Goal: Information Seeking & Learning: Learn about a topic

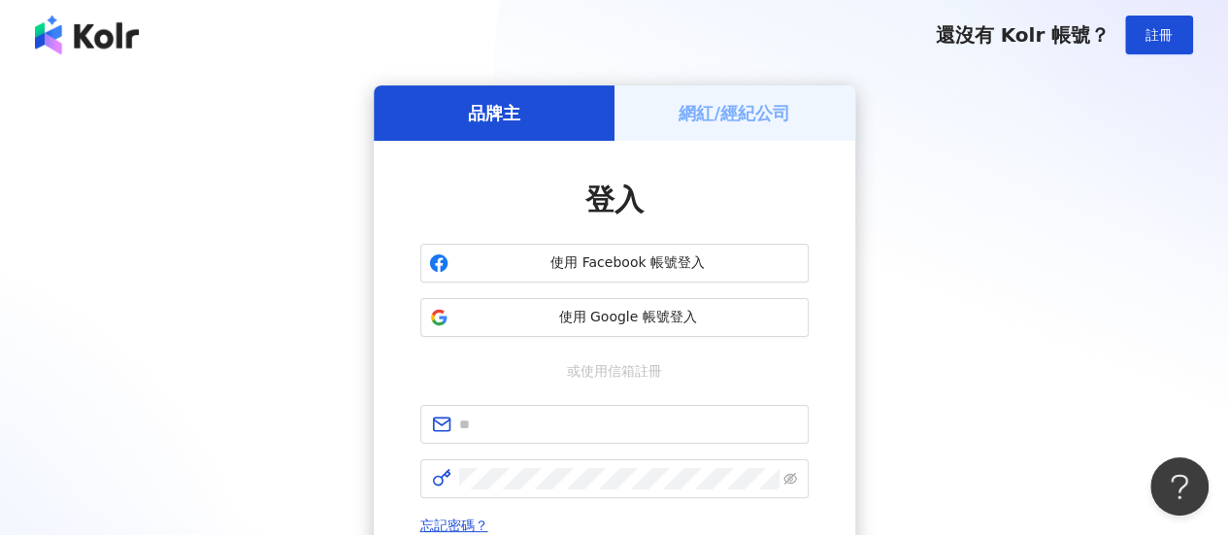
click at [831, 236] on div "登入 使用 Facebook 帳號登入 使用 Google 帳號登入 或使用信箱註冊 忘記密碼？ 登入 還沒有 Kolr 帳號？ 立即註冊" at bounding box center [615, 413] width 482 height 544
click at [609, 420] on input "text" at bounding box center [628, 424] width 338 height 21
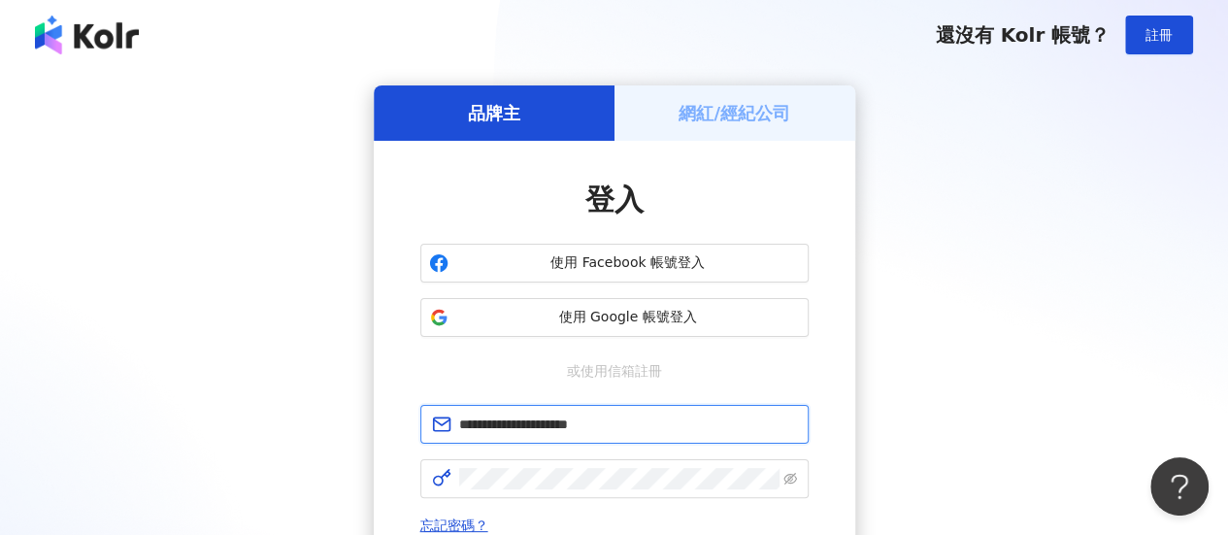
type input "**********"
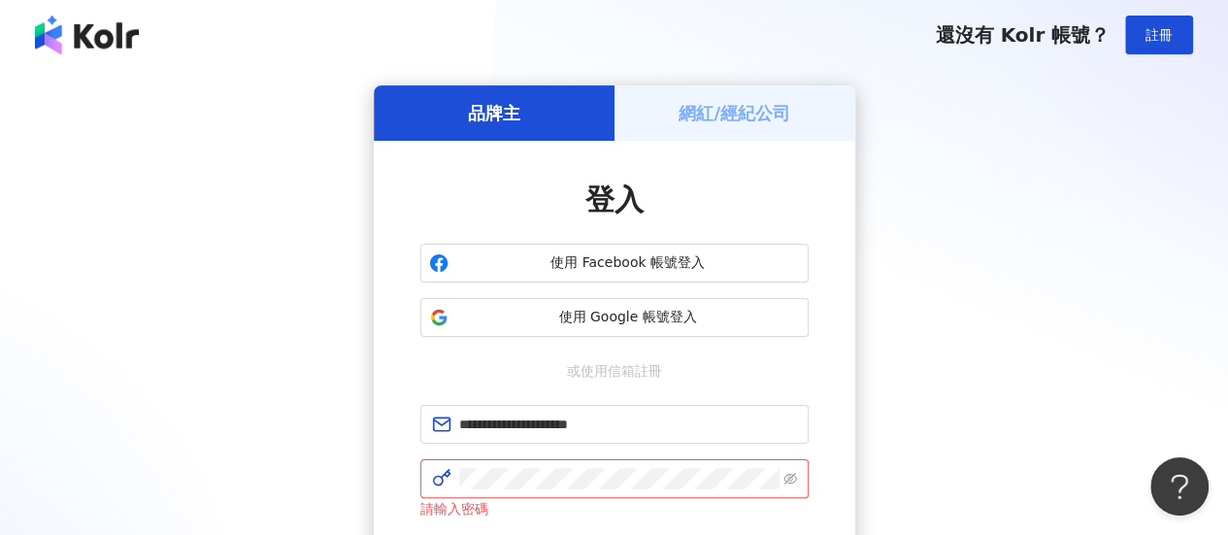
click at [992, 249] on div "**********" at bounding box center [613, 395] width 1181 height 620
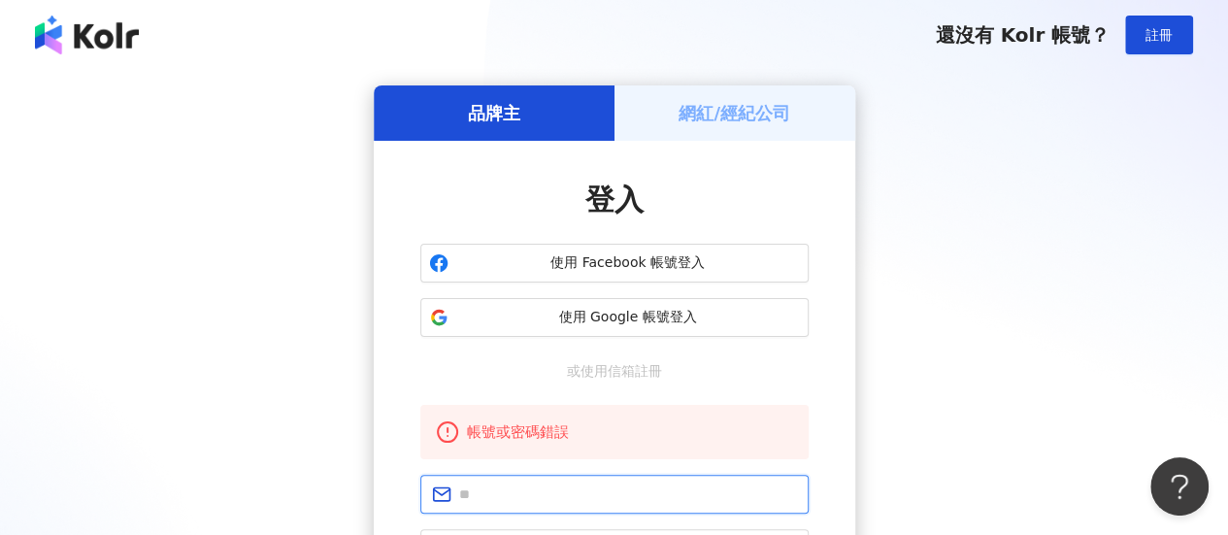
click at [576, 484] on input "text" at bounding box center [628, 493] width 338 height 21
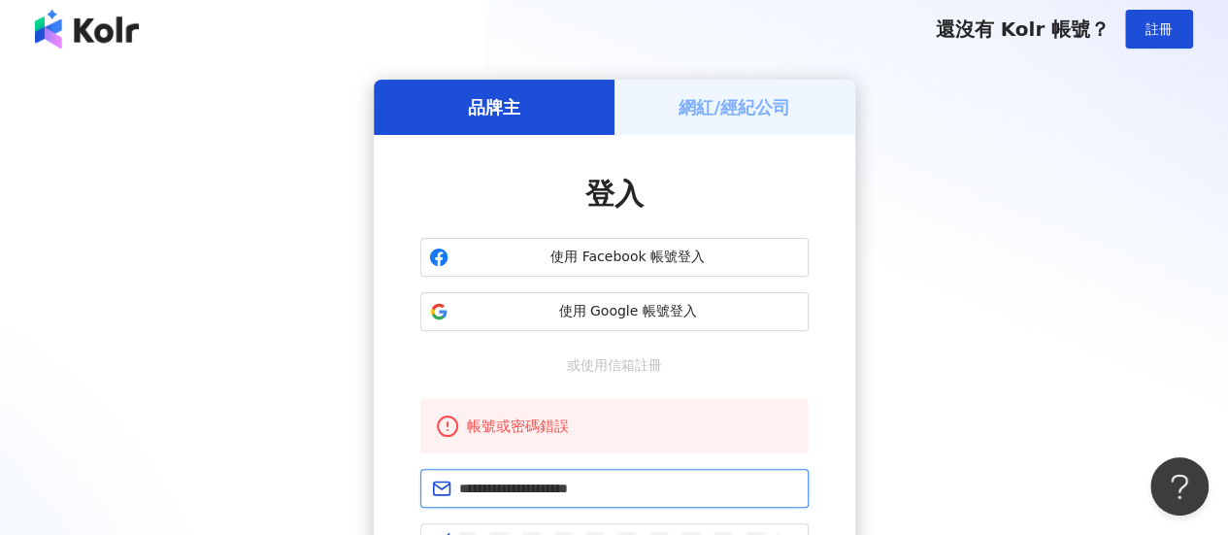
scroll to position [363, 0]
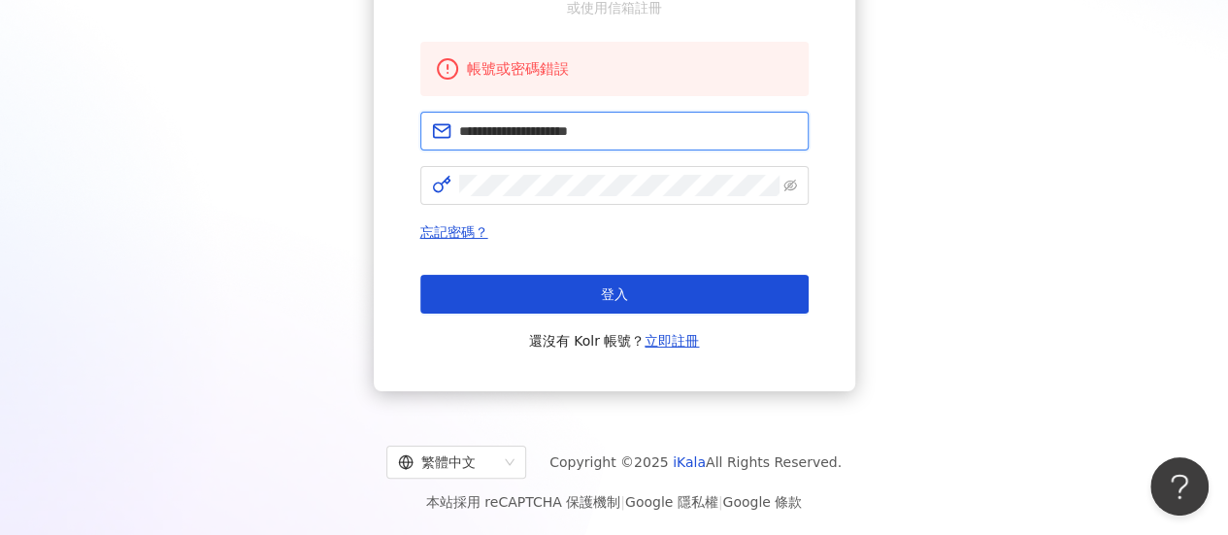
click at [553, 129] on input "**********" at bounding box center [628, 130] width 338 height 21
type input "**********"
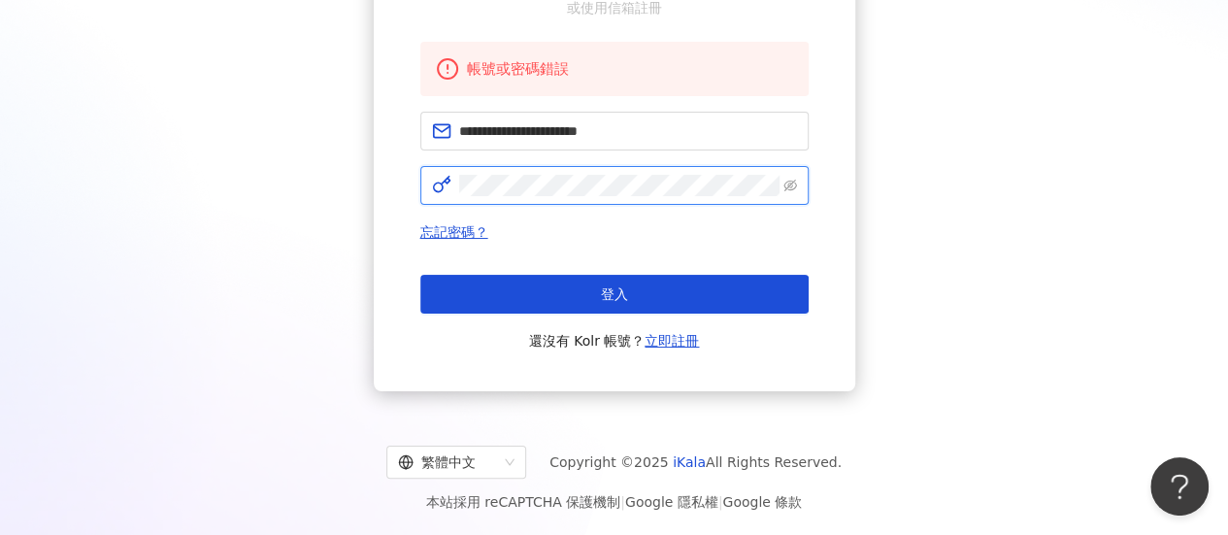
click button "登入" at bounding box center [614, 294] width 388 height 39
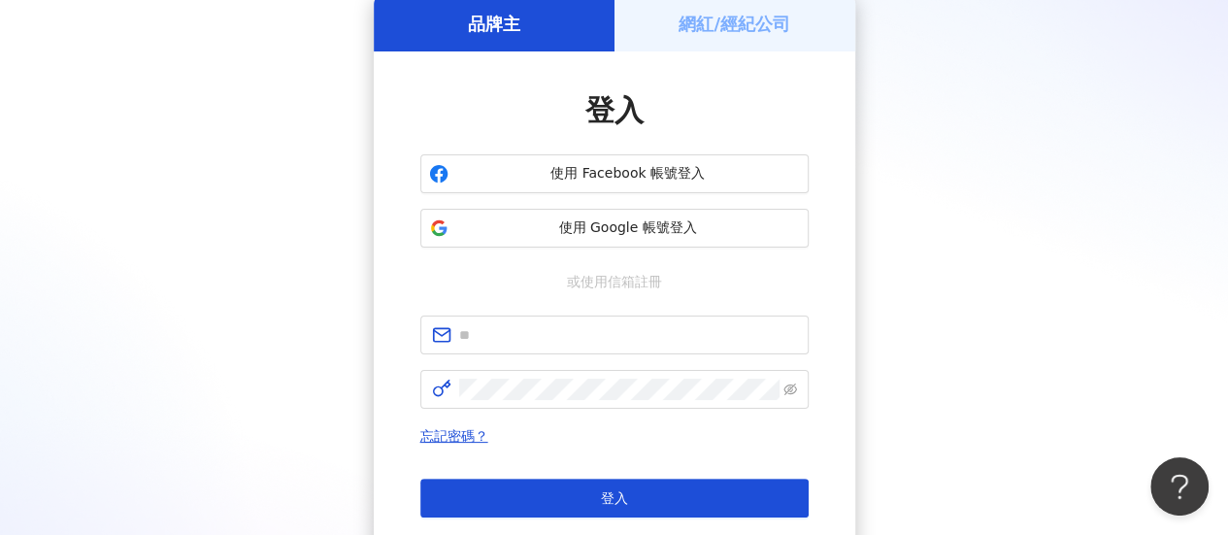
scroll to position [293, 0]
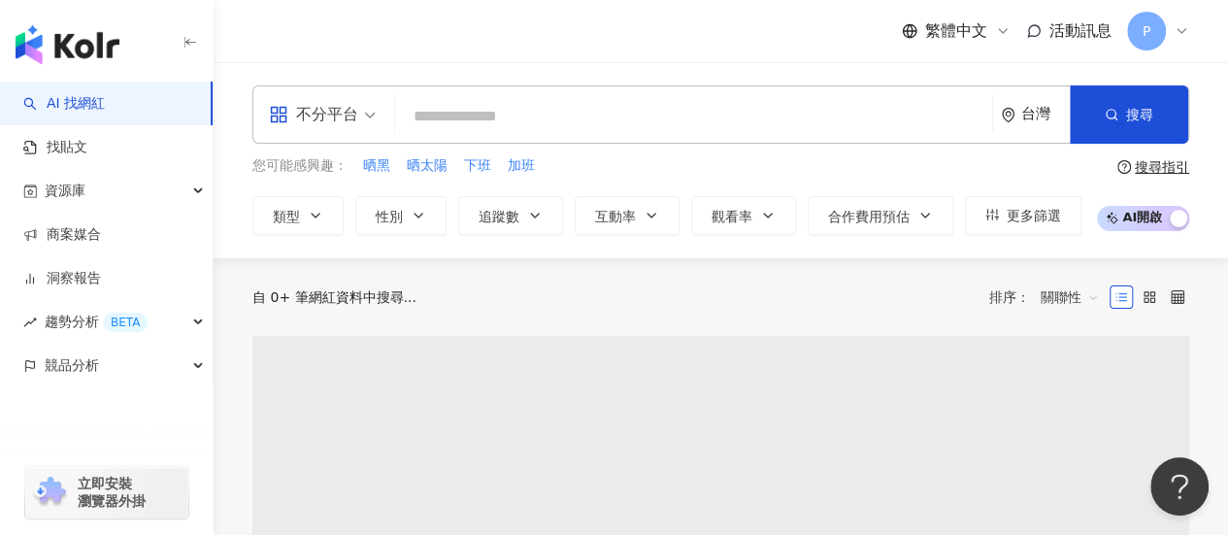
click at [463, 112] on input "search" at bounding box center [694, 116] width 582 height 37
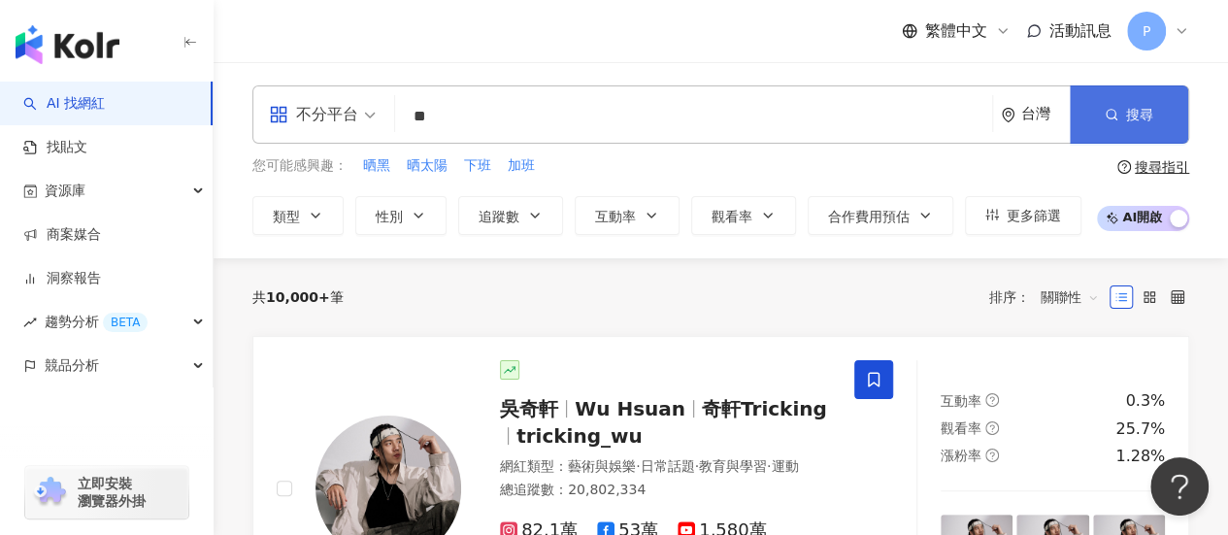
click at [1116, 118] on icon "button" at bounding box center [1112, 115] width 14 height 14
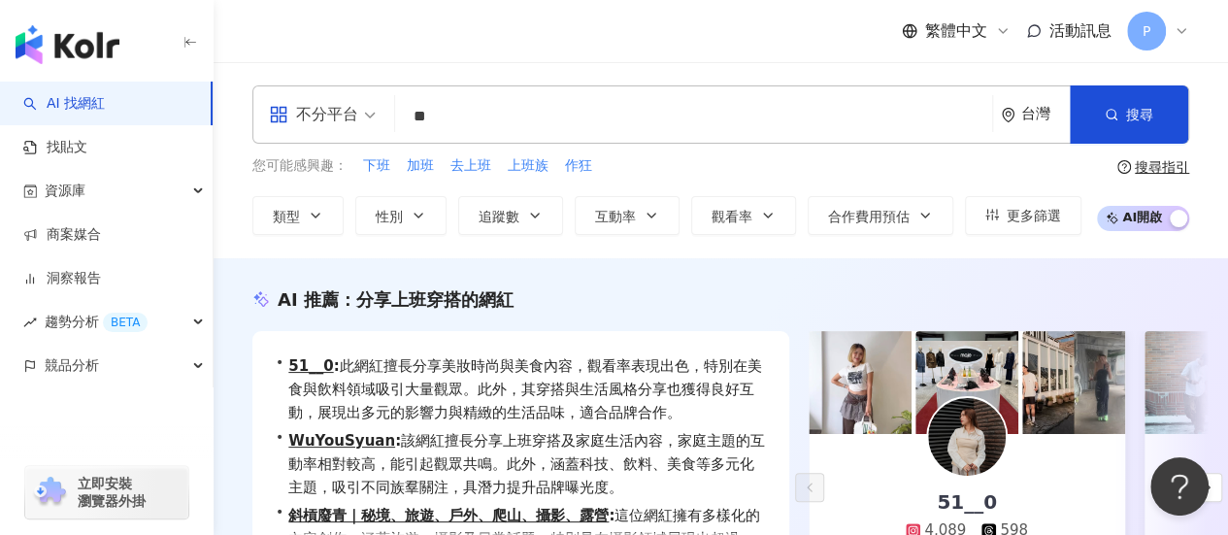
click at [503, 123] on input "**" at bounding box center [694, 116] width 582 height 37
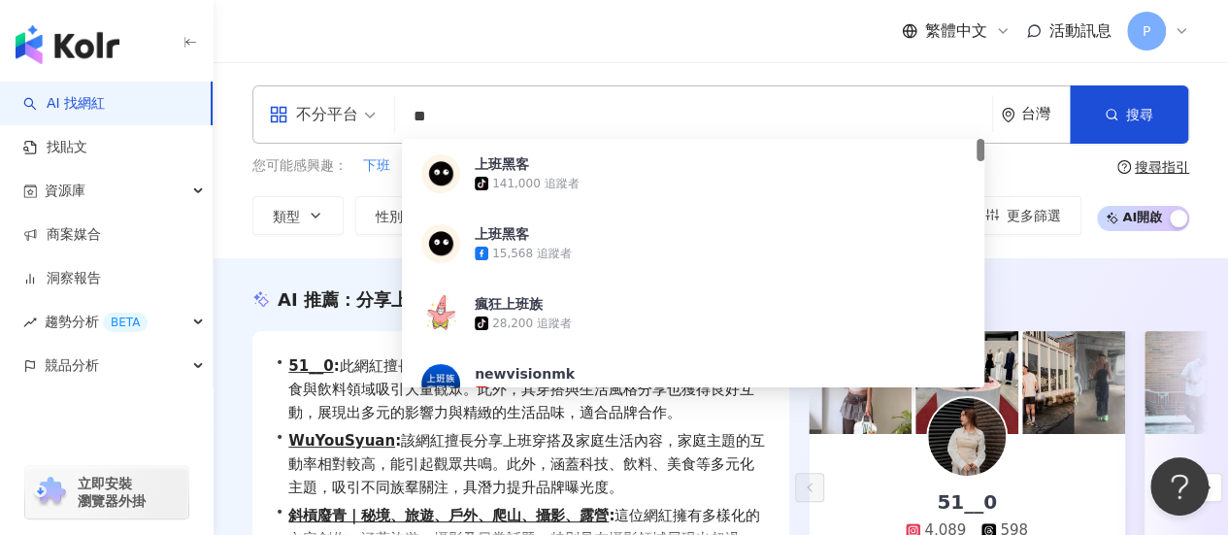
type input "*"
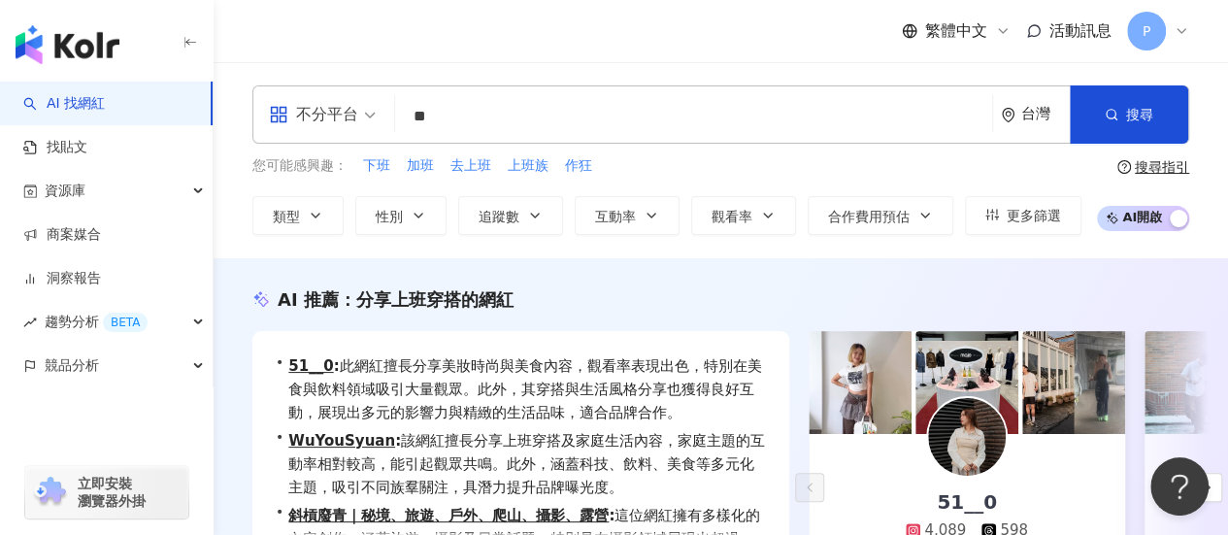
type input "**"
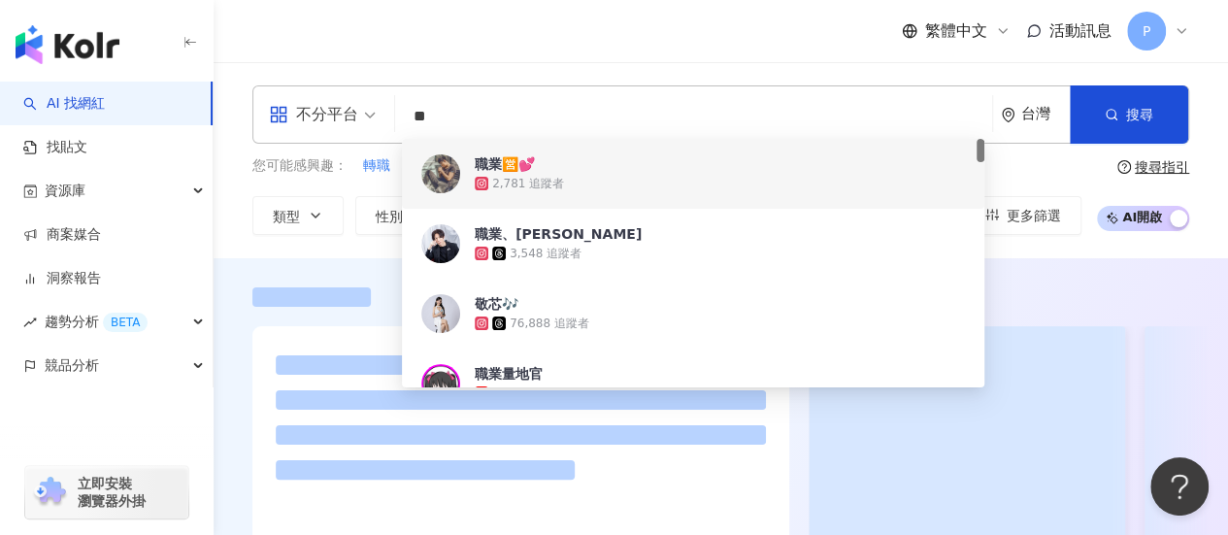
click at [788, 119] on input "**" at bounding box center [694, 116] width 582 height 37
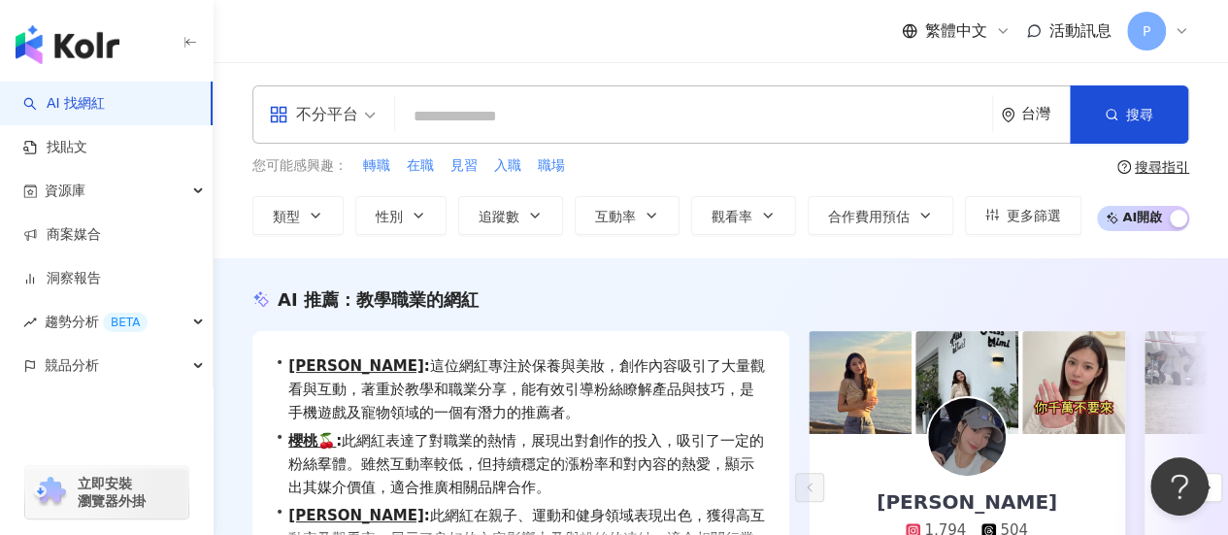
scroll to position [388, 0]
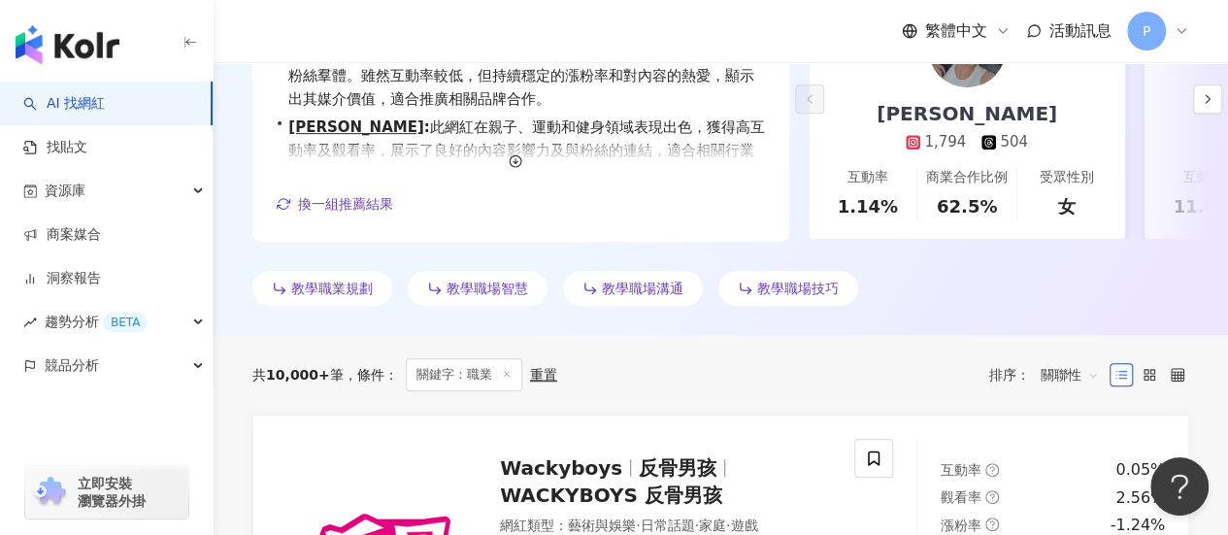
click at [502, 375] on icon at bounding box center [507, 374] width 10 height 10
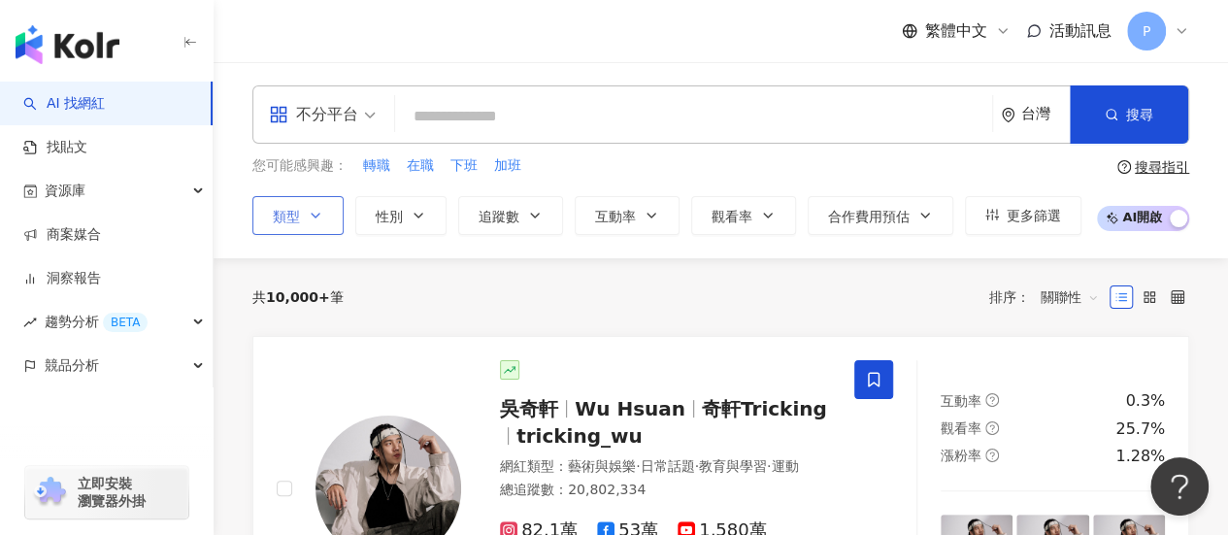
click at [309, 219] on icon "button" at bounding box center [316, 216] width 16 height 16
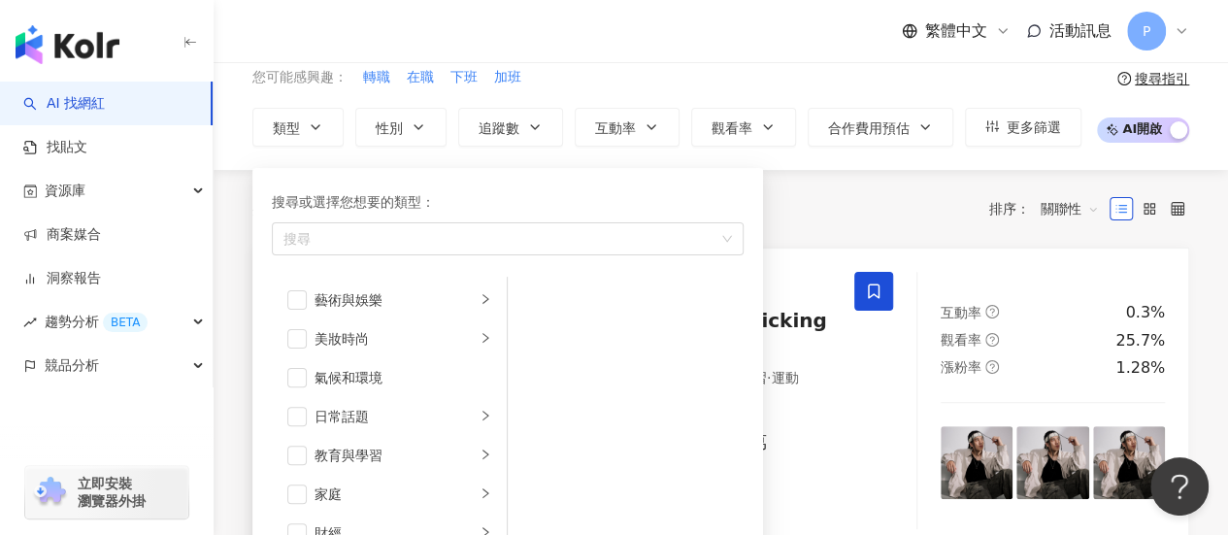
scroll to position [194, 0]
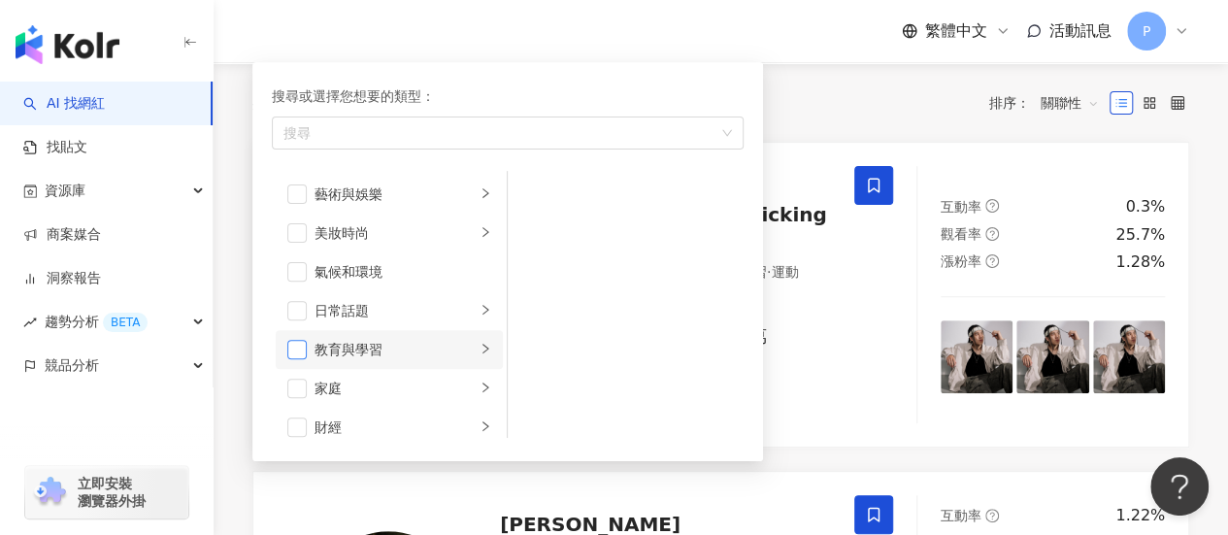
click at [299, 347] on span "button" at bounding box center [296, 349] width 19 height 19
click at [299, 312] on span "button" at bounding box center [296, 310] width 19 height 19
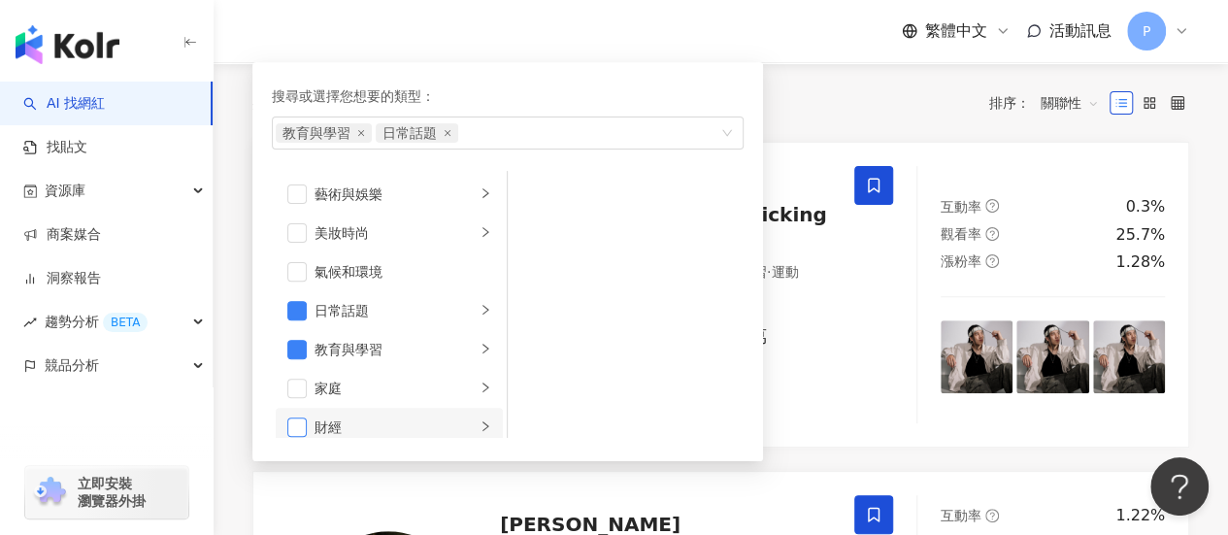
click at [301, 428] on span "button" at bounding box center [296, 426] width 19 height 19
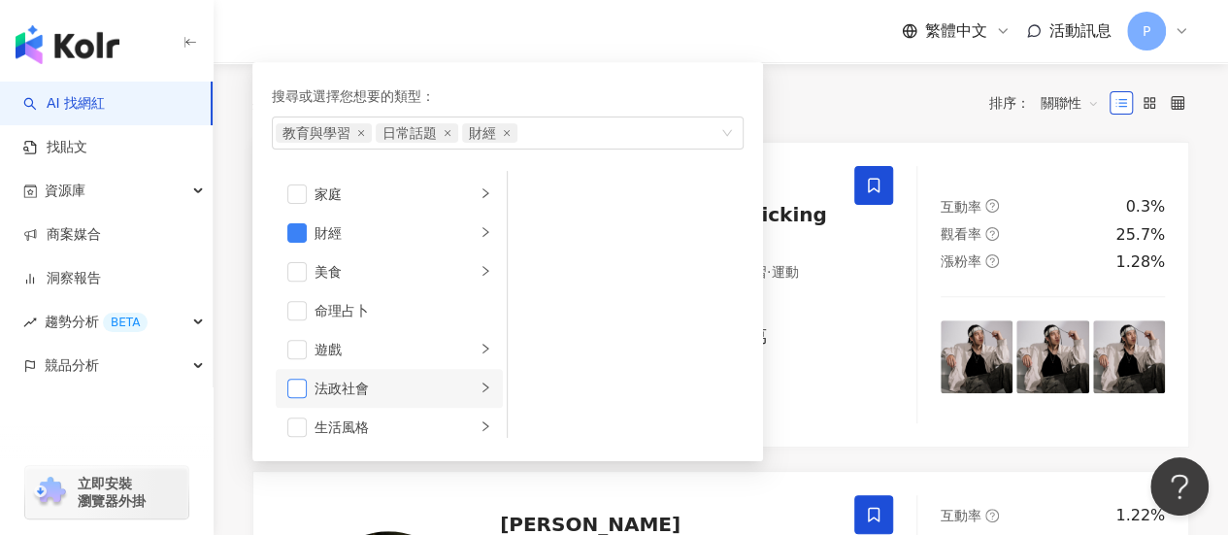
click at [301, 386] on span "button" at bounding box center [296, 388] width 19 height 19
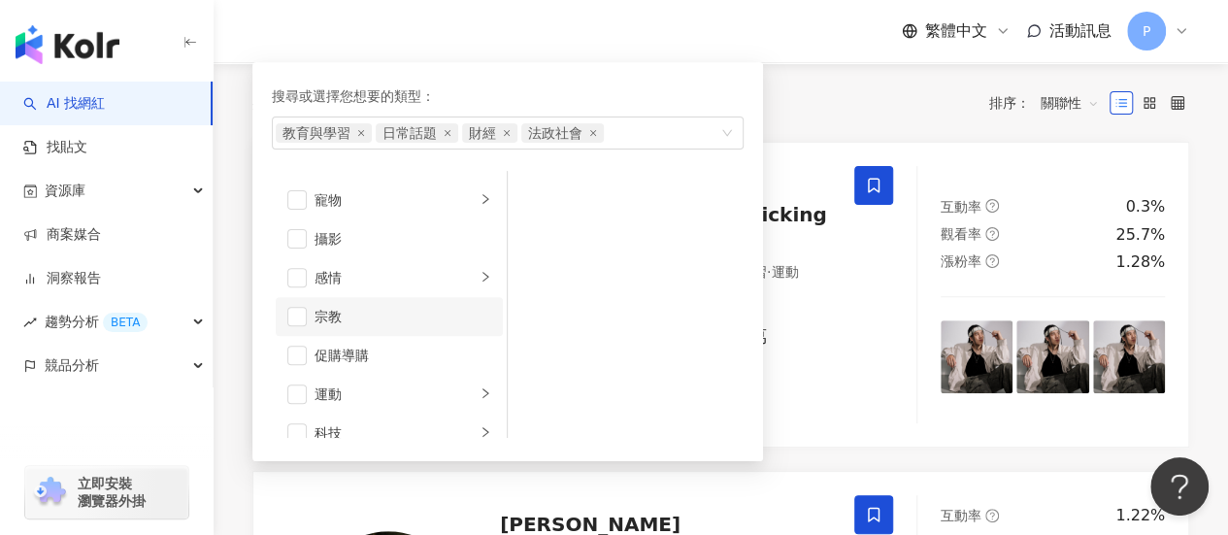
scroll to position [582, 0]
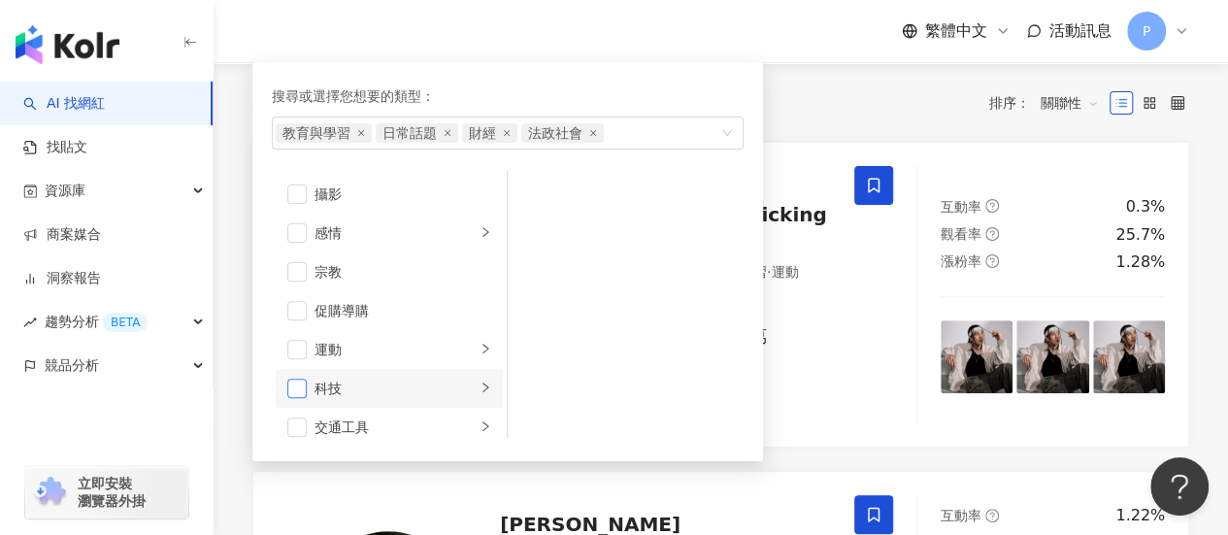
click at [298, 384] on span "button" at bounding box center [296, 388] width 19 height 19
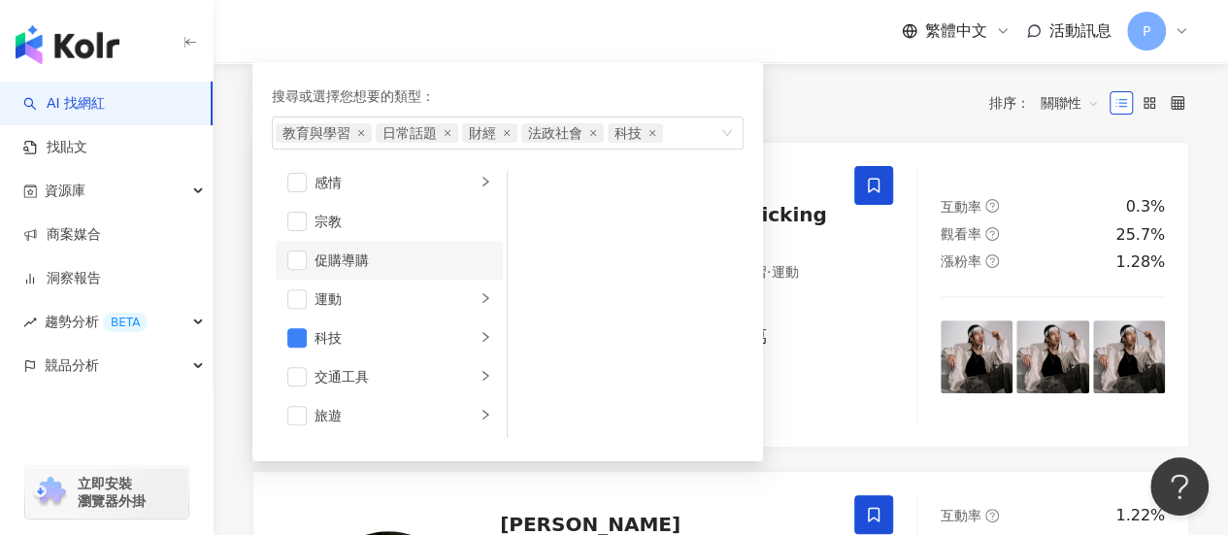
scroll to position [672, 0]
click at [548, 205] on div "藝術與娛樂 美妝時尚 氣候和環境 日常話題 教育與學習 家庭 財經 美食 命理占卜 遊戲 法政社會 生活風格 影視娛樂 醫療與健康 寵物 攝影 感情 宗教 促…" at bounding box center [508, 304] width 472 height 267
click at [831, 281] on div "吳奇軒 Wu Hsuan 奇軒Tricking tricking_wu 網紅類型 ： 藝術與娛樂 · 日常話題 · 教育與學習 · 運動 總追蹤數 ： 20,…" at bounding box center [566, 295] width 578 height 258
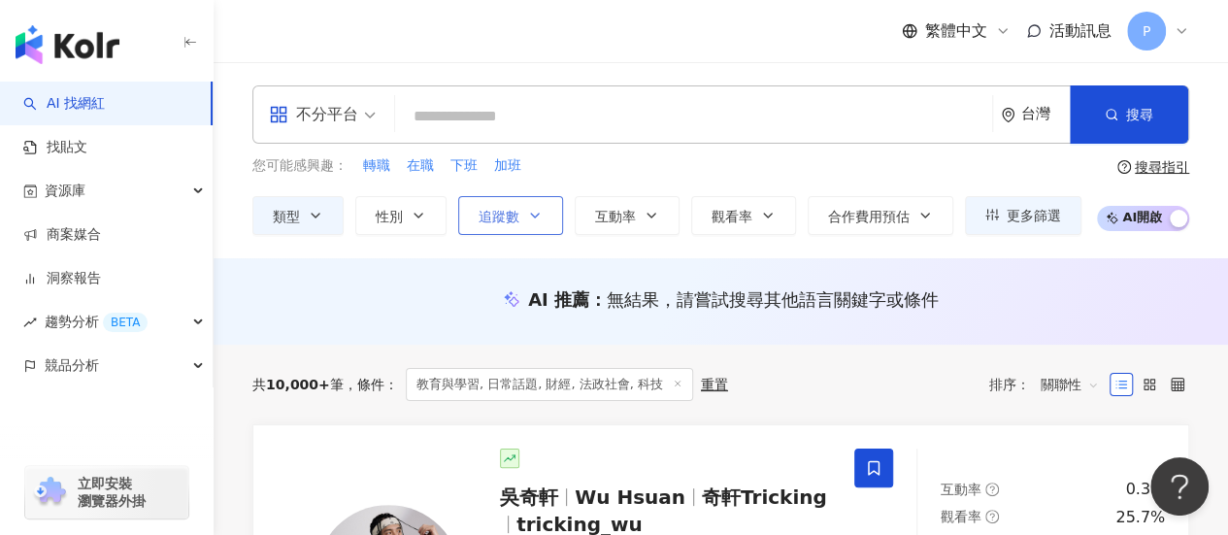
click at [539, 211] on icon "button" at bounding box center [535, 216] width 16 height 16
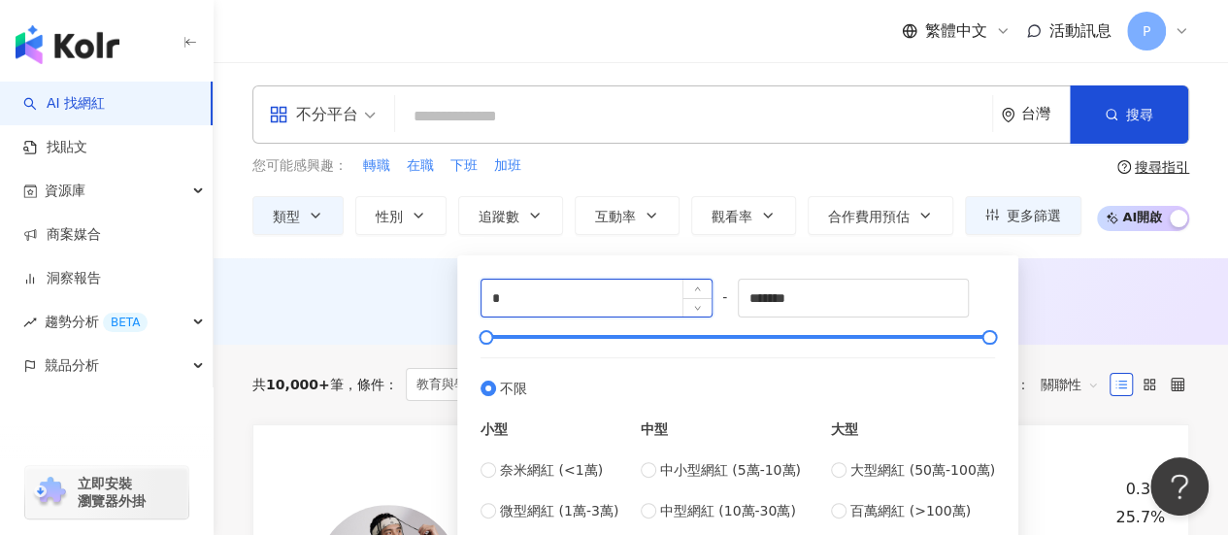
drag, startPoint x: 629, startPoint y: 292, endPoint x: 489, endPoint y: 304, distance: 140.3
click at [489, 304] on input "*" at bounding box center [597, 298] width 230 height 37
type input "*"
type input "****"
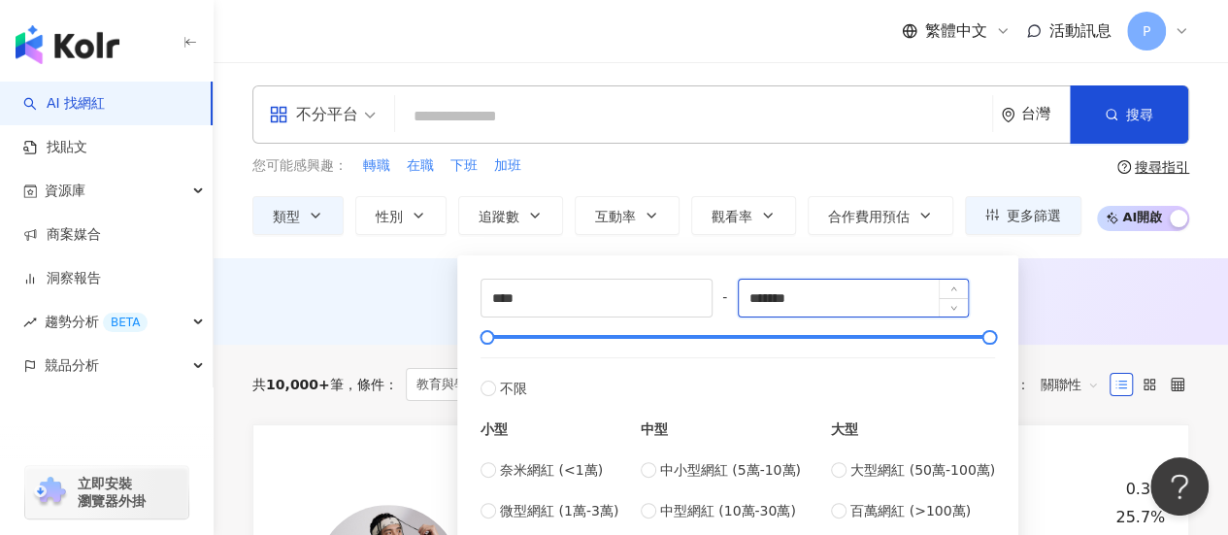
drag, startPoint x: 778, startPoint y: 298, endPoint x: 744, endPoint y: 293, distance: 34.3
click at [744, 293] on input "*******" at bounding box center [854, 298] width 230 height 37
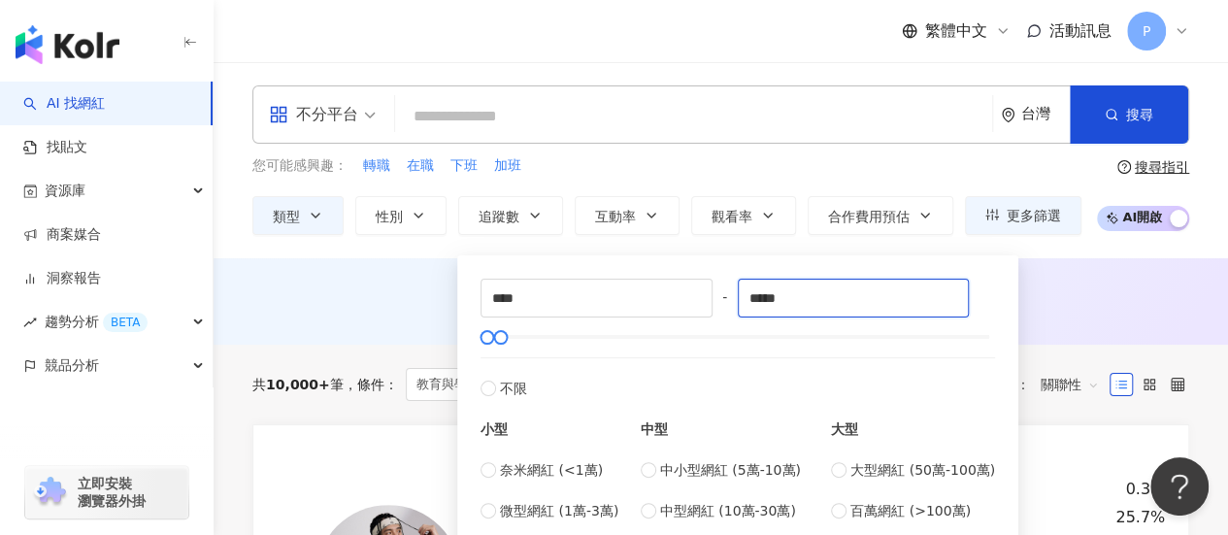
type input "*****"
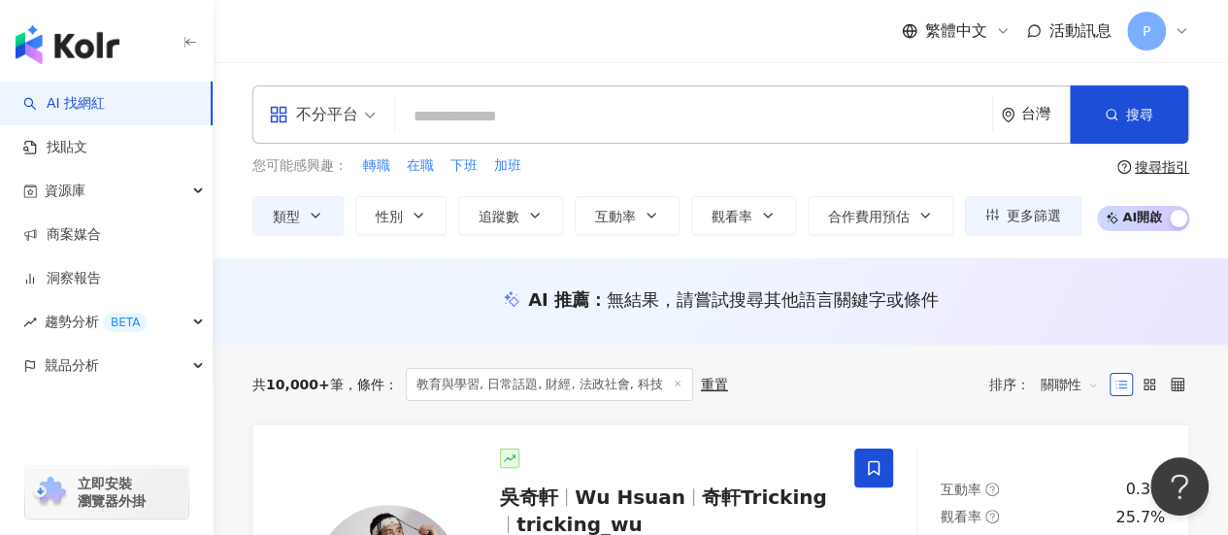
click at [1093, 287] on div "AI 推薦 ： 無結果，請嘗試搜尋其他語言關鍵字或條件" at bounding box center [720, 299] width 937 height 24
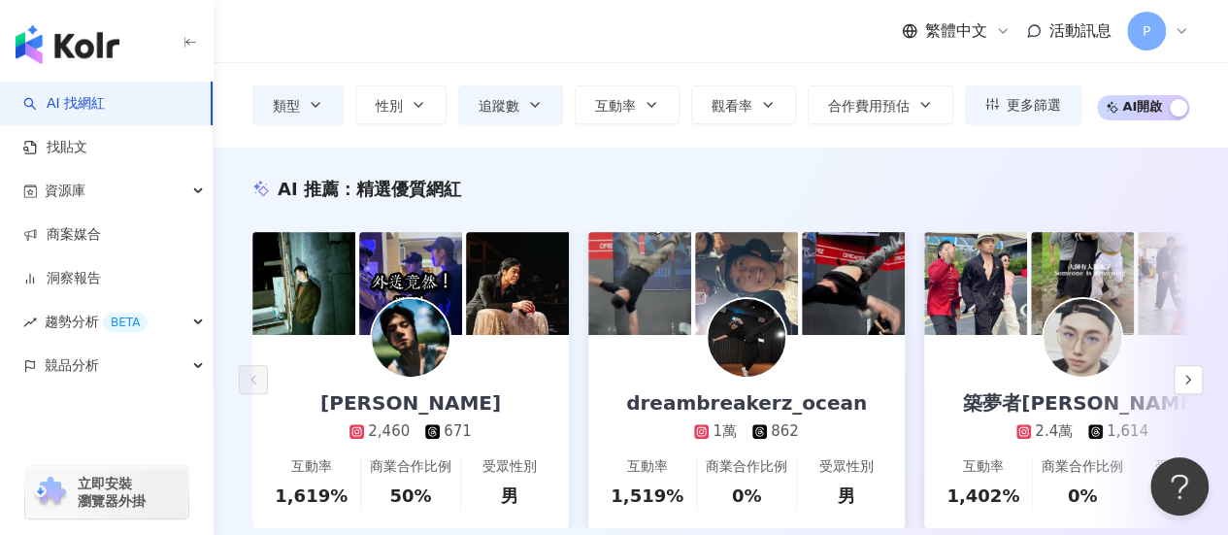
scroll to position [194, 0]
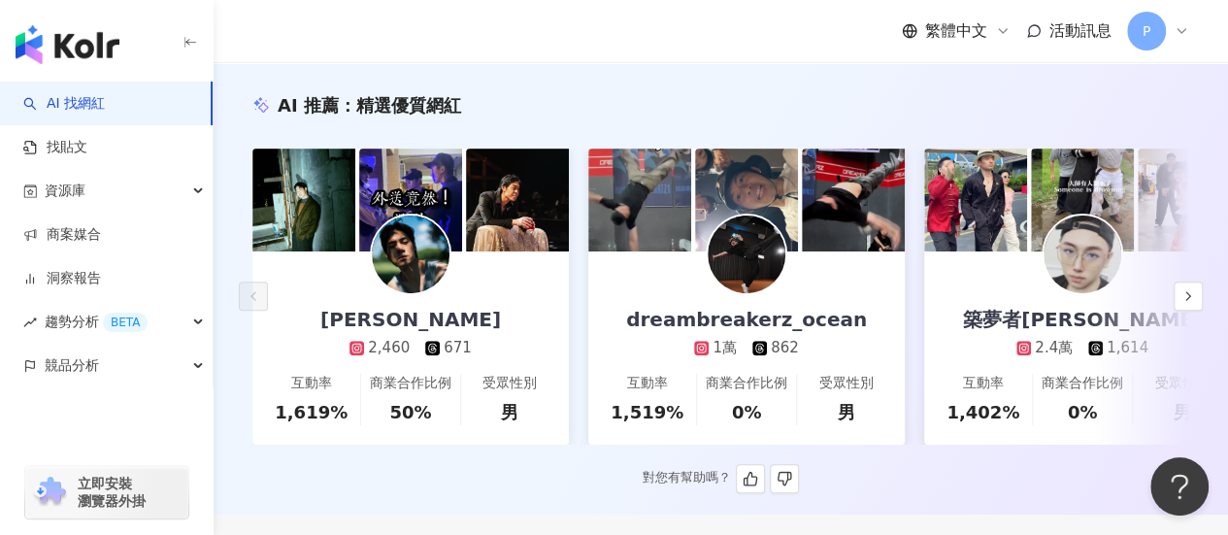
click at [412, 280] on img at bounding box center [411, 255] width 78 height 78
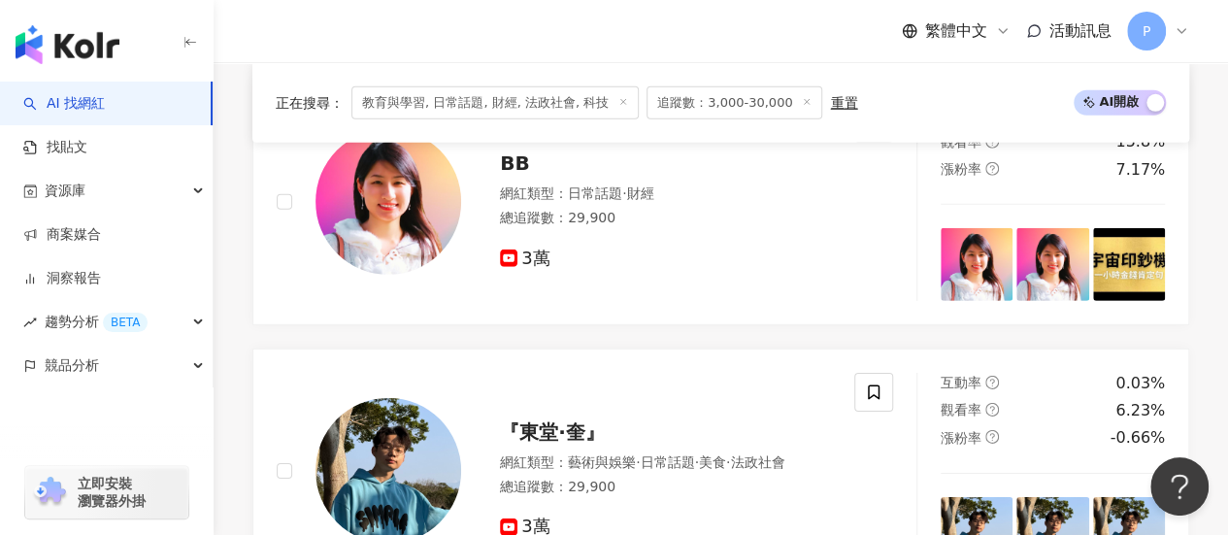
scroll to position [2815, 0]
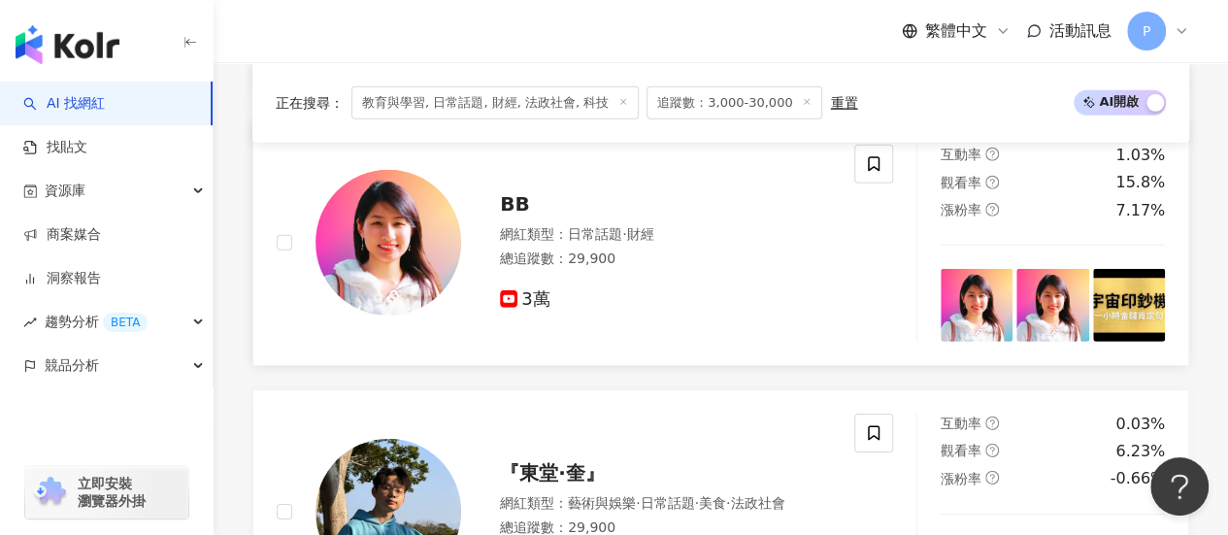
click at [414, 246] on img at bounding box center [389, 243] width 146 height 146
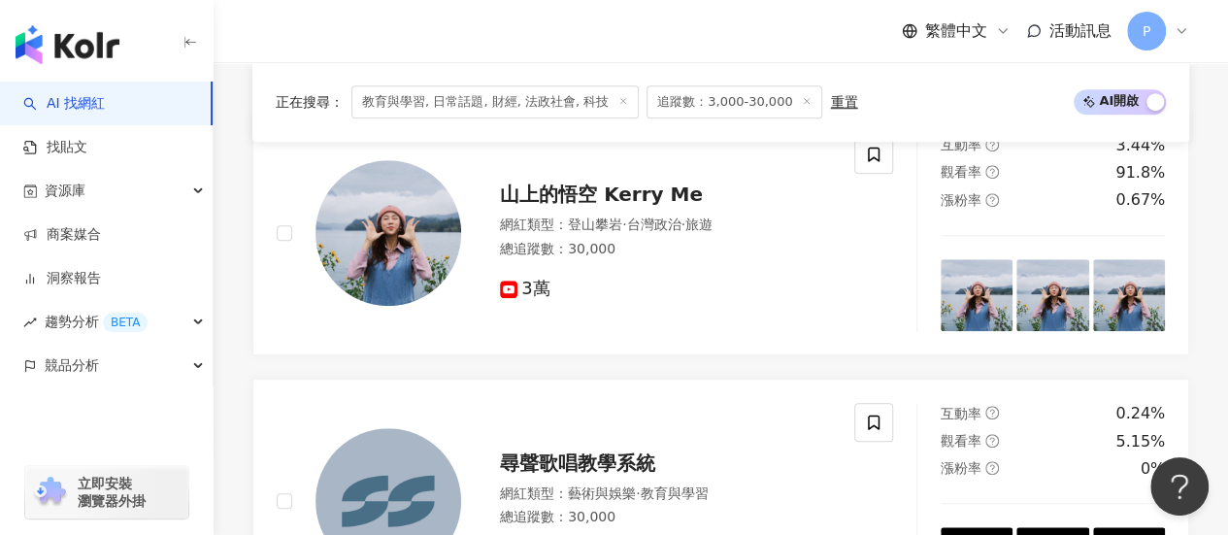
scroll to position [0, 0]
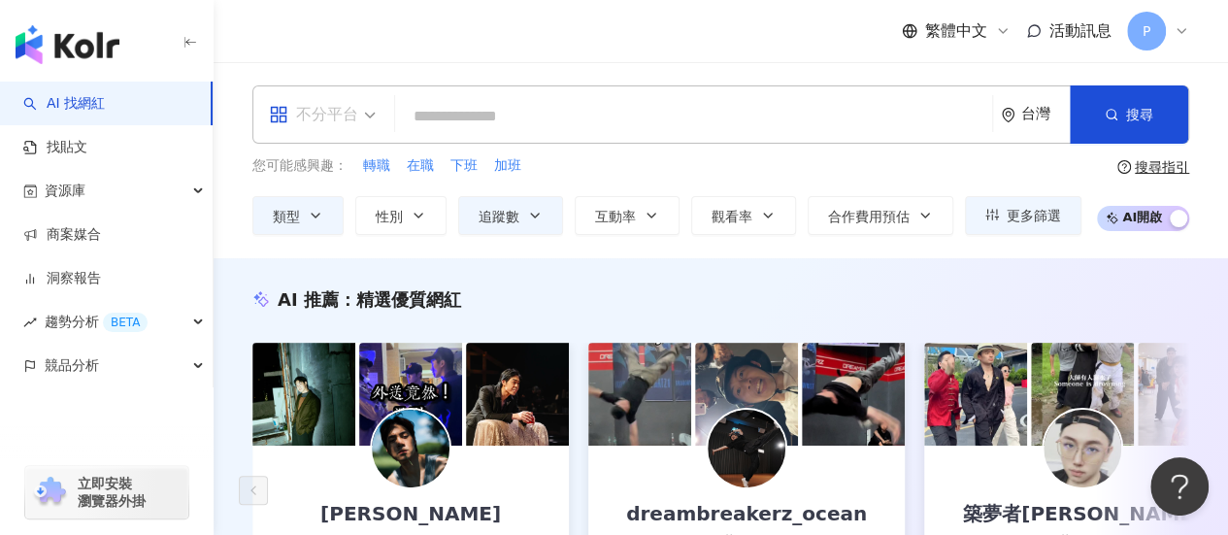
click at [365, 118] on span "不分平台" at bounding box center [322, 114] width 107 height 31
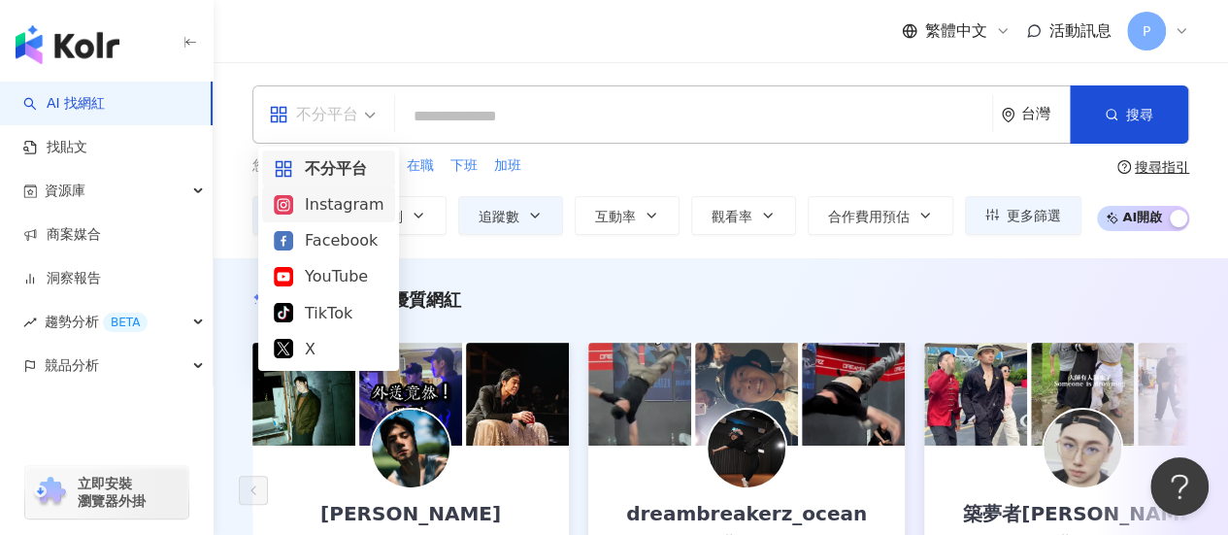
click at [333, 211] on div "Instagram" at bounding box center [329, 204] width 110 height 24
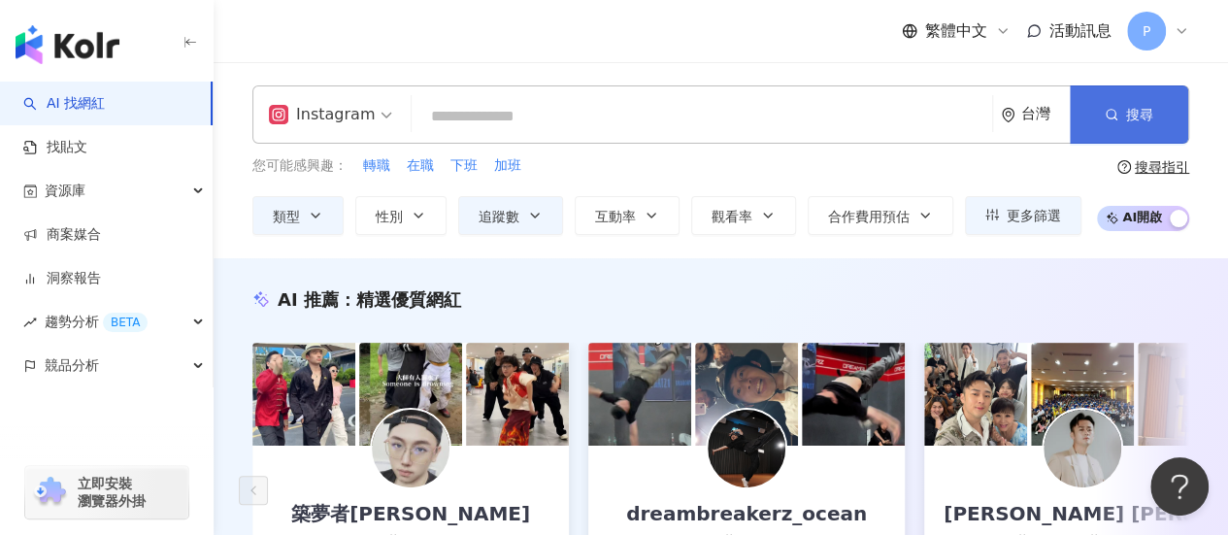
click at [1135, 122] on span "搜尋" at bounding box center [1139, 115] width 27 height 16
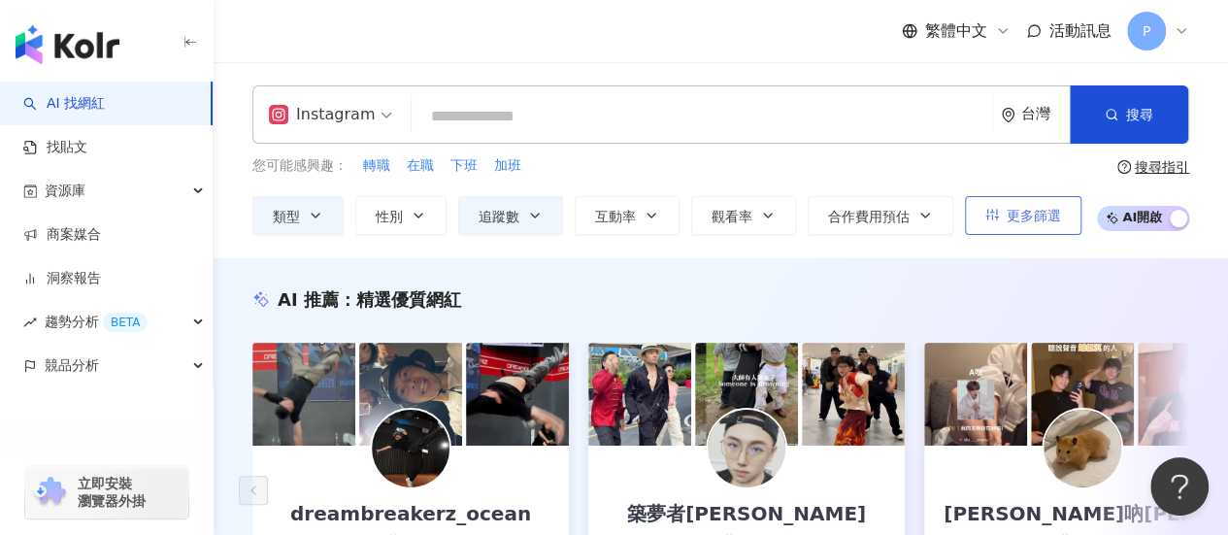
click at [990, 211] on icon "button" at bounding box center [992, 215] width 14 height 14
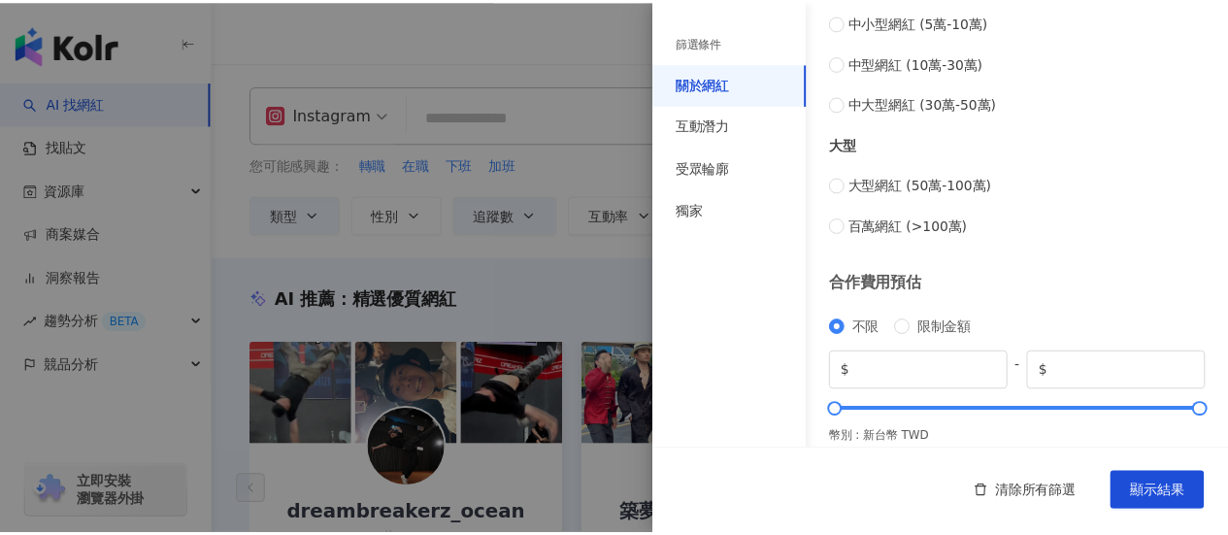
scroll to position [948, 0]
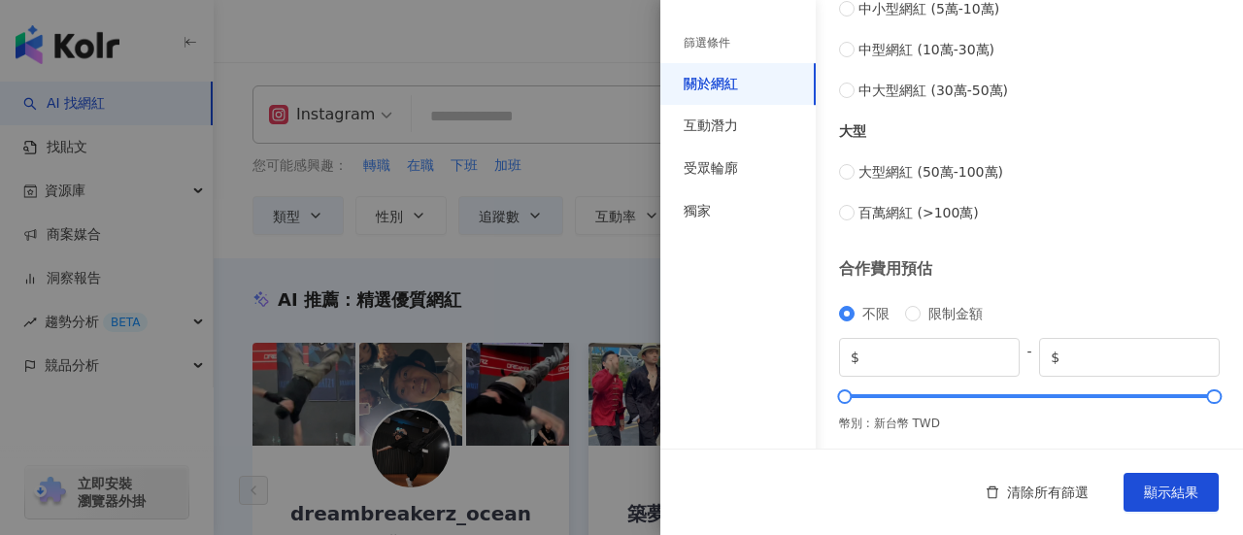
click at [608, 220] on div at bounding box center [621, 267] width 1243 height 535
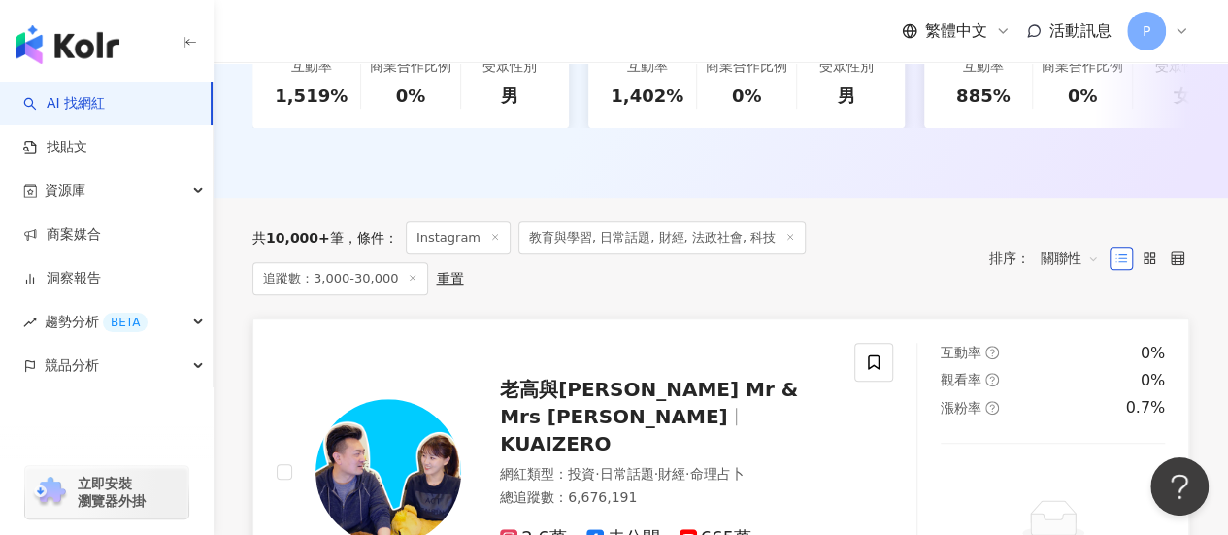
scroll to position [582, 0]
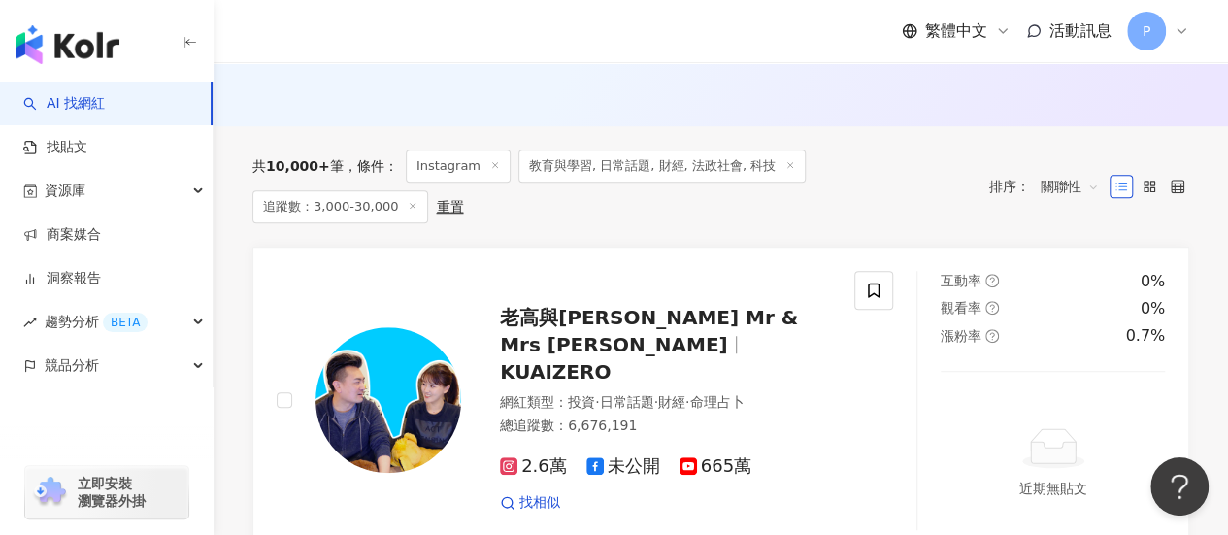
click at [1070, 199] on span "關聯性" at bounding box center [1070, 186] width 58 height 31
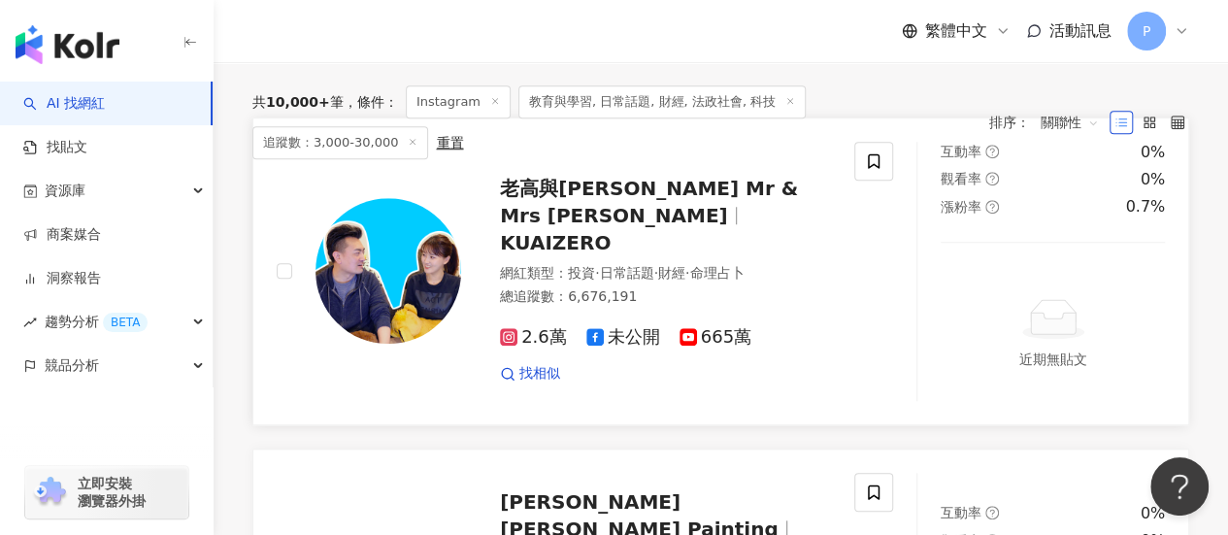
scroll to position [463, 0]
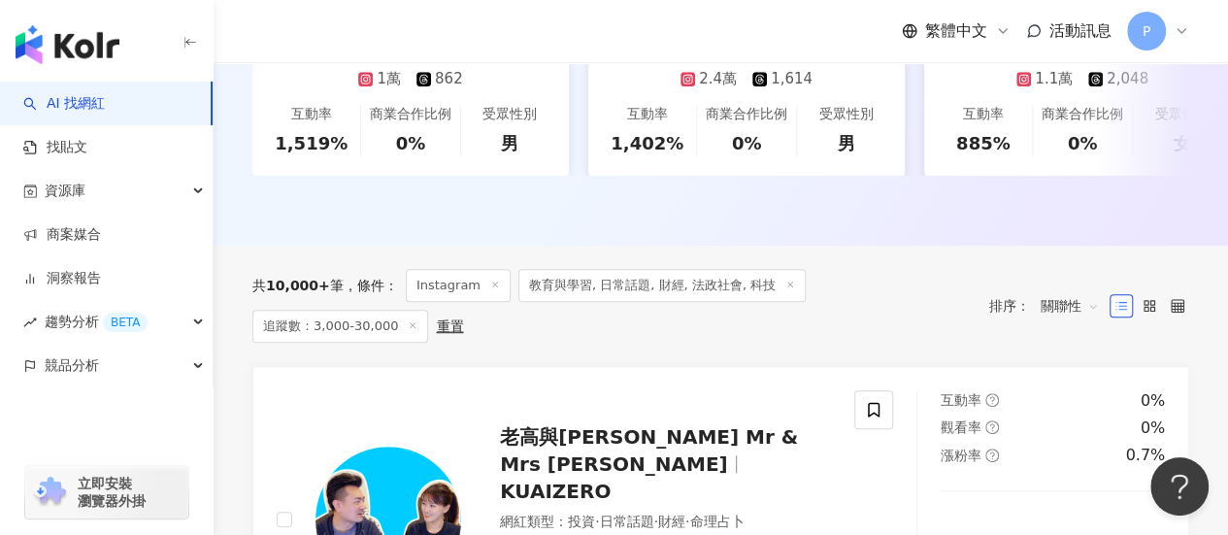
click at [1080, 308] on span "關聯性" at bounding box center [1070, 305] width 58 height 31
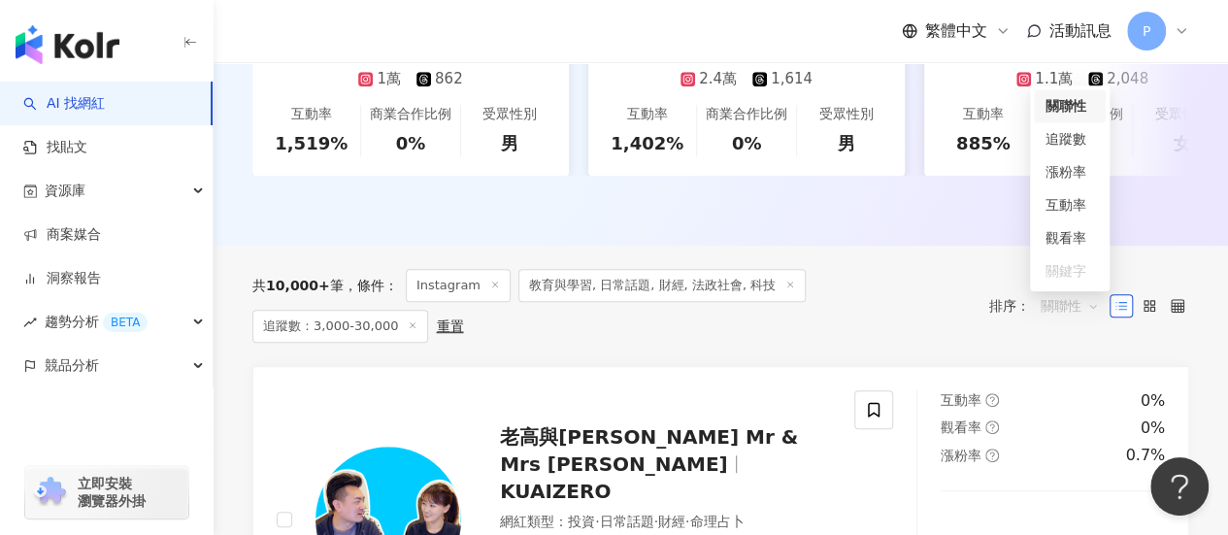
click at [1073, 108] on div "關聯性" at bounding box center [1070, 105] width 49 height 21
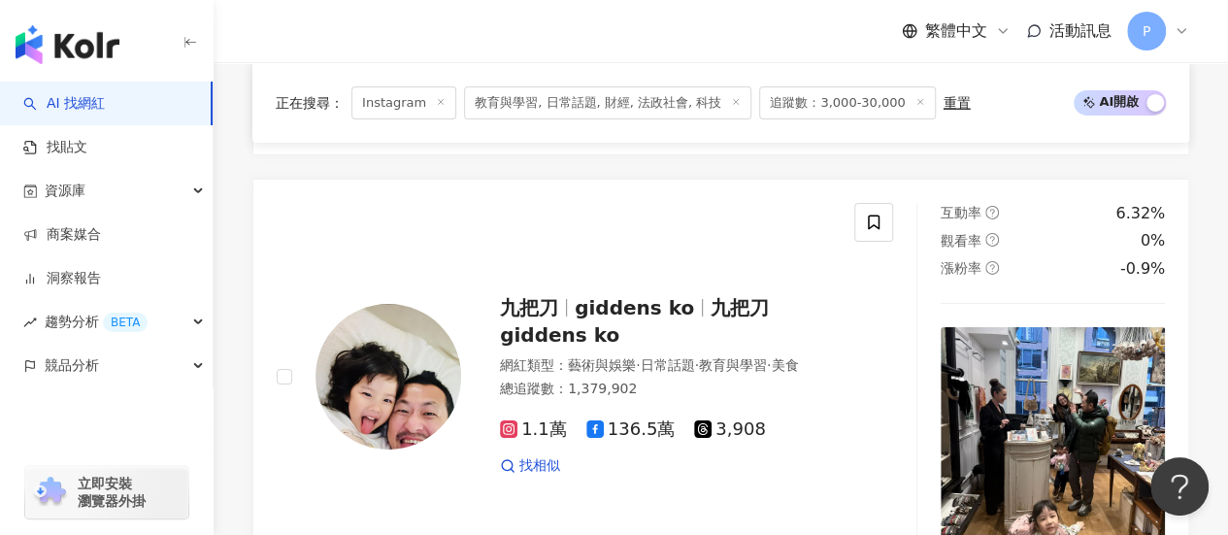
scroll to position [3278, 0]
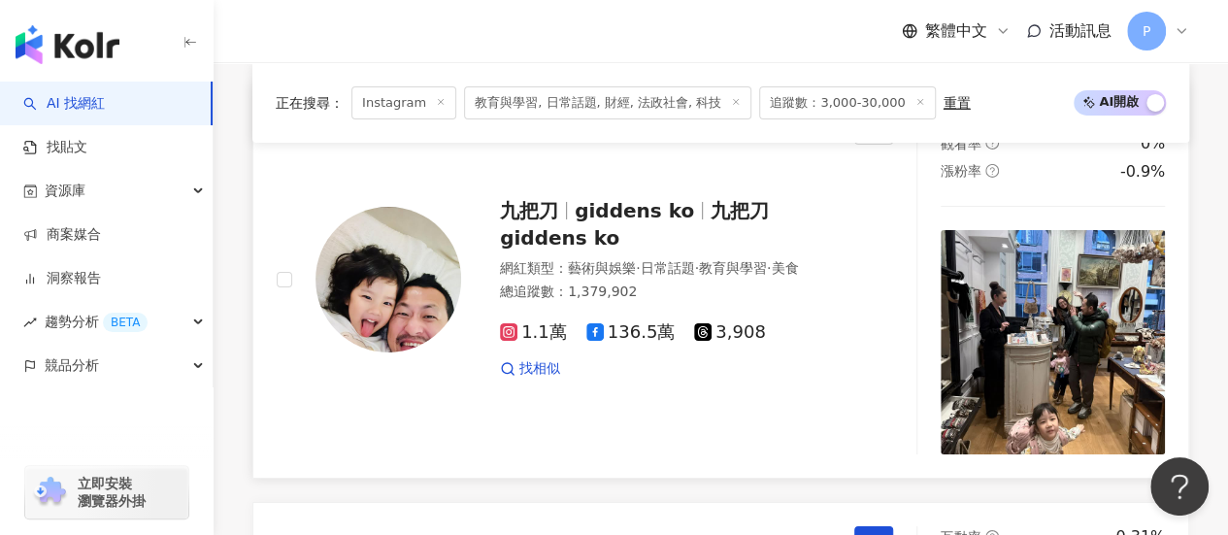
click at [396, 214] on img at bounding box center [389, 280] width 146 height 146
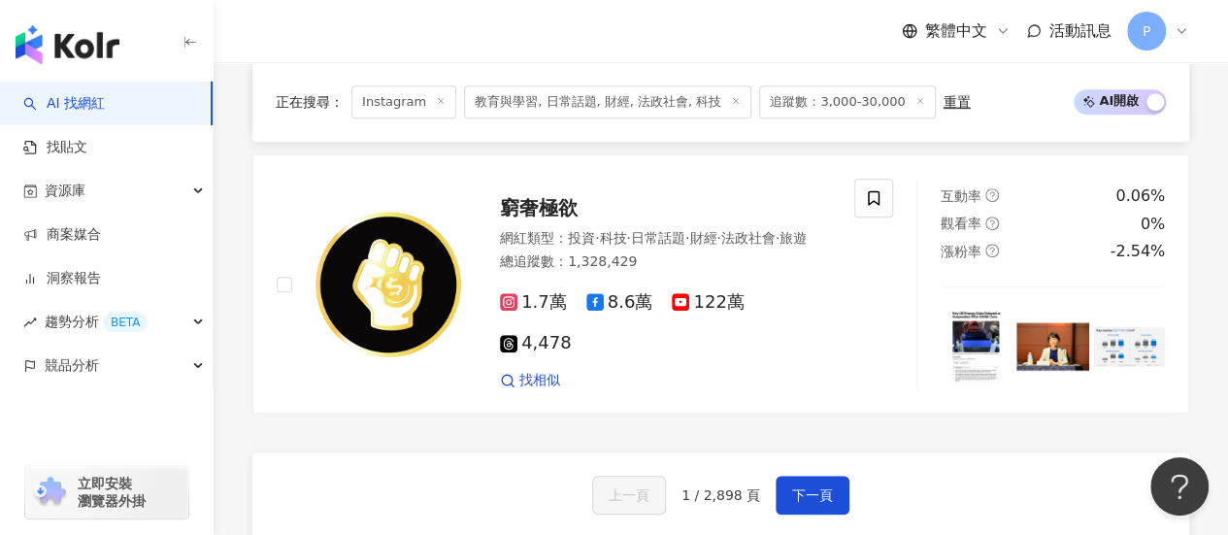
scroll to position [4346, 0]
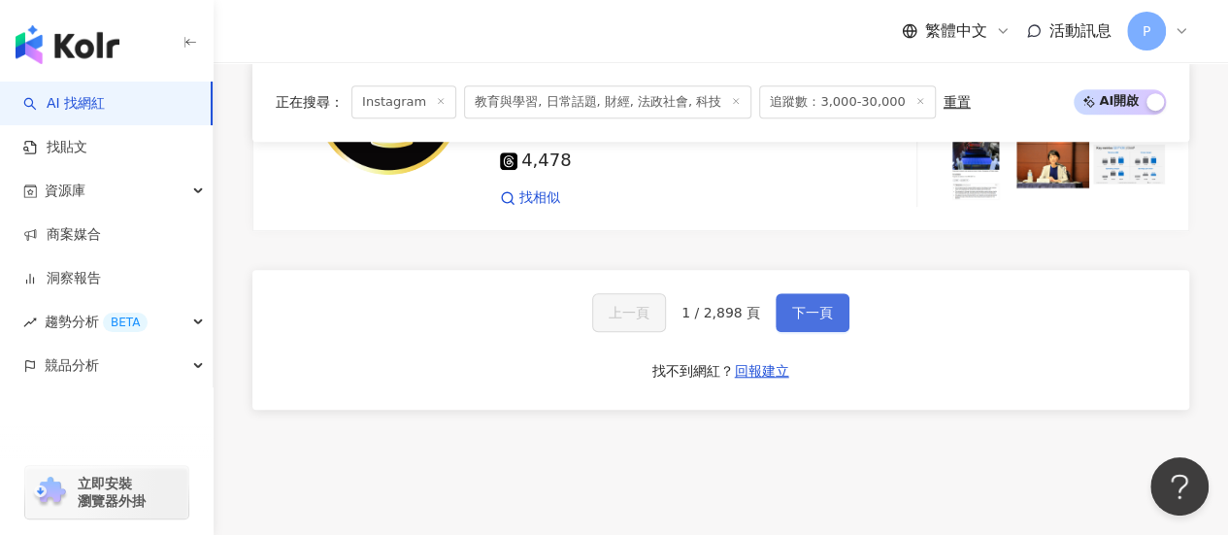
click at [792, 305] on span "下一頁" at bounding box center [812, 313] width 41 height 16
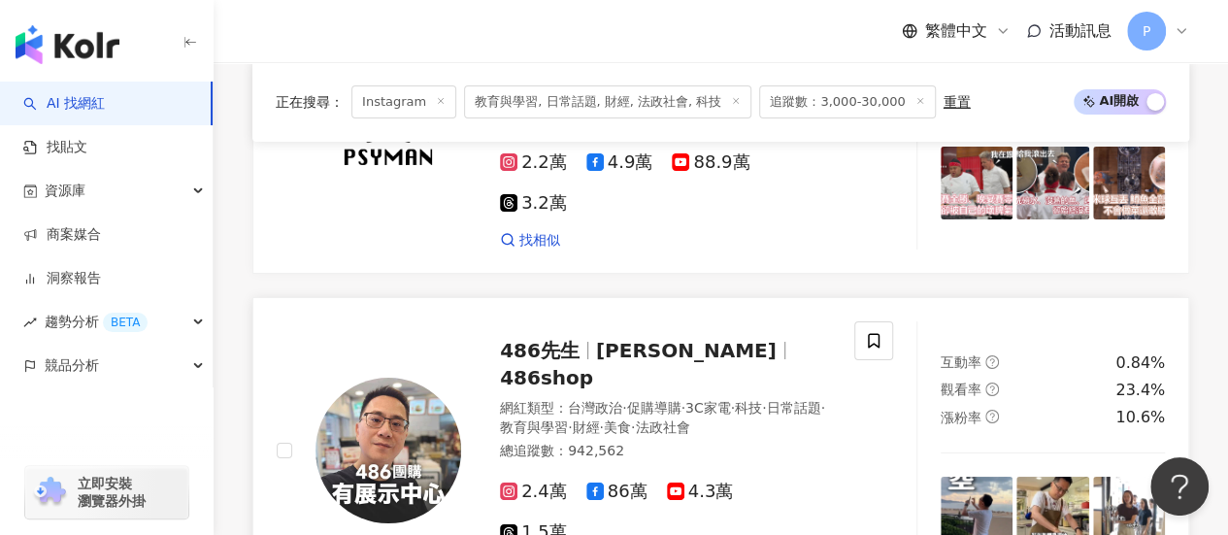
scroll to position [3495, 0]
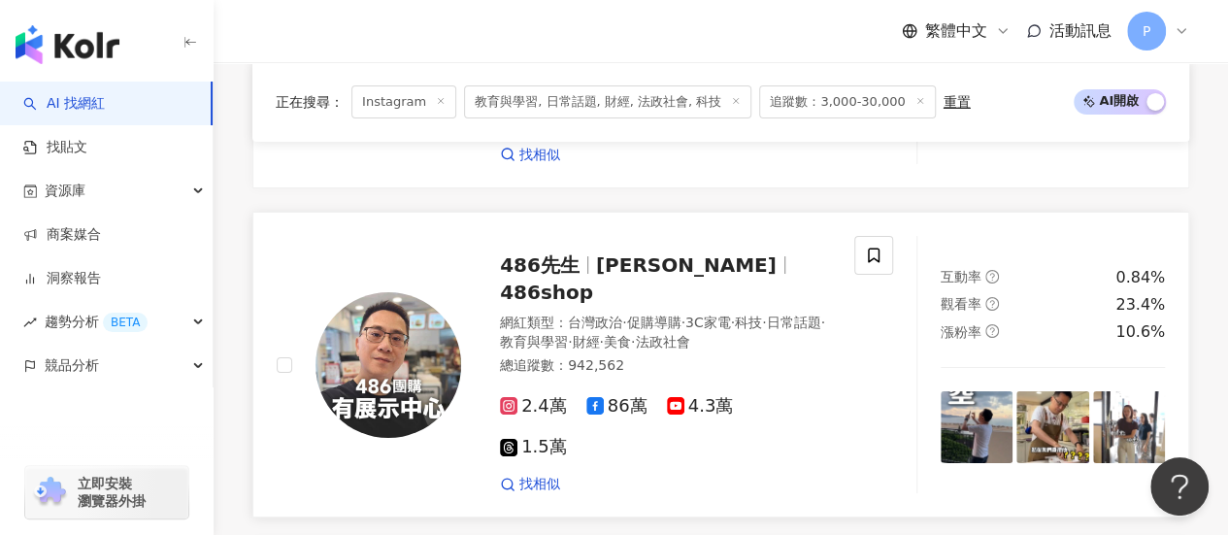
click at [370, 292] on img at bounding box center [389, 365] width 146 height 146
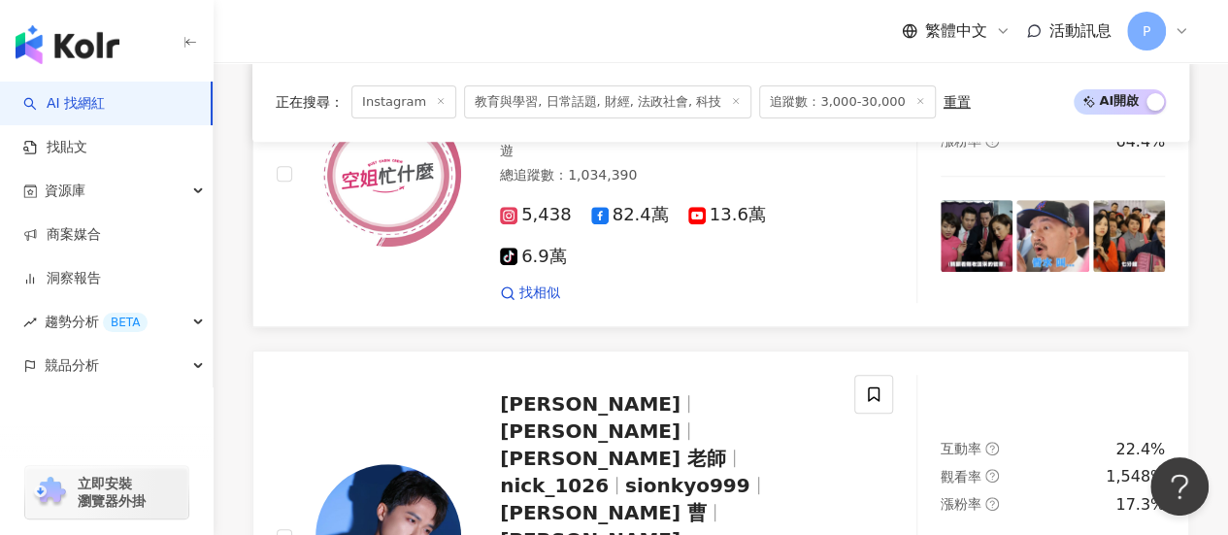
scroll to position [4077, 0]
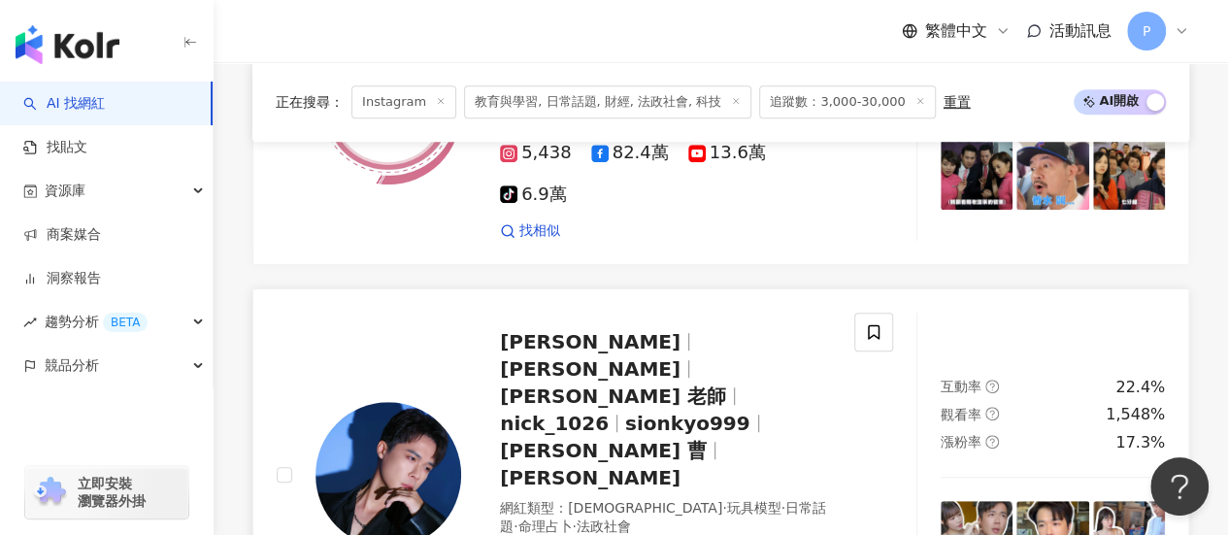
click at [381, 402] on img at bounding box center [389, 475] width 146 height 146
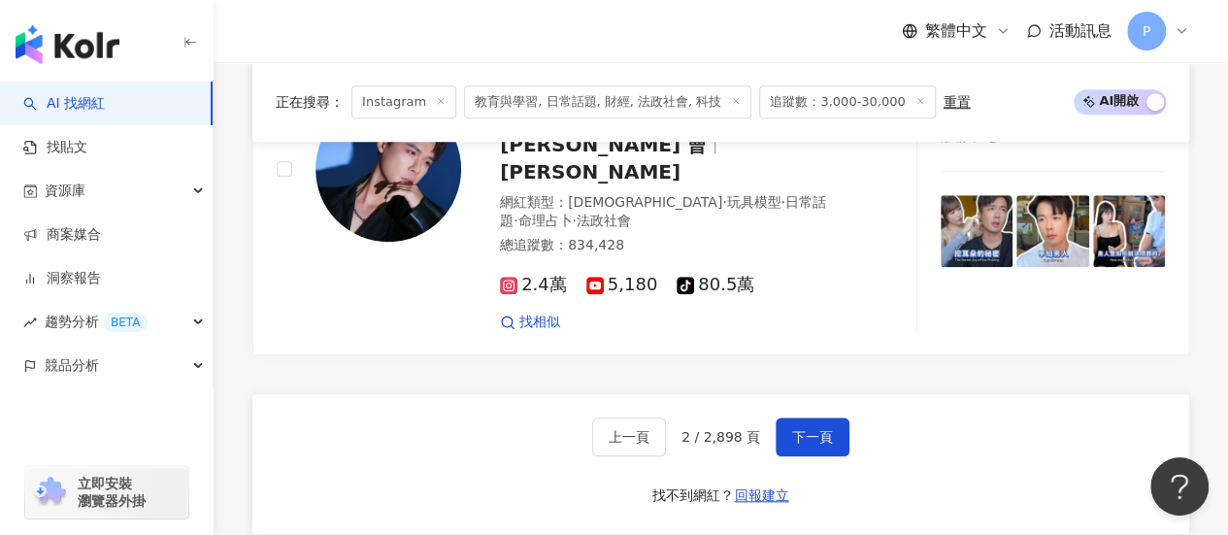
scroll to position [4440, 0]
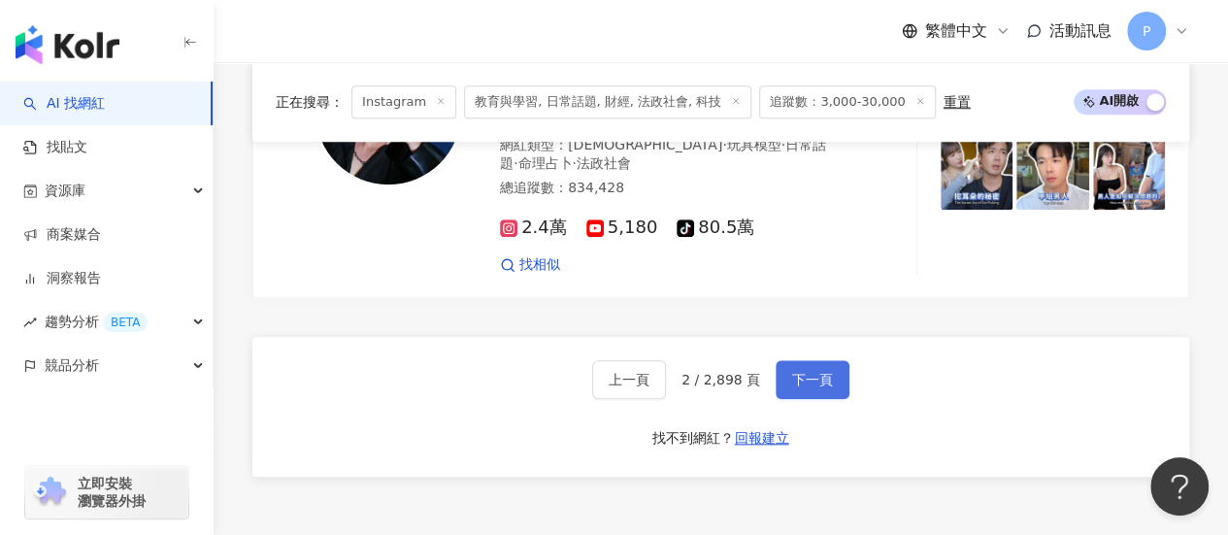
click at [812, 372] on span "下一頁" at bounding box center [812, 380] width 41 height 16
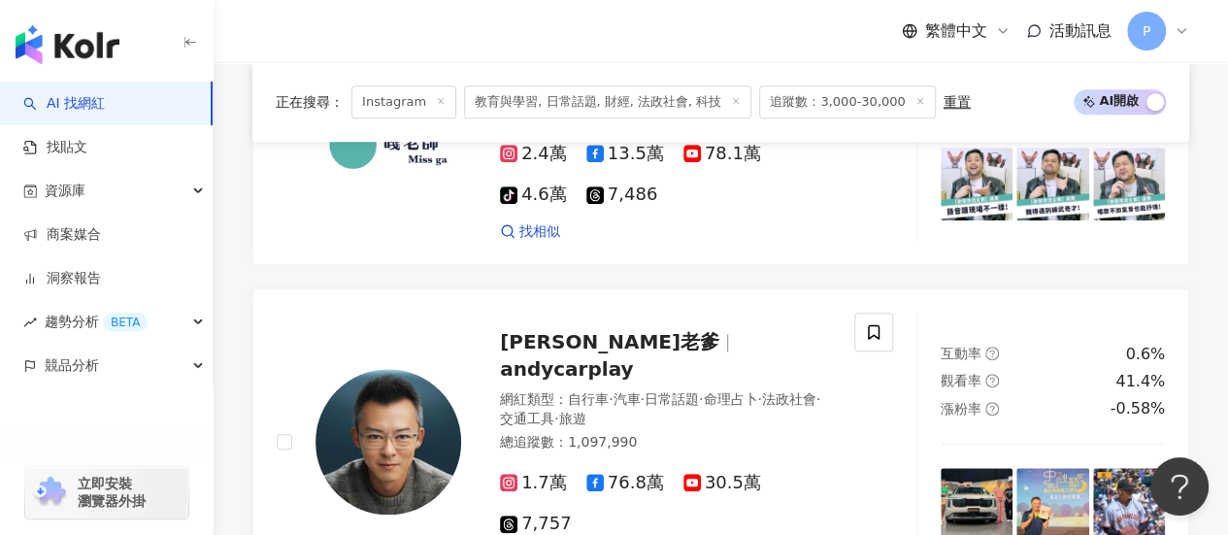
scroll to position [905, 0]
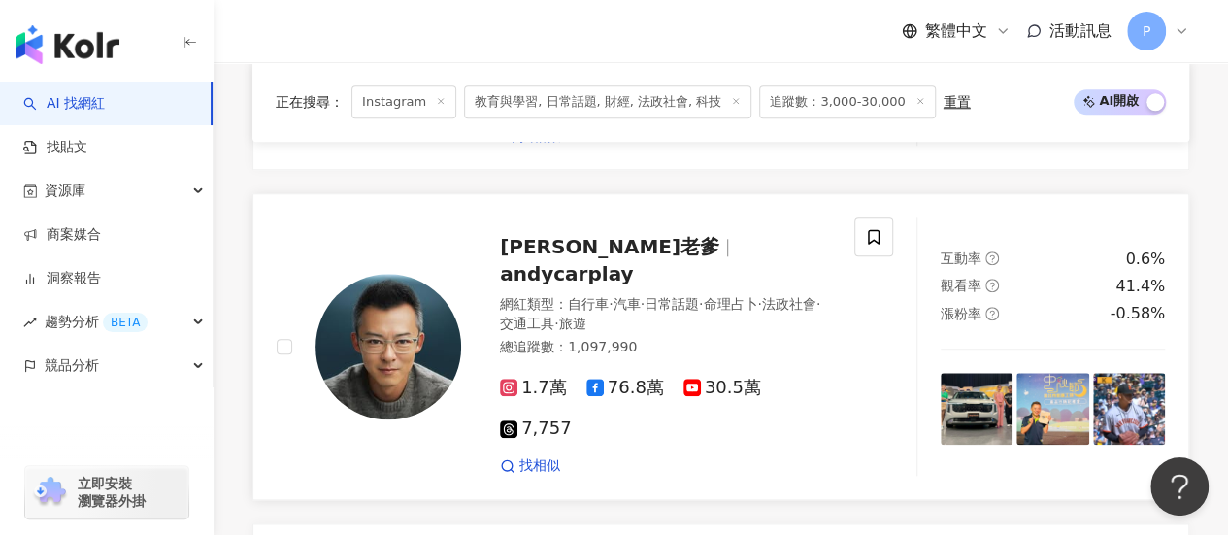
click at [377, 317] on img at bounding box center [389, 347] width 146 height 146
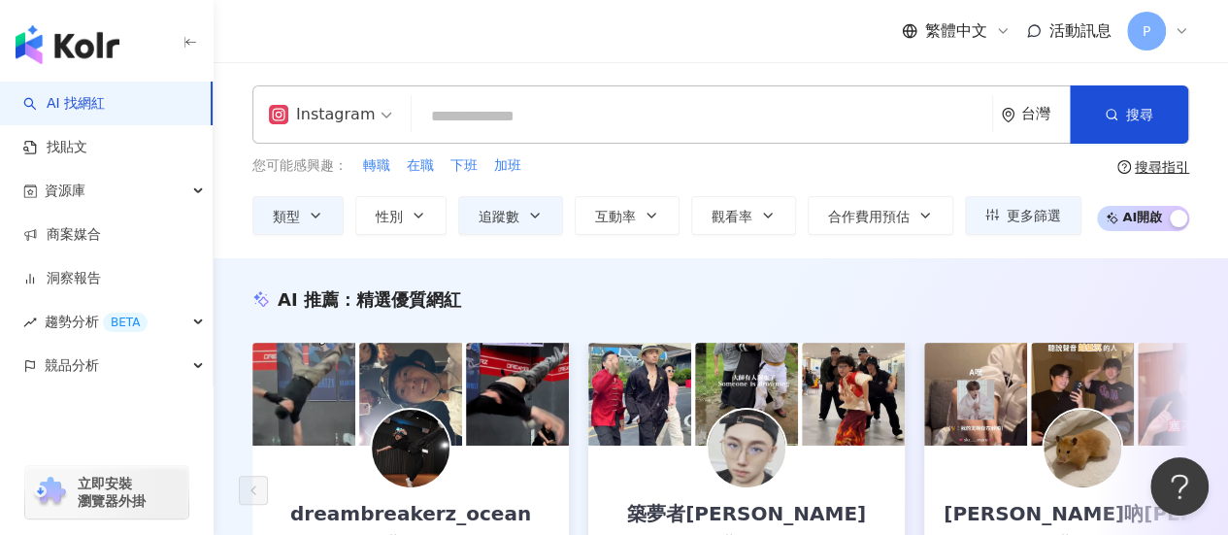
click at [657, 114] on input "search" at bounding box center [701, 116] width 565 height 37
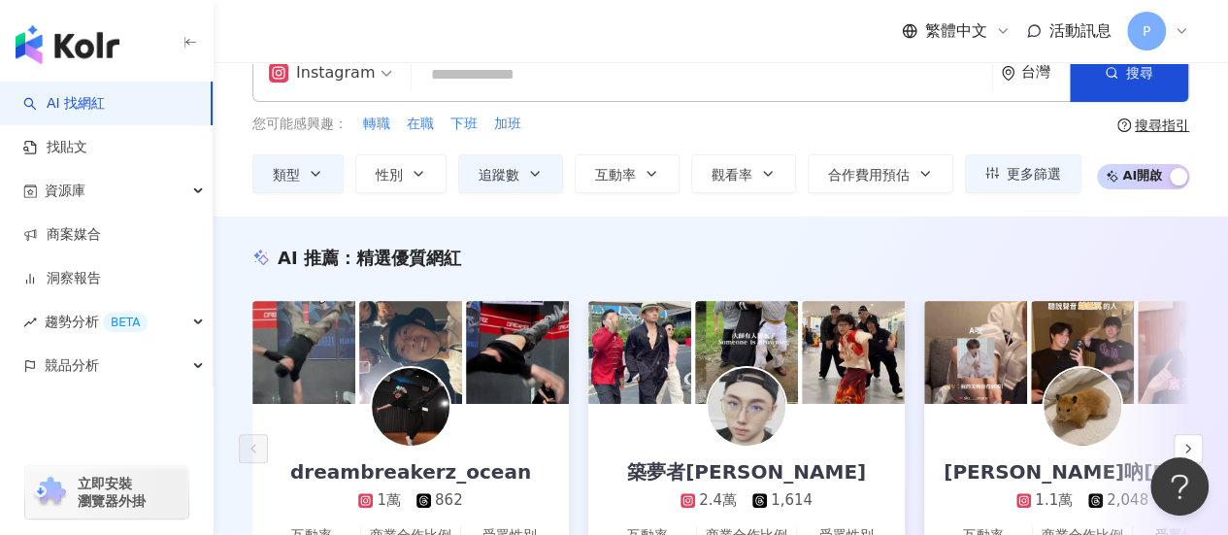
scroll to position [388, 0]
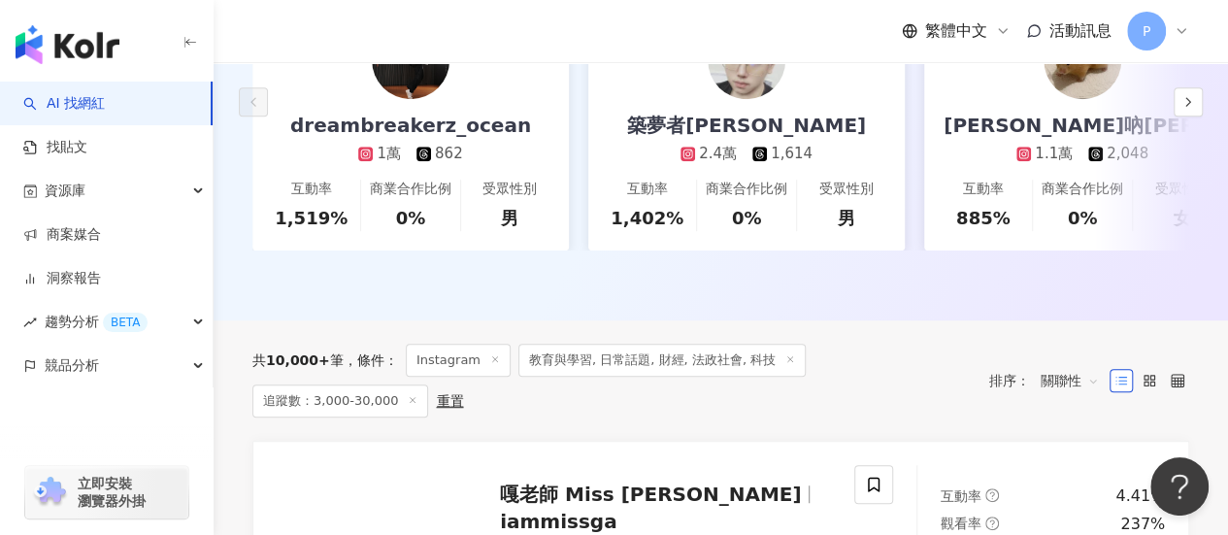
click at [785, 364] on icon at bounding box center [790, 359] width 10 height 10
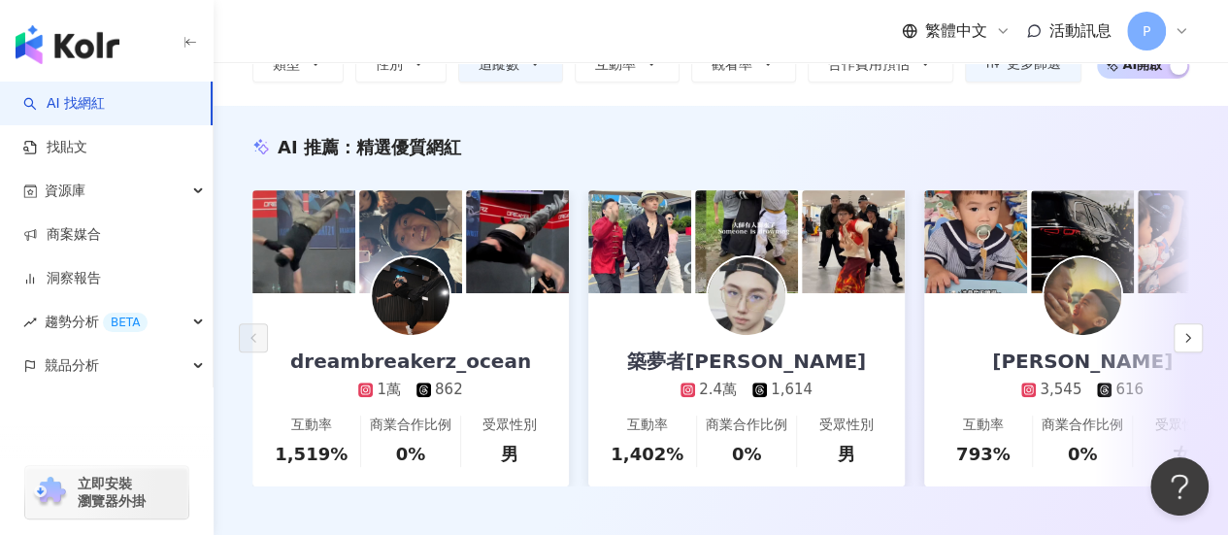
scroll to position [582, 0]
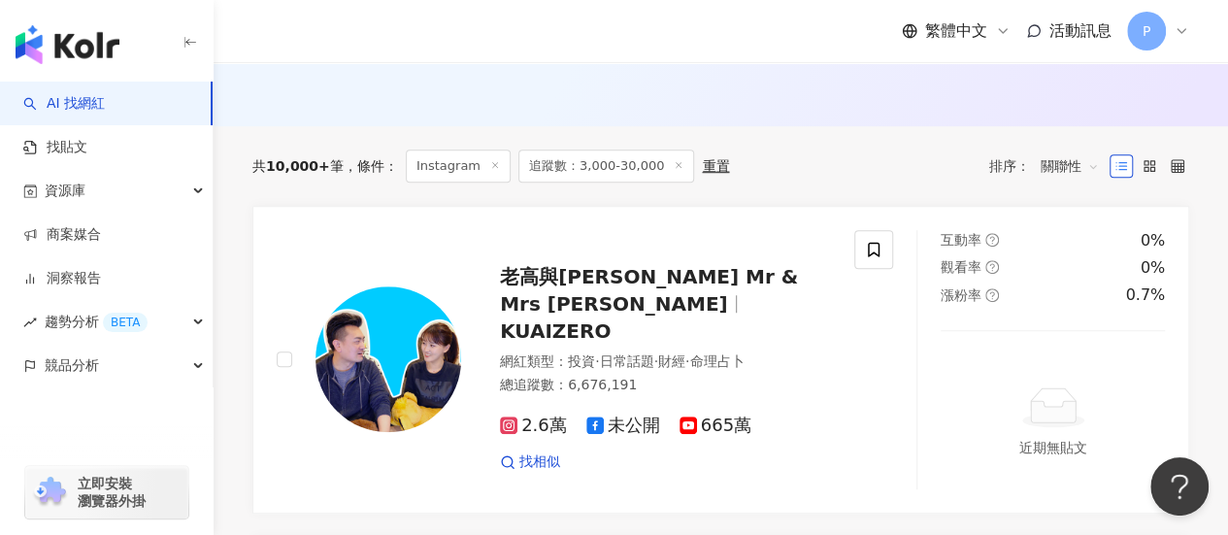
click at [674, 170] on icon at bounding box center [679, 165] width 10 height 10
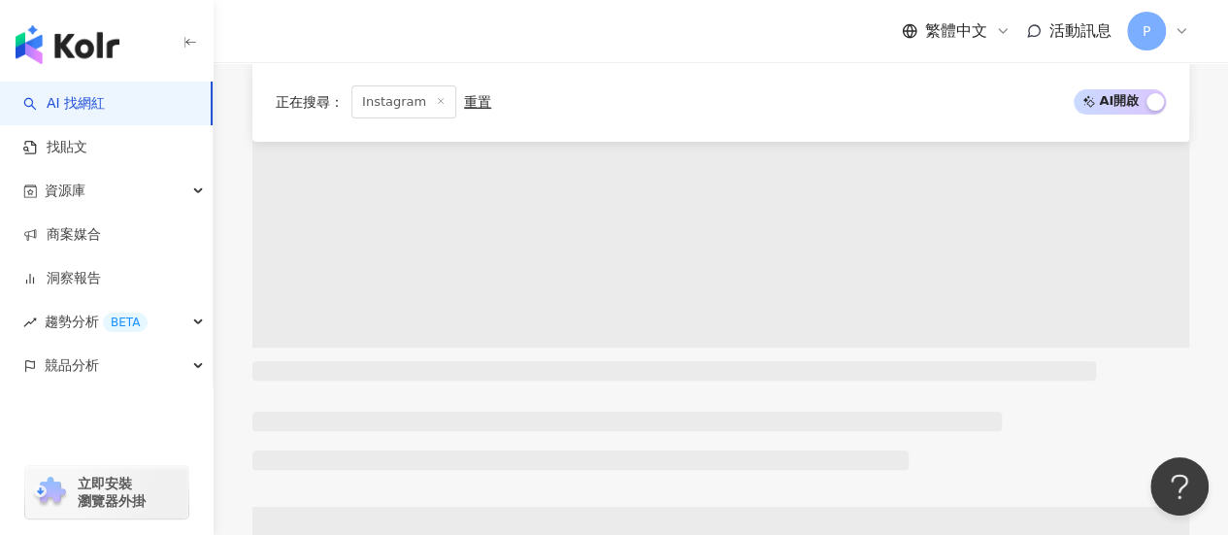
scroll to position [97, 0]
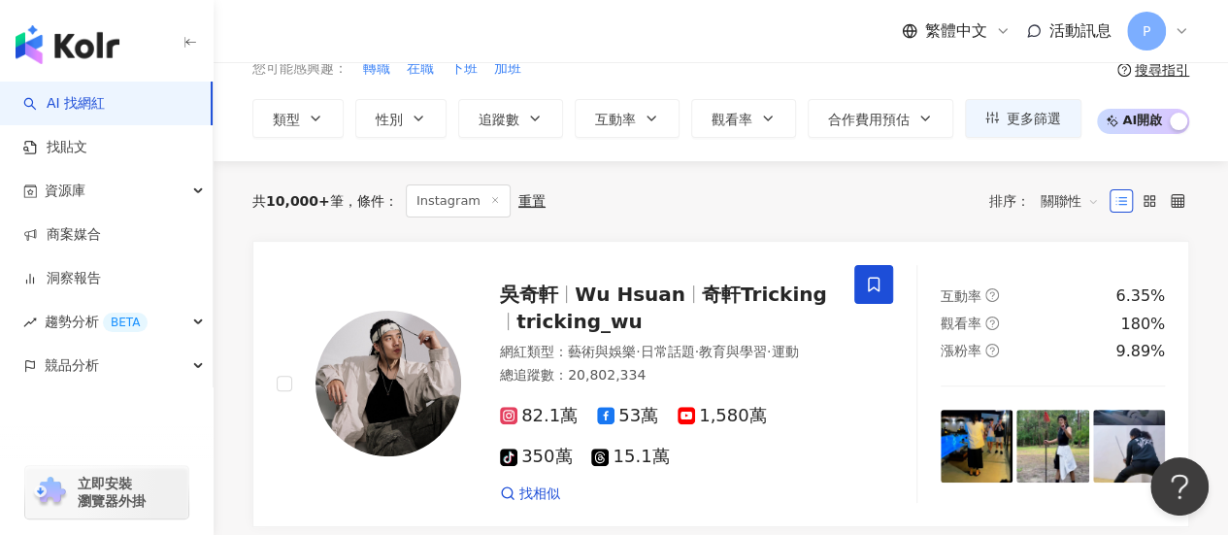
click at [490, 199] on icon at bounding box center [495, 200] width 10 height 10
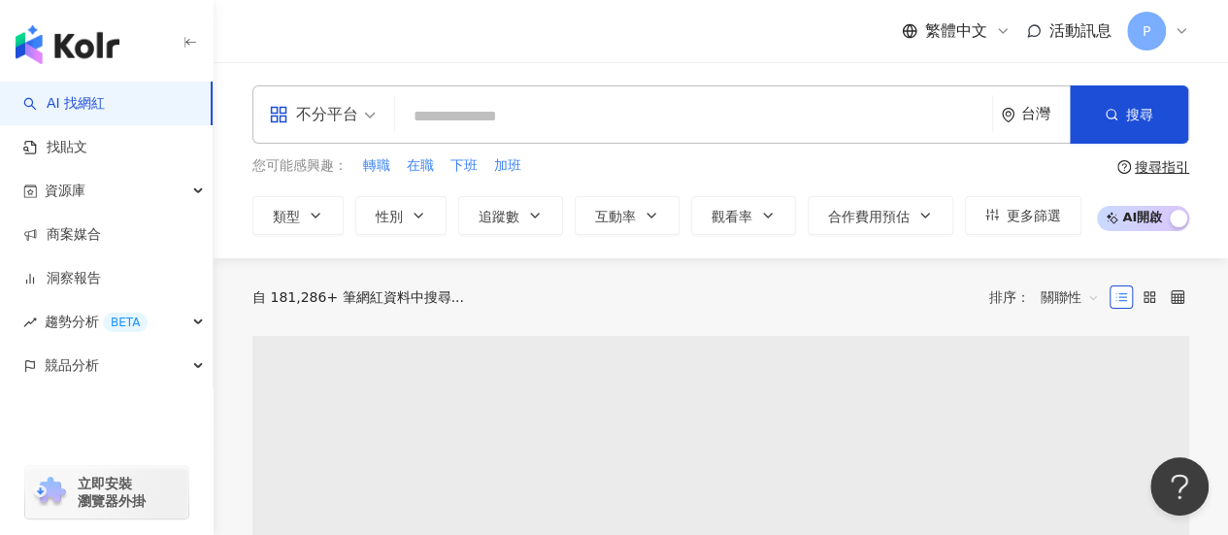
click at [561, 127] on input "search" at bounding box center [694, 116] width 582 height 37
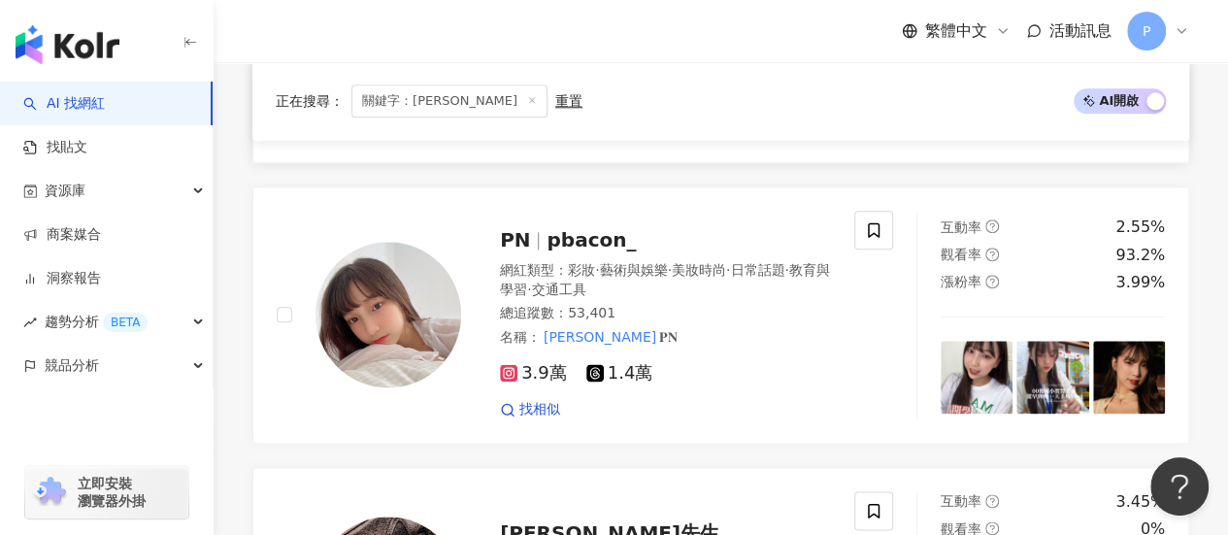
scroll to position [1068, 0]
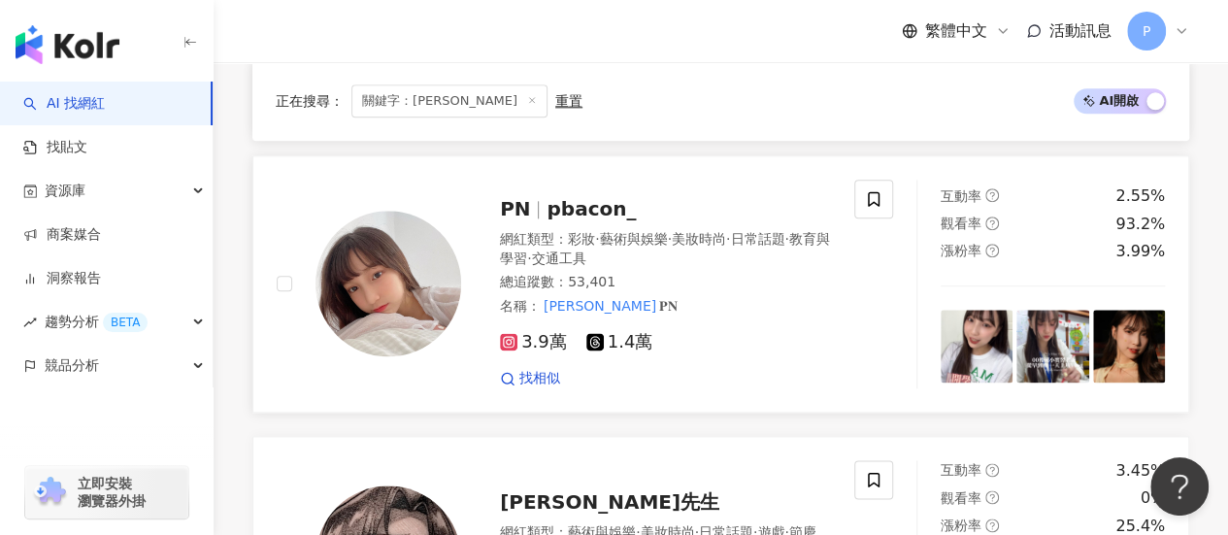
click at [409, 273] on img at bounding box center [389, 284] width 146 height 146
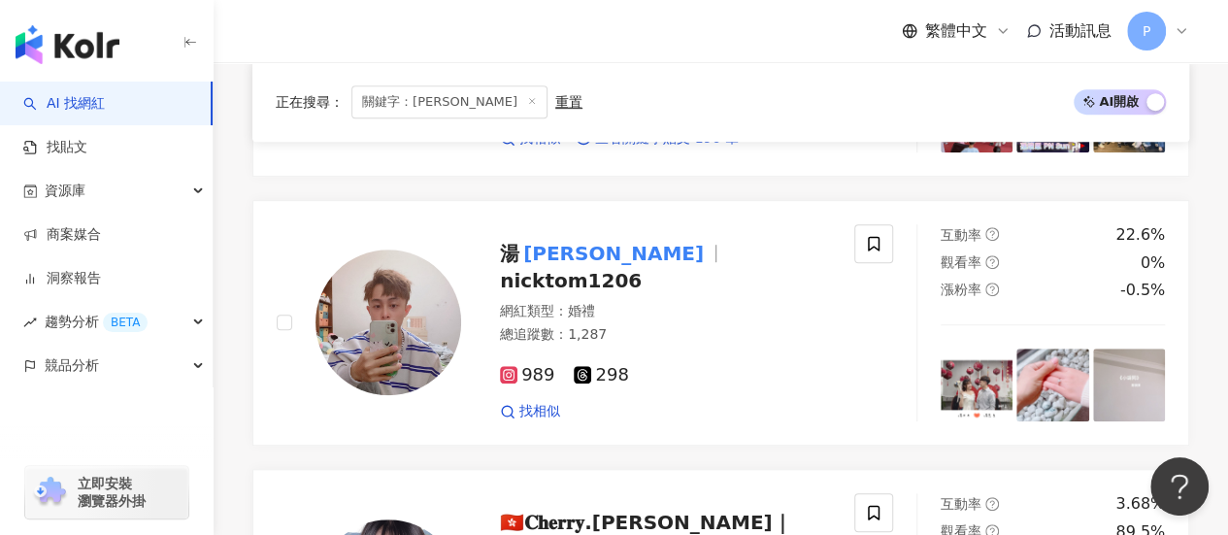
scroll to position [0, 0]
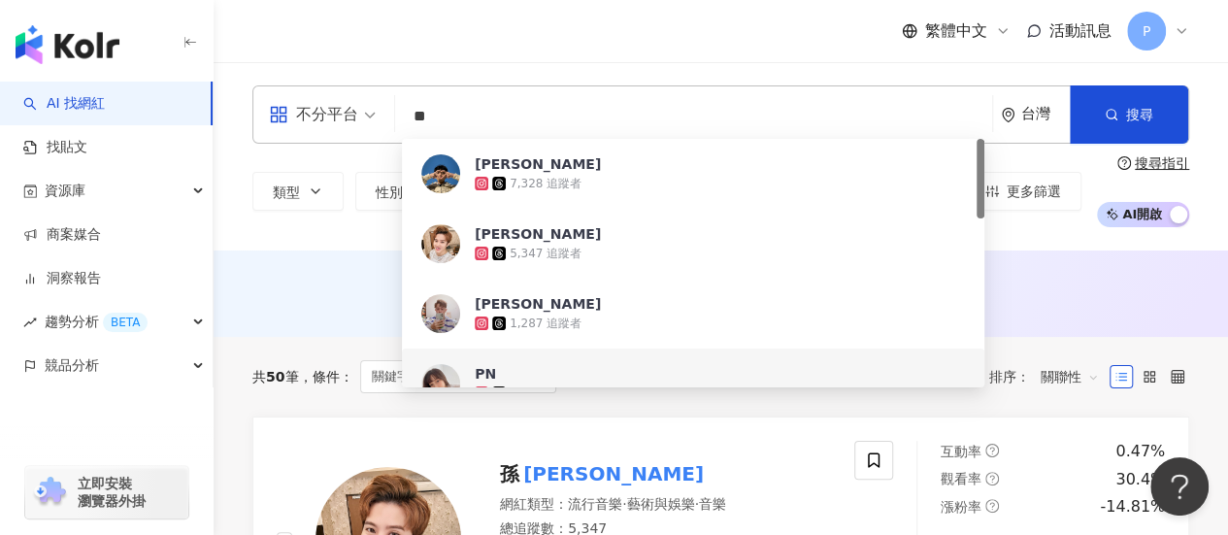
click at [355, 132] on div "不分平台 ** 台灣 搜尋 e7fc3088-c5e7-4249-8e56-21ecd7f71bb3 9cc8b7c1-a098-4eb5-9070-30da…" at bounding box center [720, 114] width 937 height 58
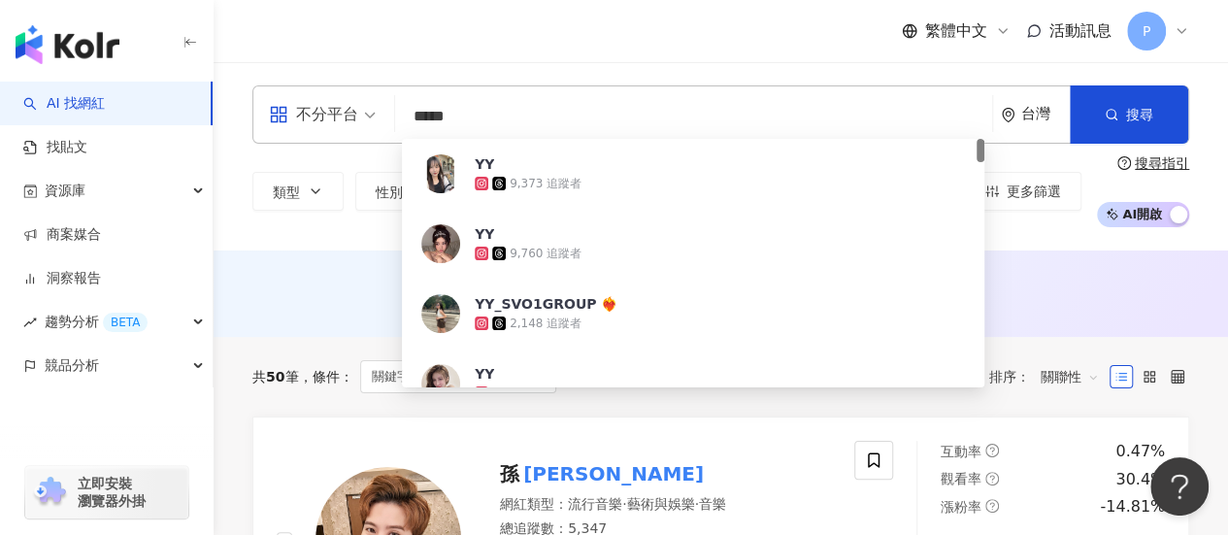
type input "****"
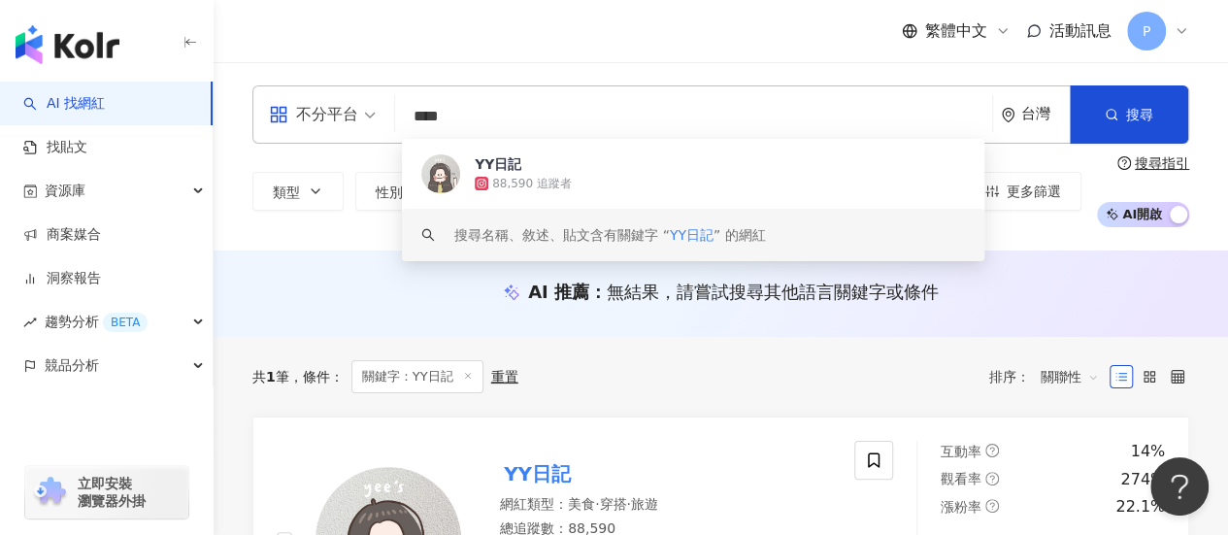
click at [507, 176] on div "88,590 追蹤者" at bounding box center [532, 184] width 80 height 17
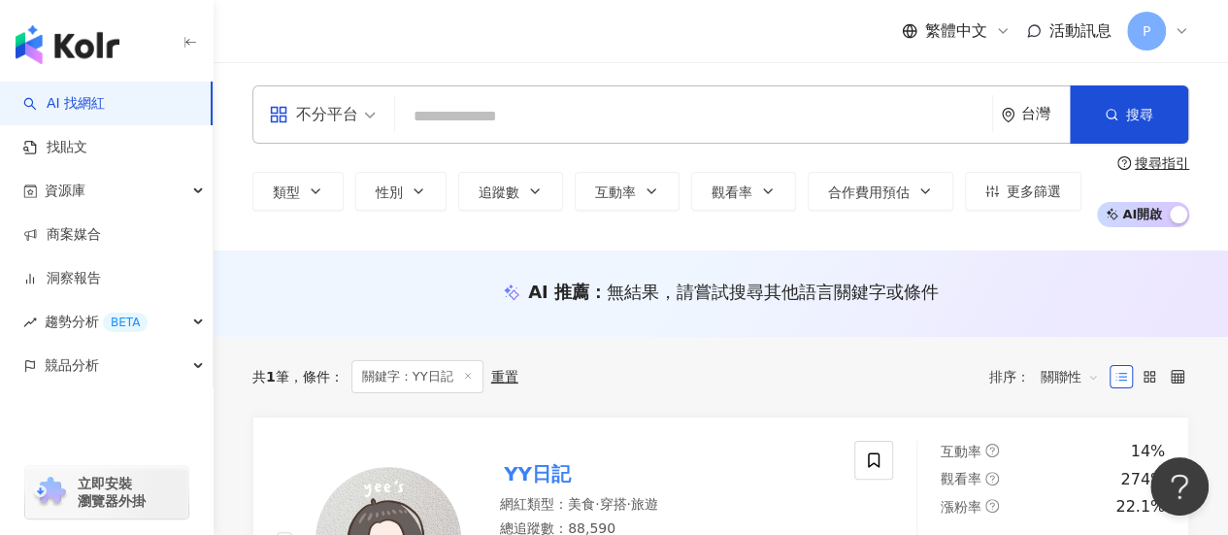
click at [570, 102] on input "search" at bounding box center [694, 116] width 582 height 37
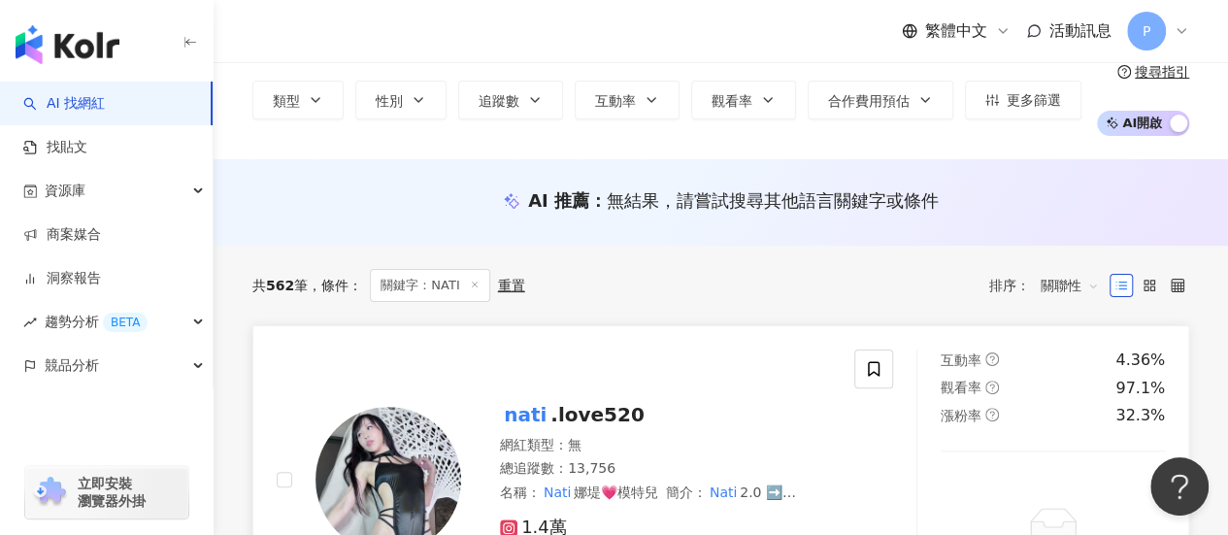
scroll to position [485, 0]
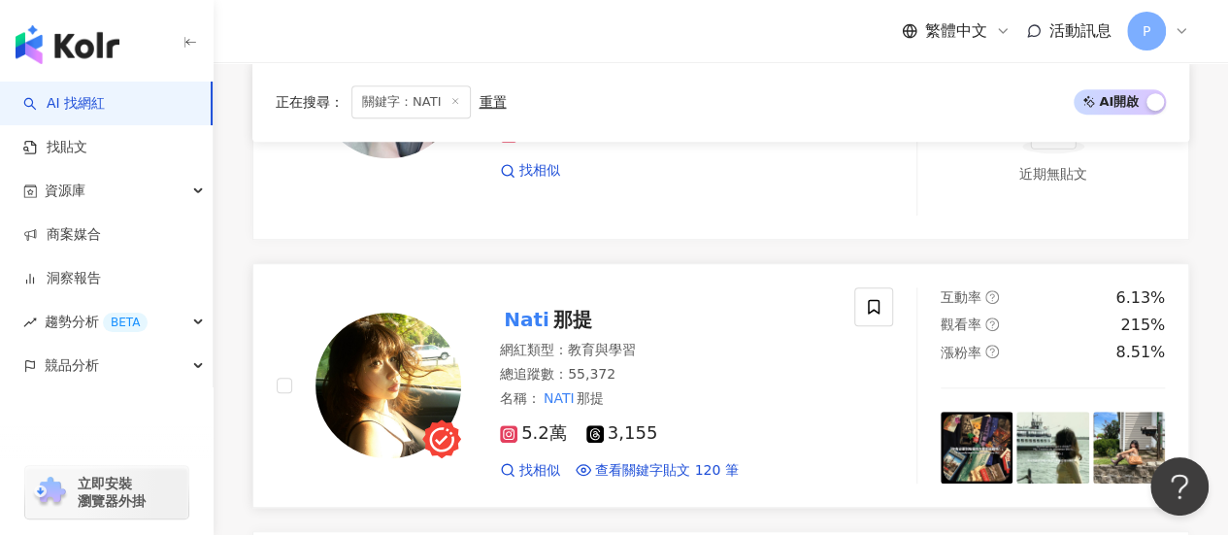
click at [402, 369] on img at bounding box center [389, 386] width 146 height 146
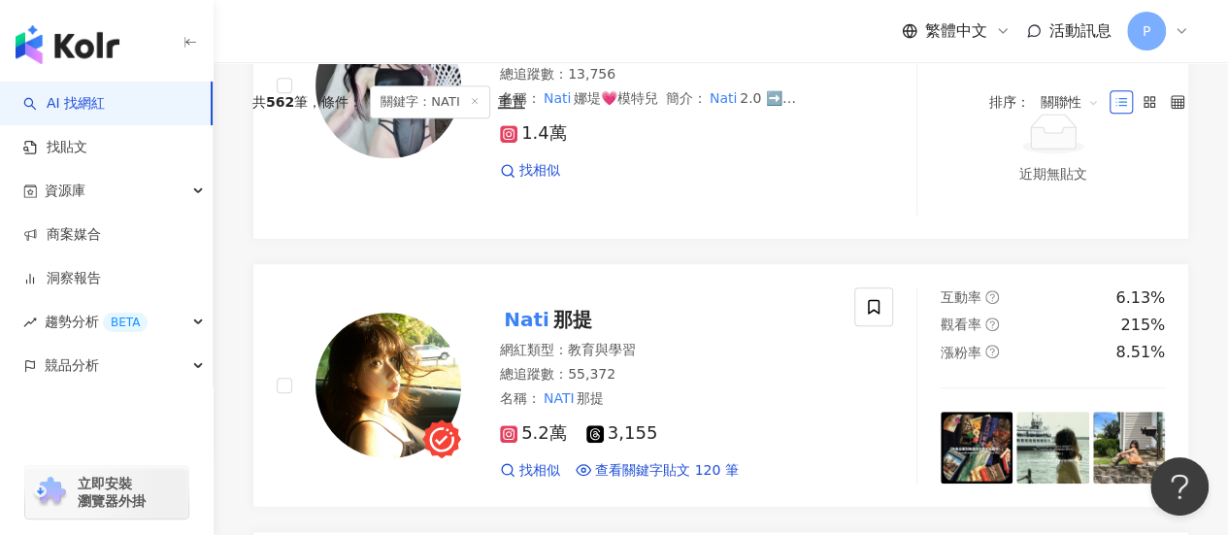
scroll to position [0, 0]
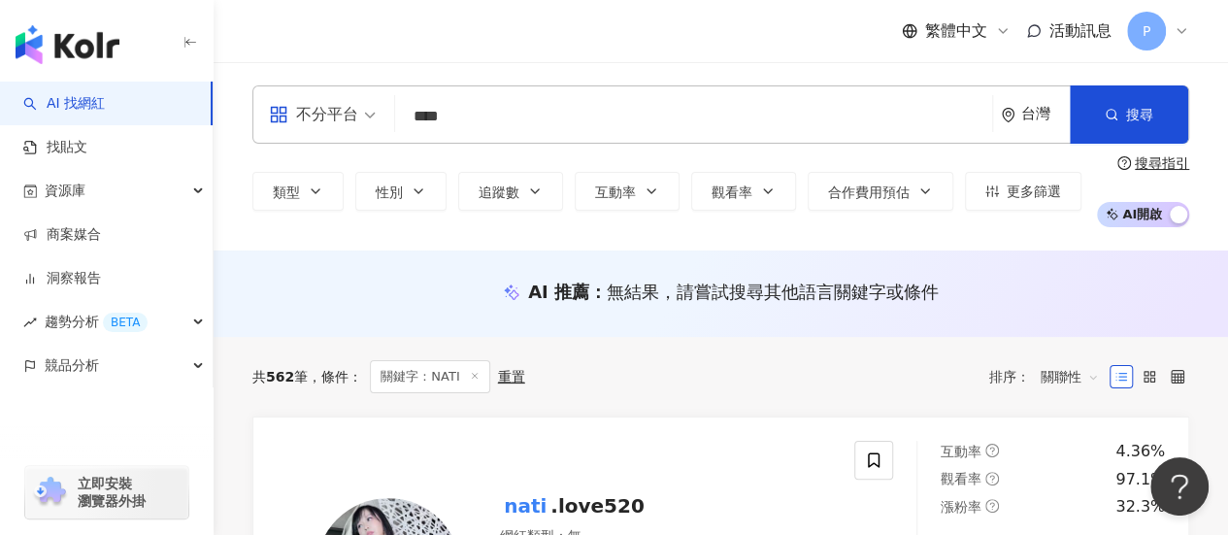
click at [782, 121] on input "****" at bounding box center [694, 116] width 582 height 37
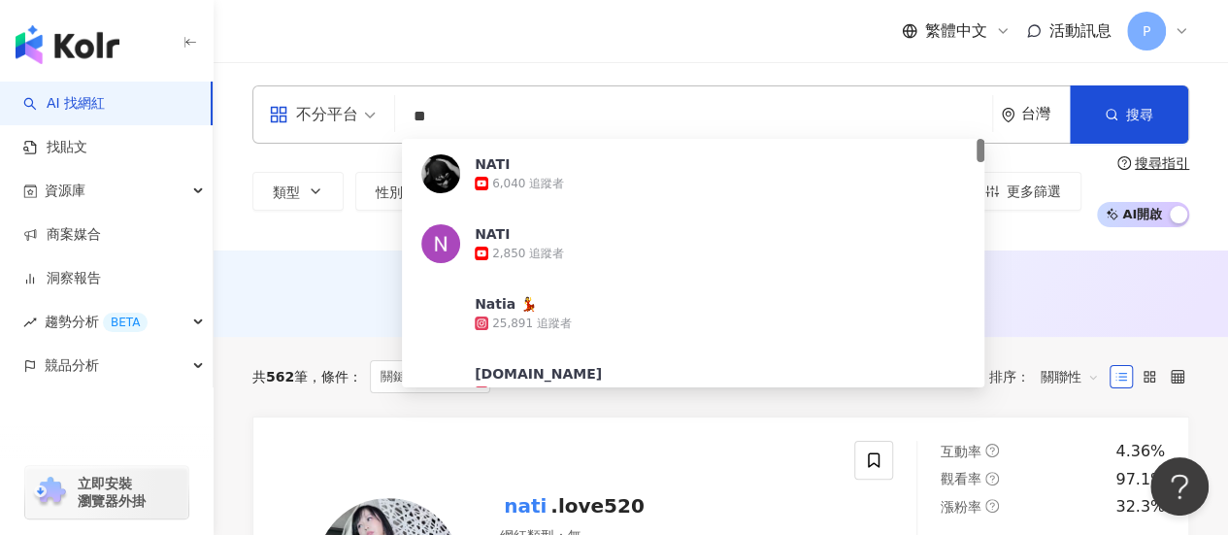
type input "*"
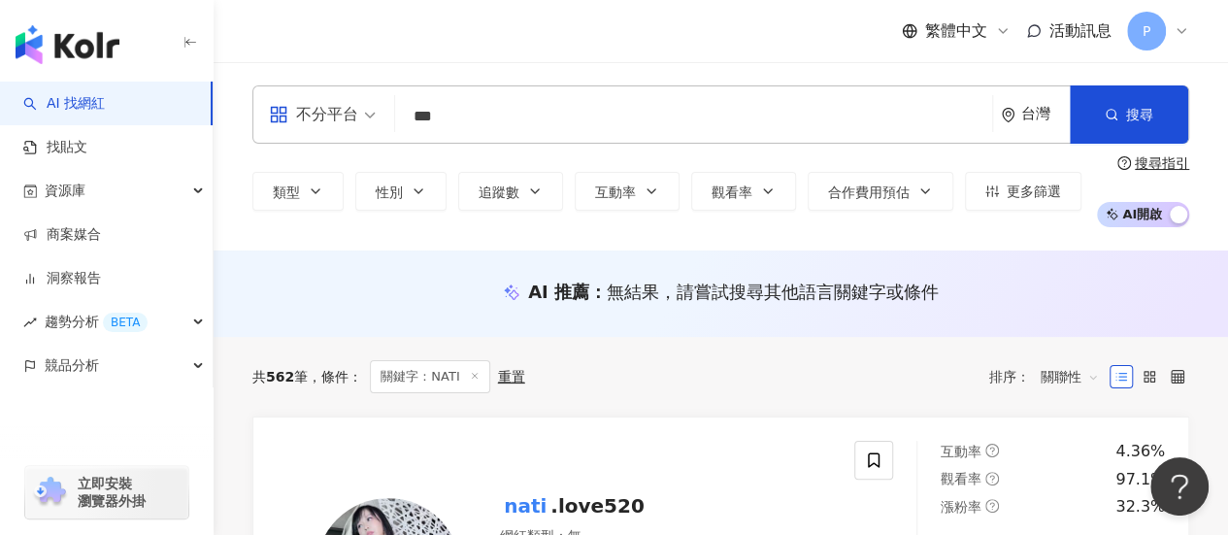
type input "***"
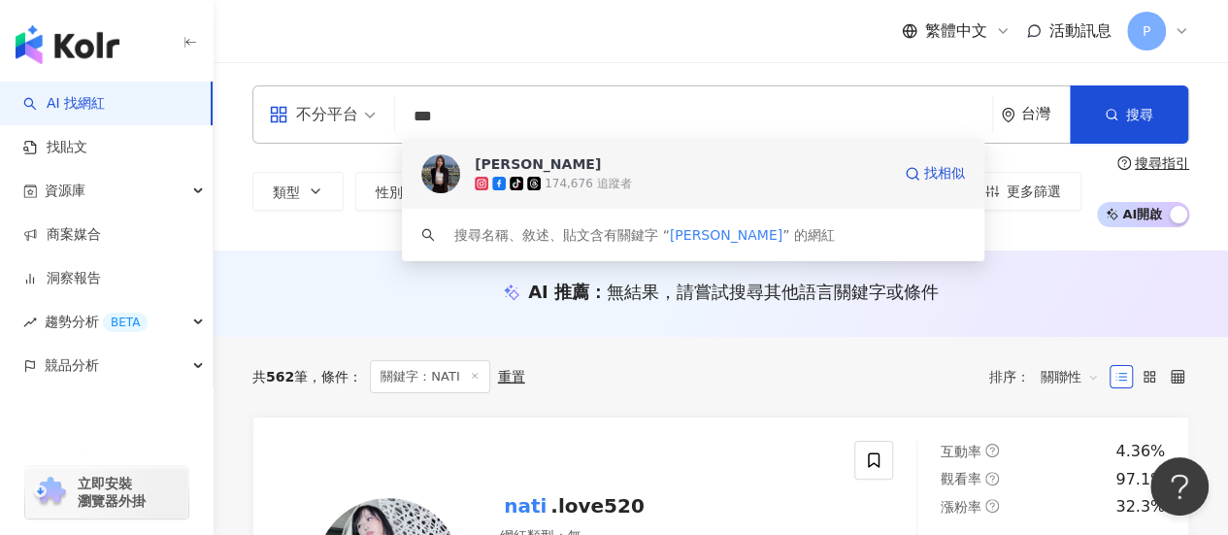
click at [446, 176] on img at bounding box center [440, 173] width 39 height 39
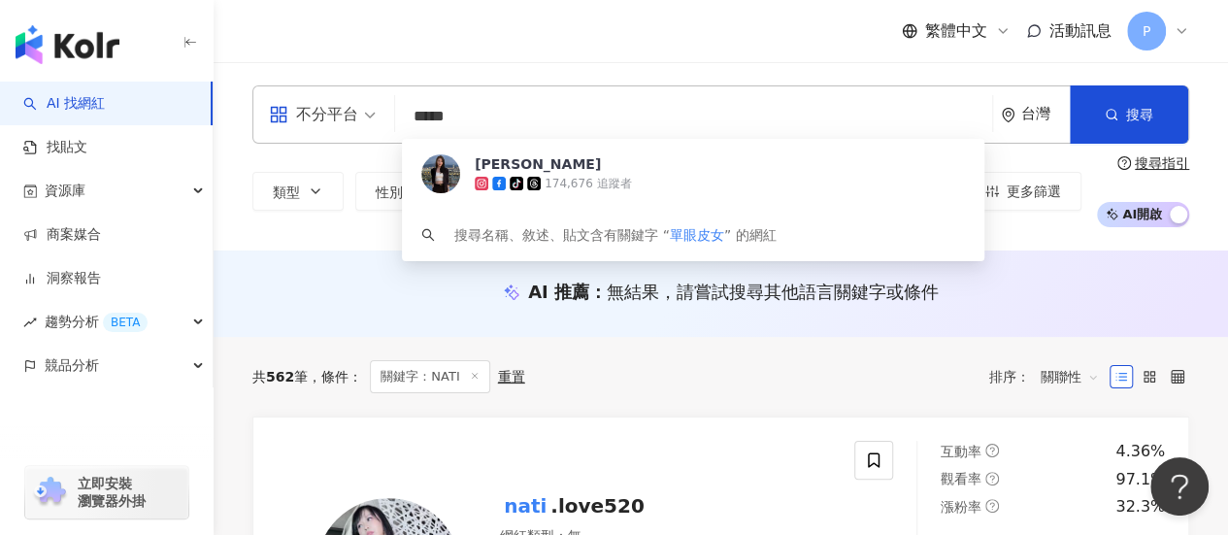
type input "*****"
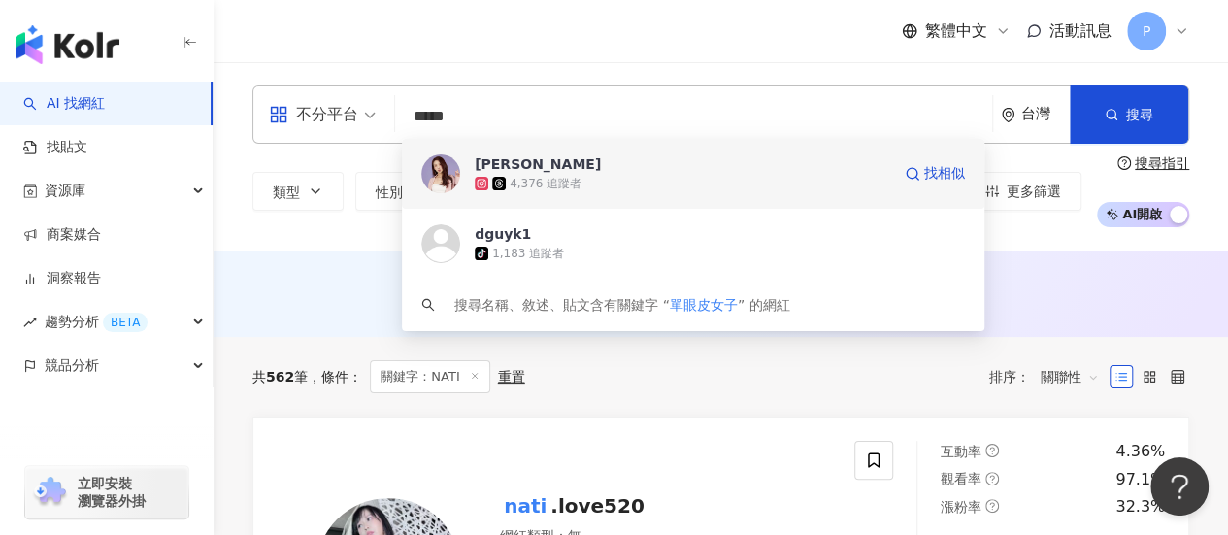
click at [528, 173] on span "Irene" at bounding box center [683, 163] width 416 height 19
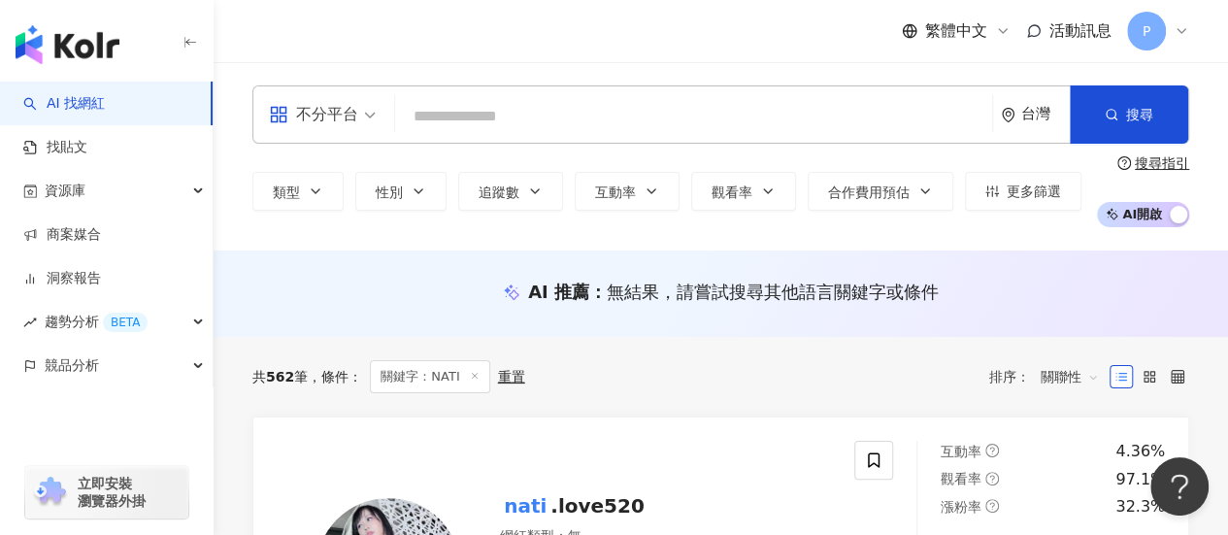
click at [503, 100] on input "search" at bounding box center [694, 116] width 582 height 37
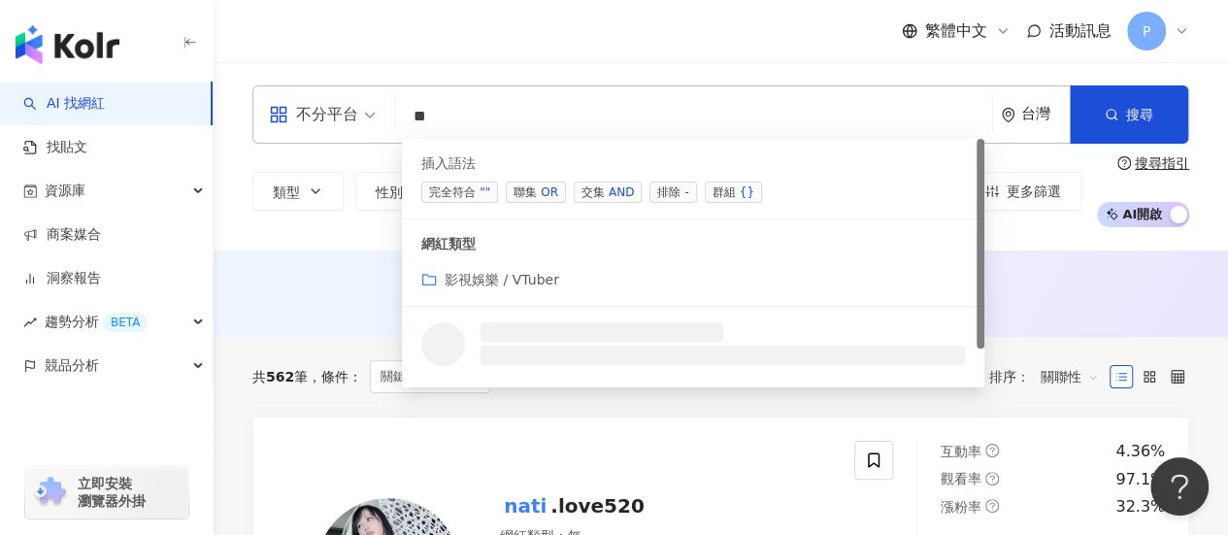
type input "*"
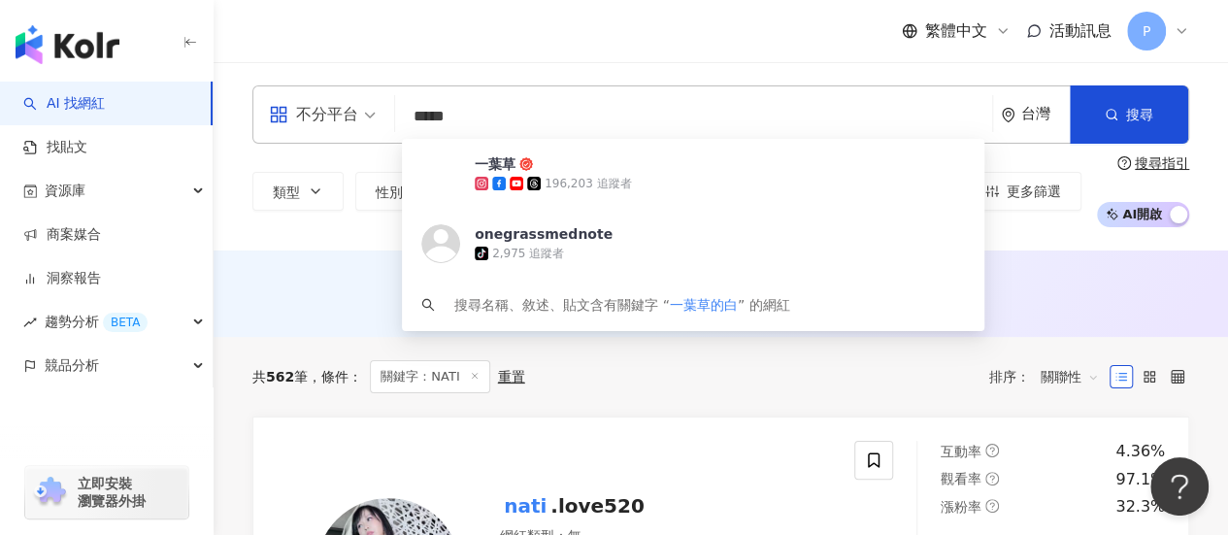
type input "******"
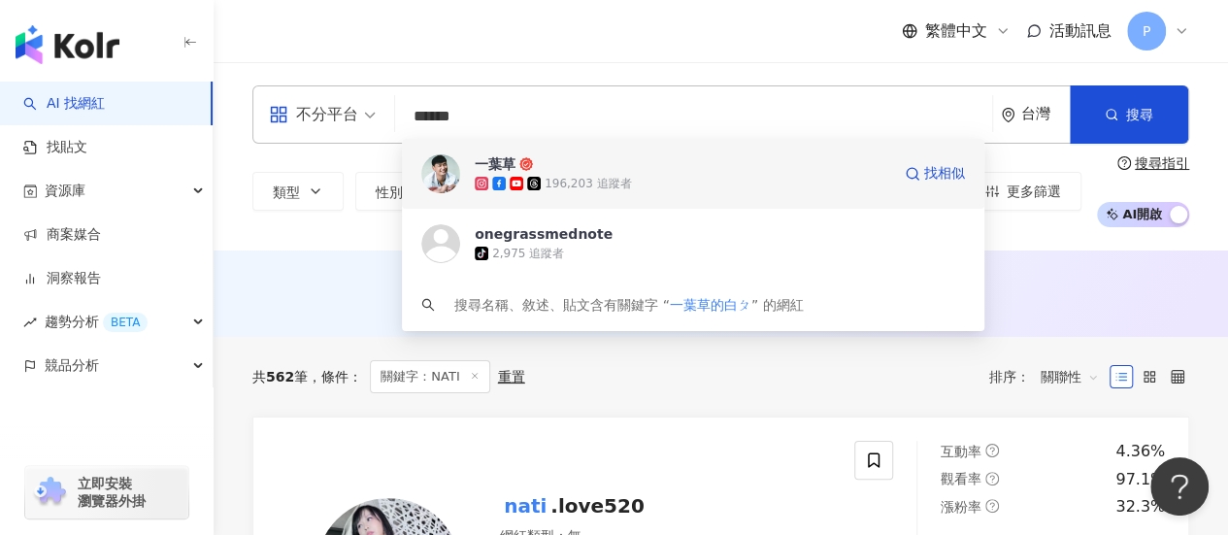
click at [461, 173] on div "一葉草 196,203 追蹤者 找相似" at bounding box center [693, 174] width 582 height 70
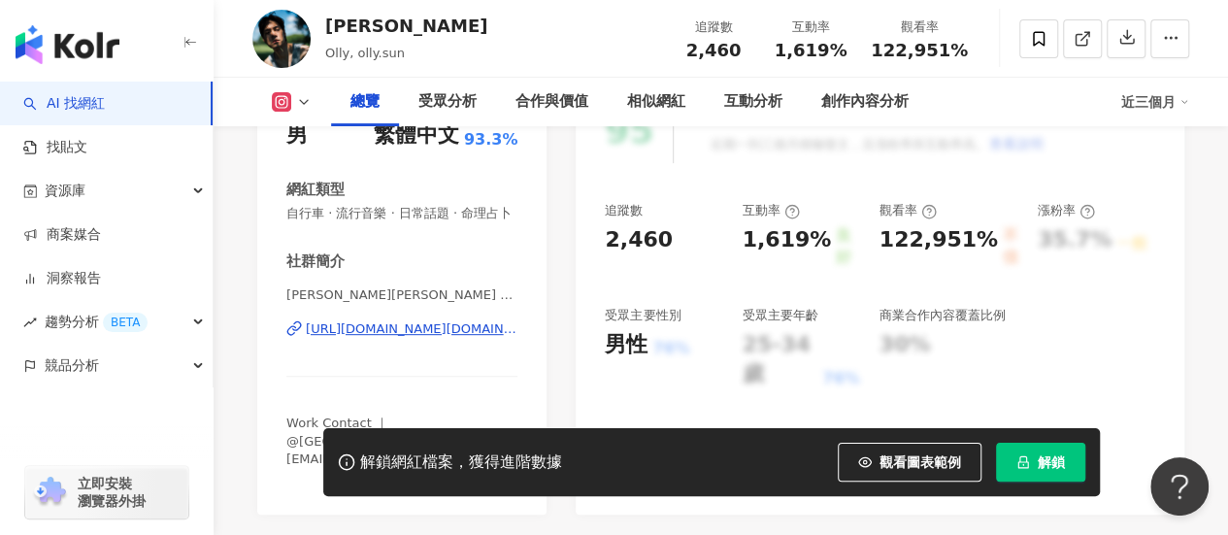
scroll to position [97, 0]
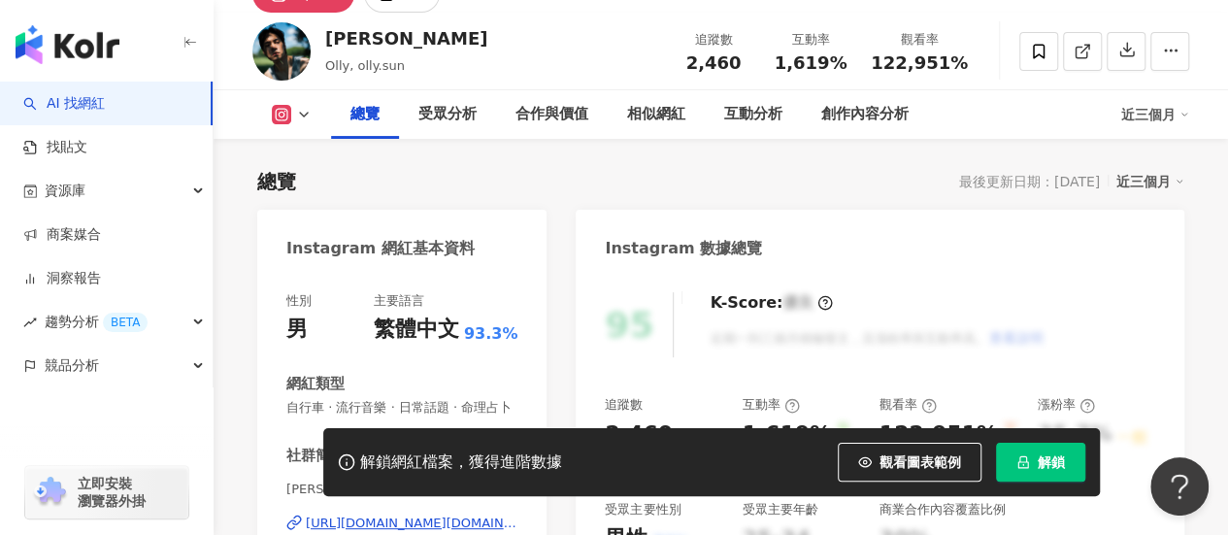
click at [291, 50] on img at bounding box center [281, 51] width 58 height 58
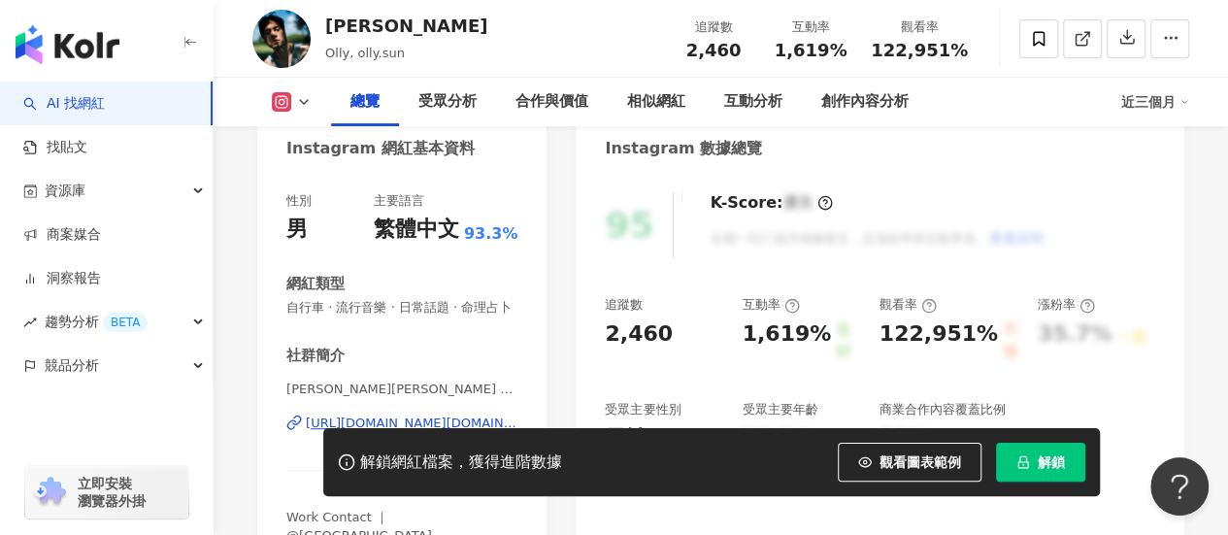
scroll to position [291, 0]
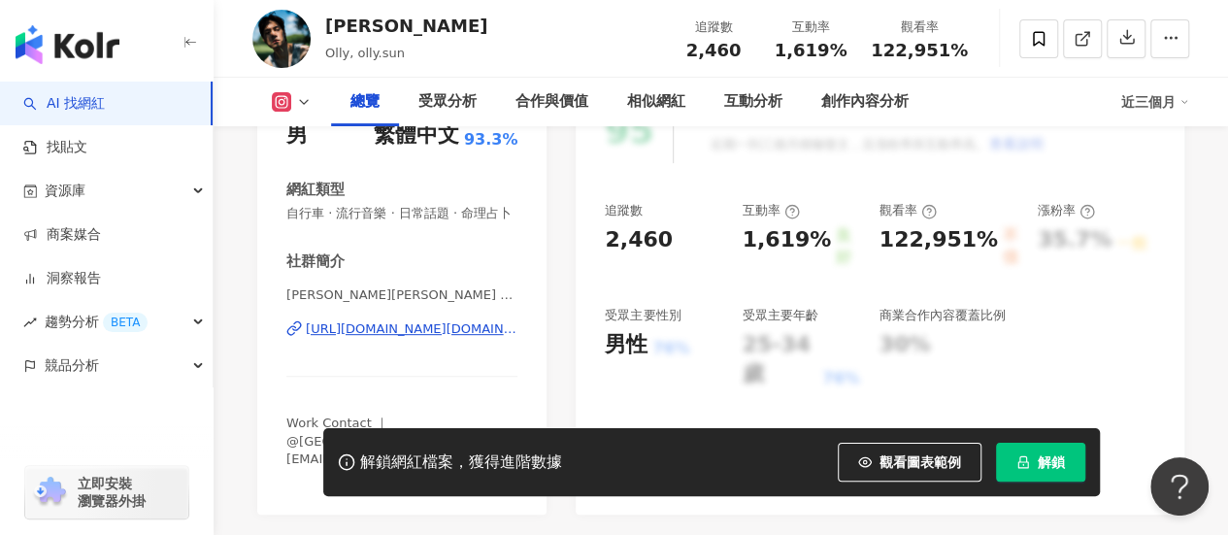
click at [423, 338] on div "https://www.instagram.com/olly.sun/" at bounding box center [412, 328] width 212 height 17
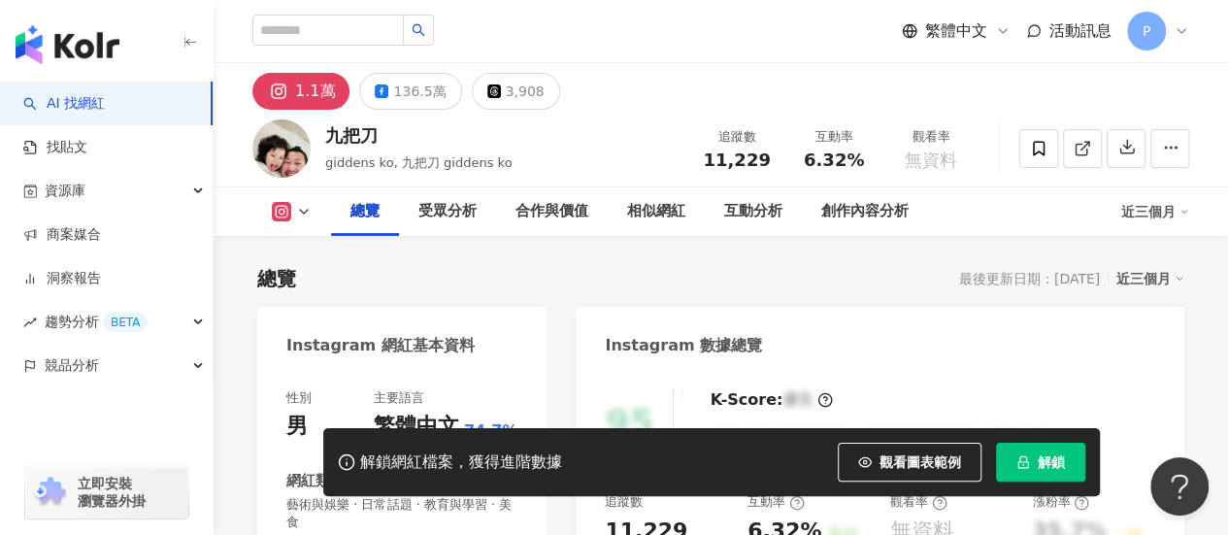
scroll to position [194, 0]
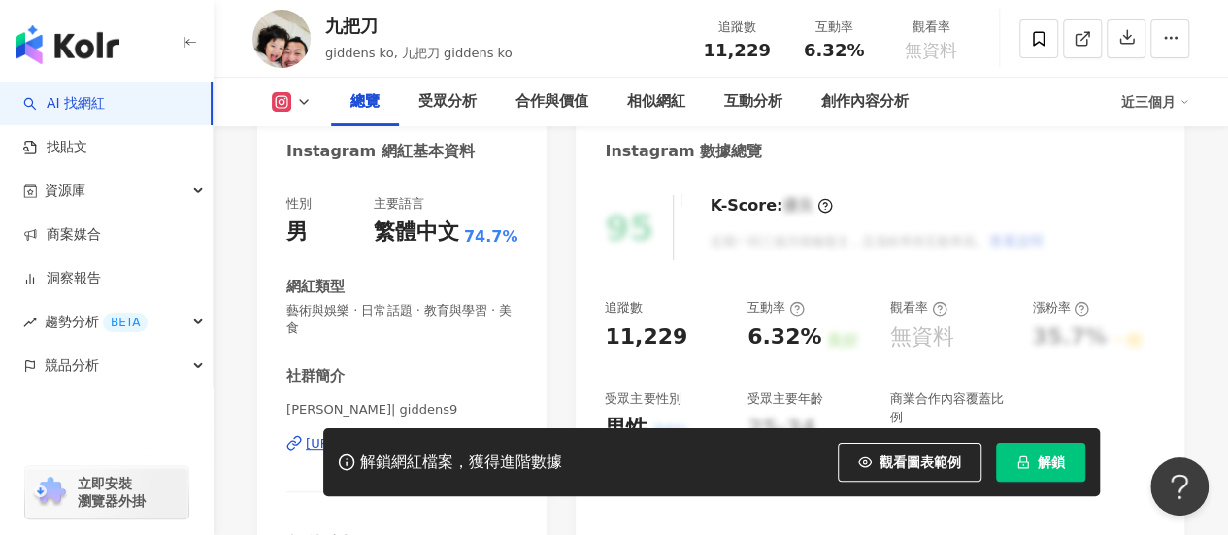
click at [417, 435] on div "https://www.instagram.com/giddens9/" at bounding box center [376, 443] width 141 height 17
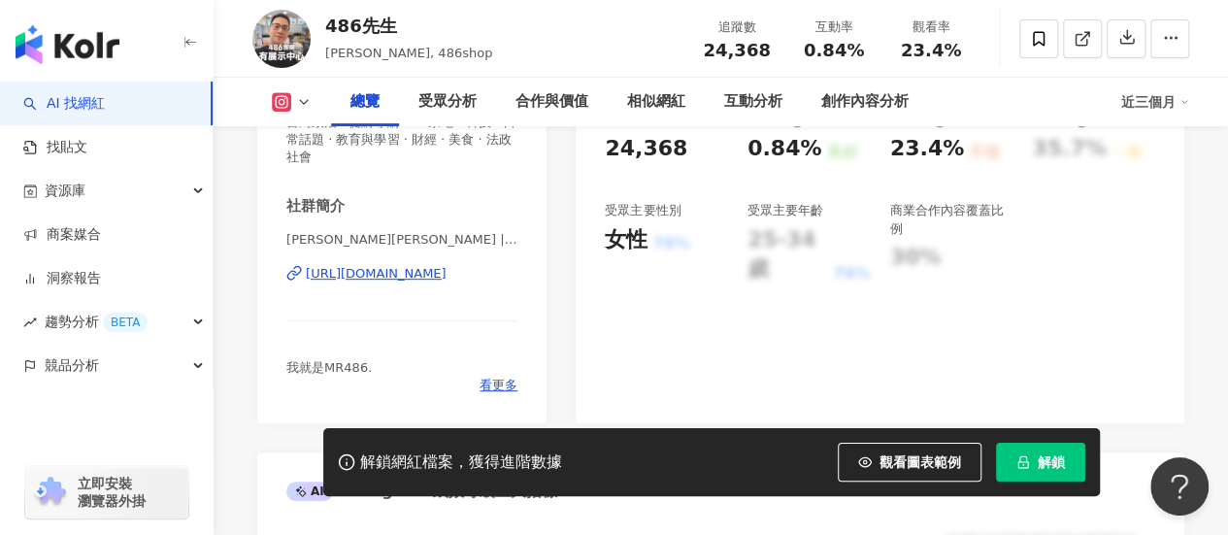
scroll to position [388, 0]
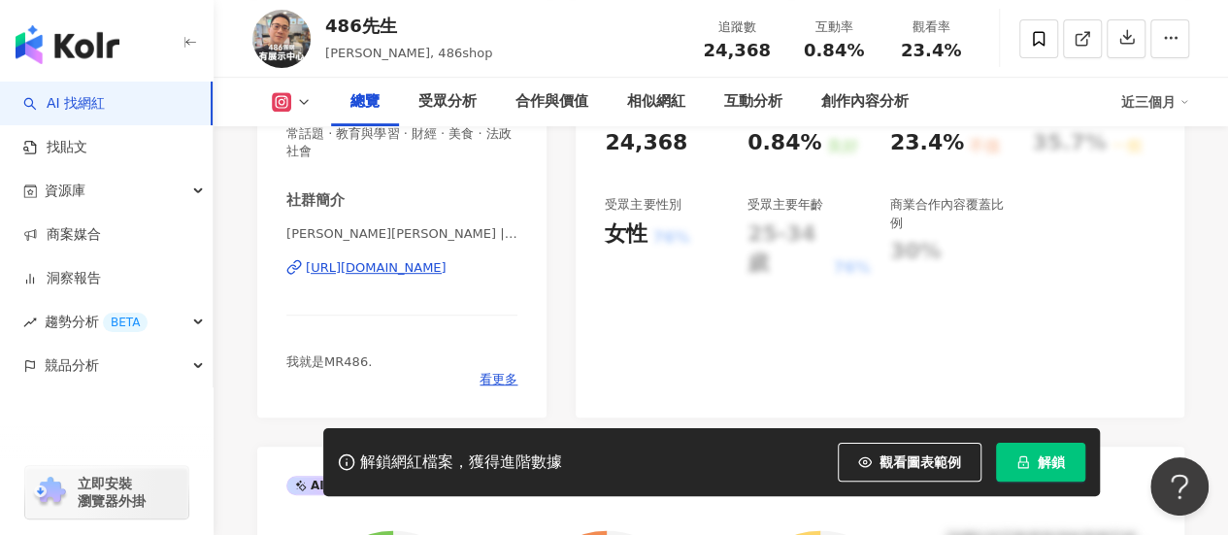
click at [423, 267] on div "https://www.instagram.com/486shop/" at bounding box center [376, 267] width 141 height 17
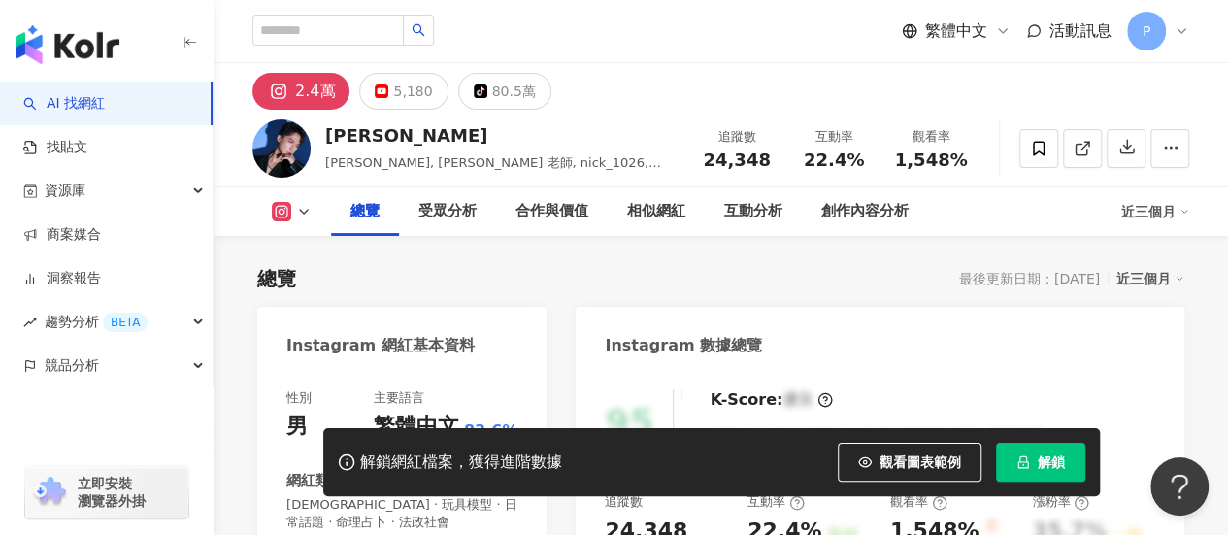
scroll to position [291, 0]
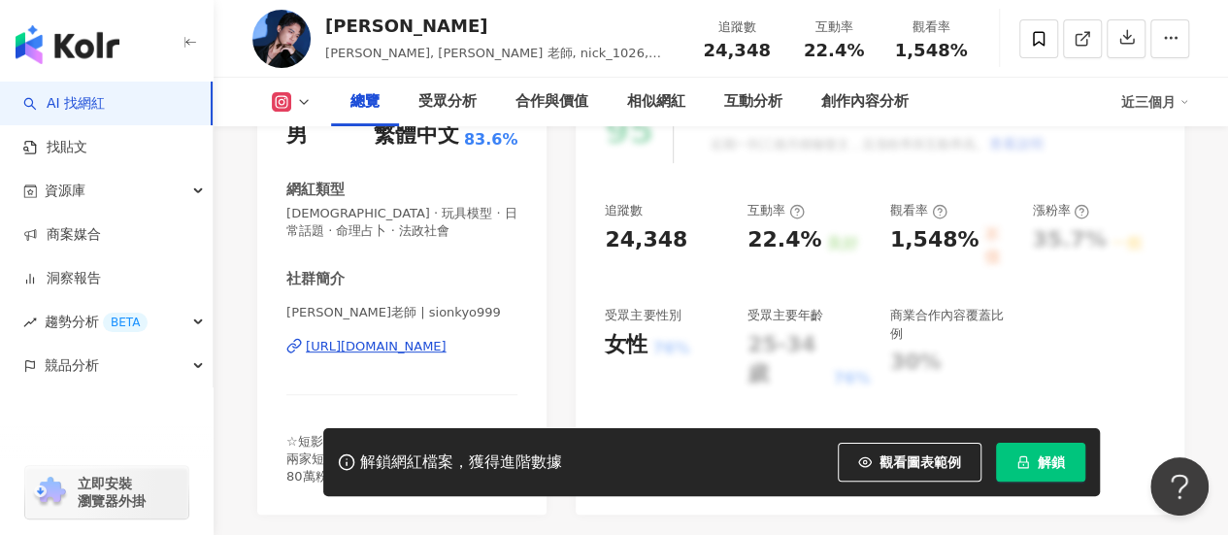
click at [447, 349] on div "https://www.instagram.com/sionkyo999/" at bounding box center [376, 346] width 141 height 17
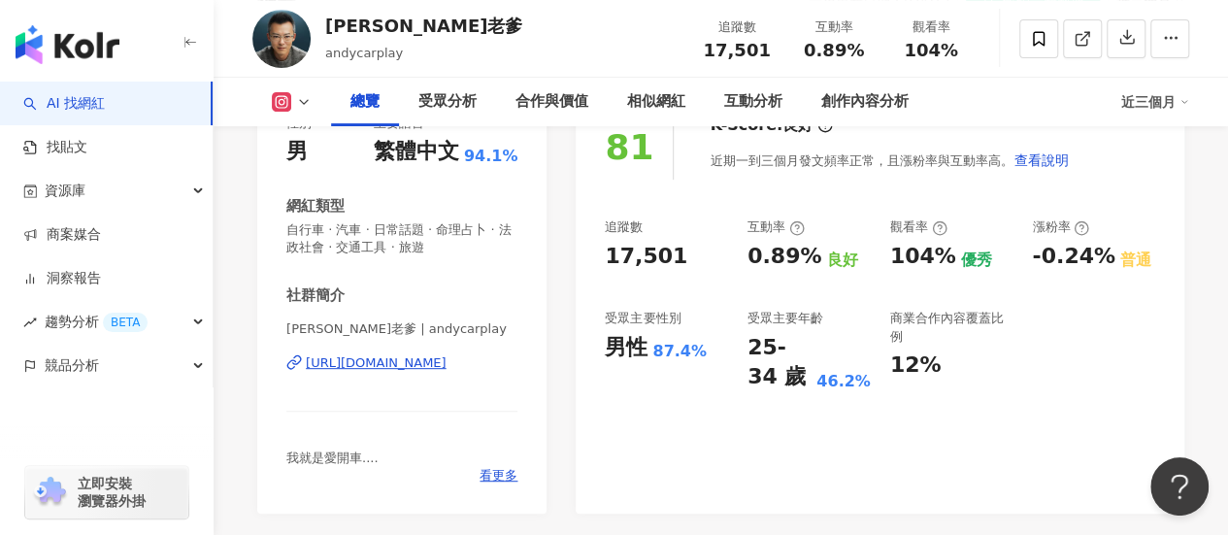
scroll to position [388, 0]
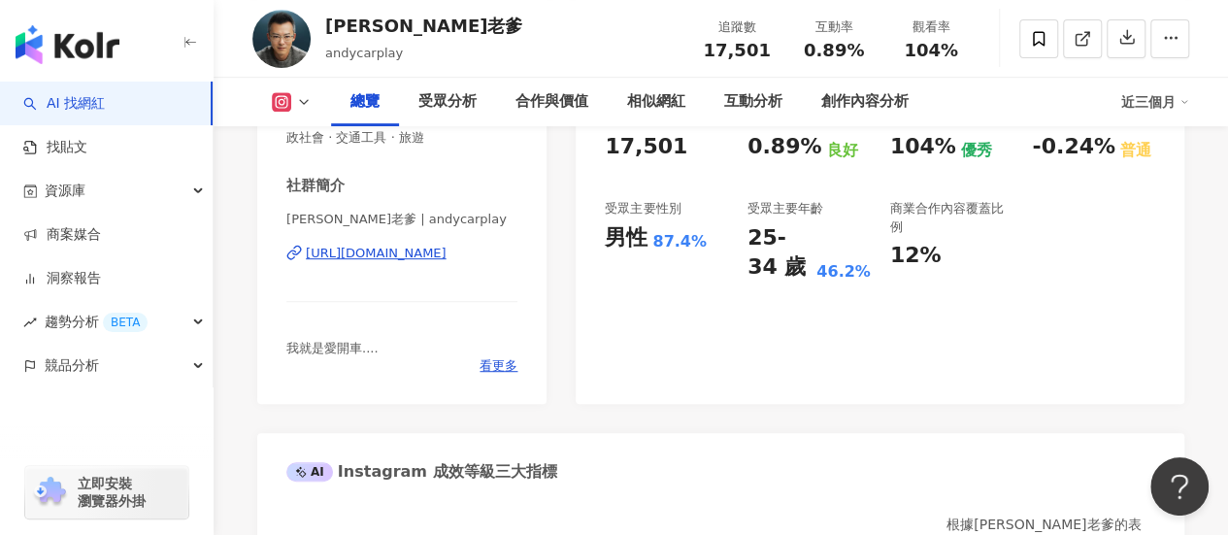
click at [447, 258] on div "https://www.instagram.com/andycarplay/" at bounding box center [376, 253] width 141 height 17
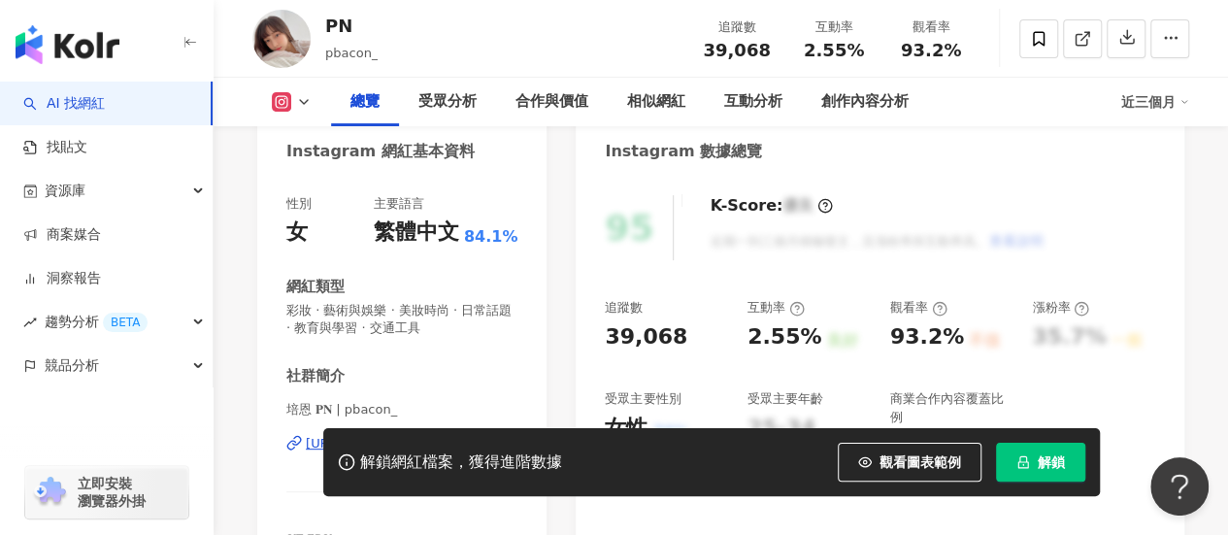
scroll to position [291, 0]
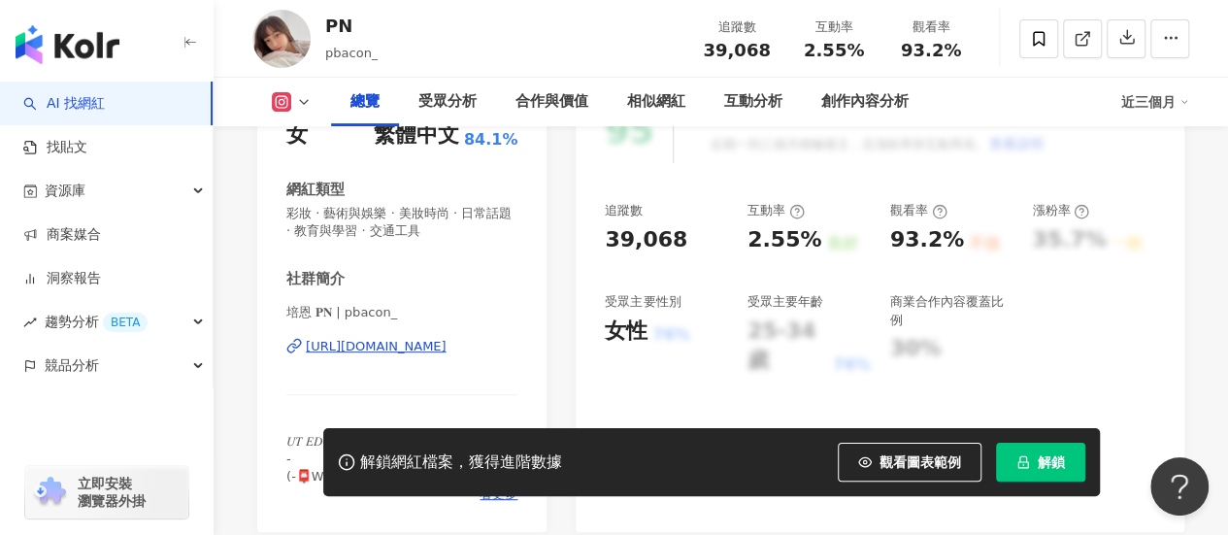
click at [410, 350] on div "[URL][DOMAIN_NAME]" at bounding box center [376, 346] width 141 height 17
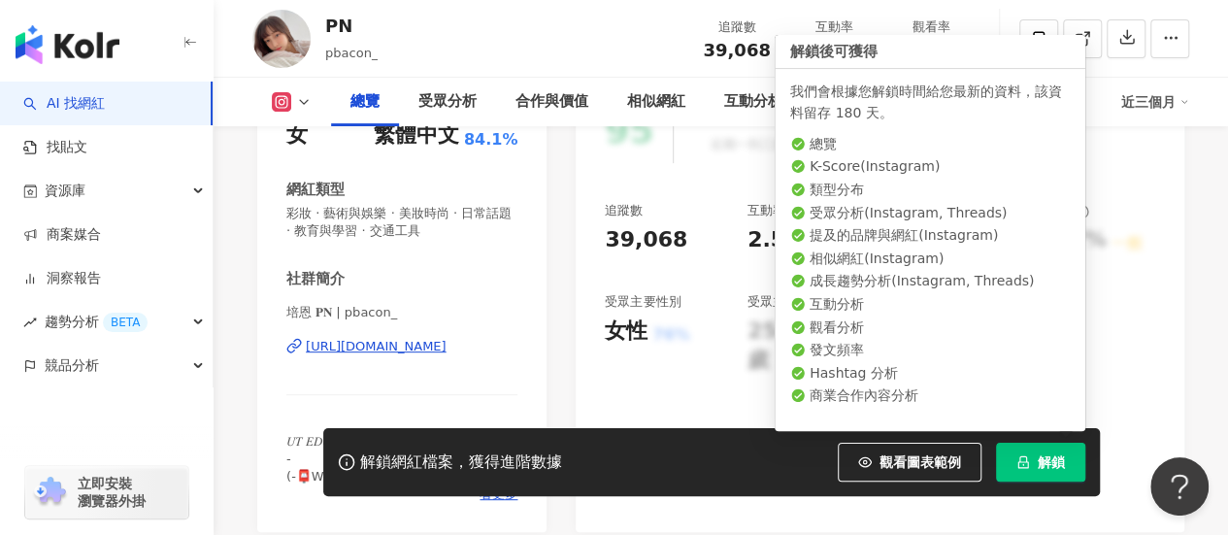
click at [1037, 473] on button "解鎖" at bounding box center [1040, 462] width 89 height 39
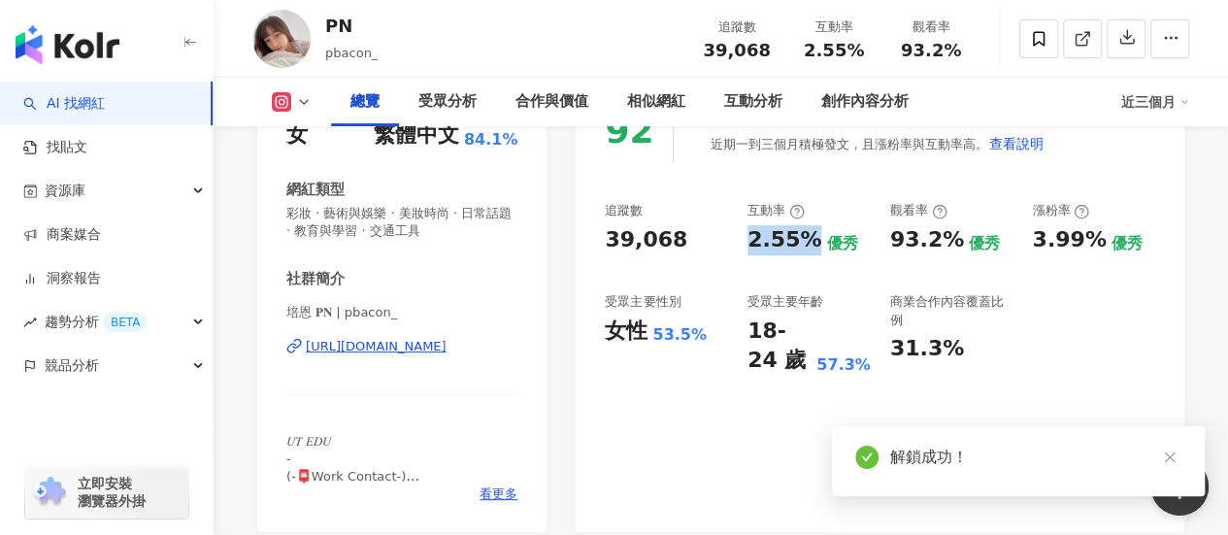
drag, startPoint x: 743, startPoint y: 241, endPoint x: 808, endPoint y: 248, distance: 65.4
click at [808, 248] on div "追蹤數 39,068 互動率 2.55% 優秀 觀看率 93.2% 優秀 漲粉率 3.99% 優秀 受眾主要性別 女性 53.5% 受眾主要年齡 18-24 …" at bounding box center [880, 289] width 550 height 174
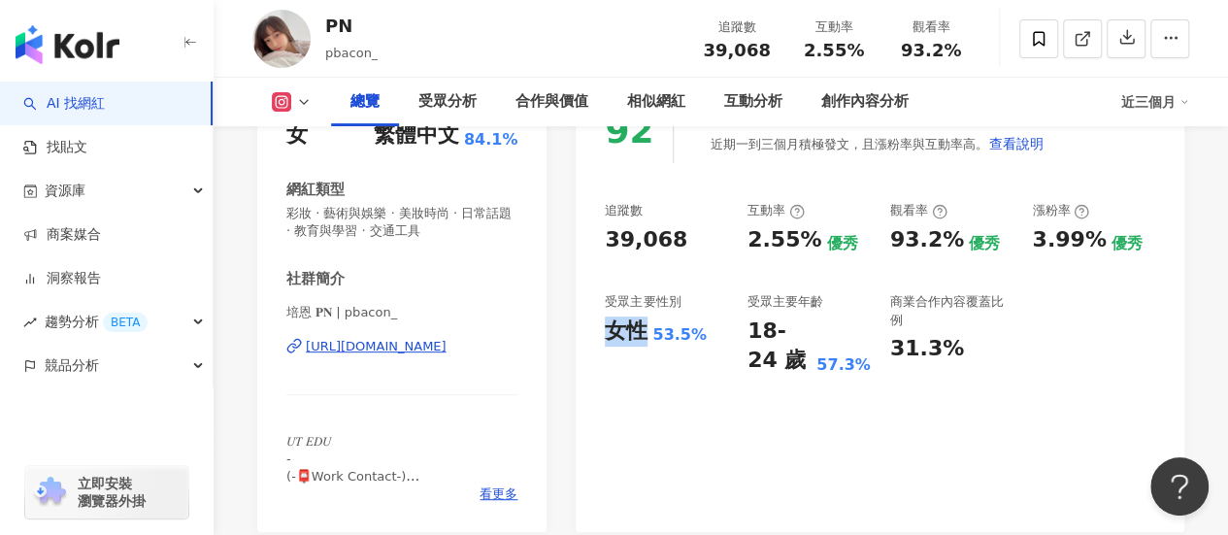
drag, startPoint x: 604, startPoint y: 325, endPoint x: 640, endPoint y: 333, distance: 36.7
click at [640, 333] on div "92 K-Score : 優良 近期一到三個月積極發文，且漲粉率與互動率高。 查看說明 追蹤數 39,068 互動率 2.55% 優秀 觀看率 93.2% 優…" at bounding box center [880, 305] width 609 height 453
copy div "女性"
drag, startPoint x: 747, startPoint y: 323, endPoint x: 779, endPoint y: 377, distance: 62.3
click at [779, 377] on div "92 K-Score : 優良 近期一到三個月積極發文，且漲粉率與互動率高。 查看說明 追蹤數 39,068 互動率 2.55% 優秀 觀看率 93.2% 優…" at bounding box center [880, 305] width 609 height 453
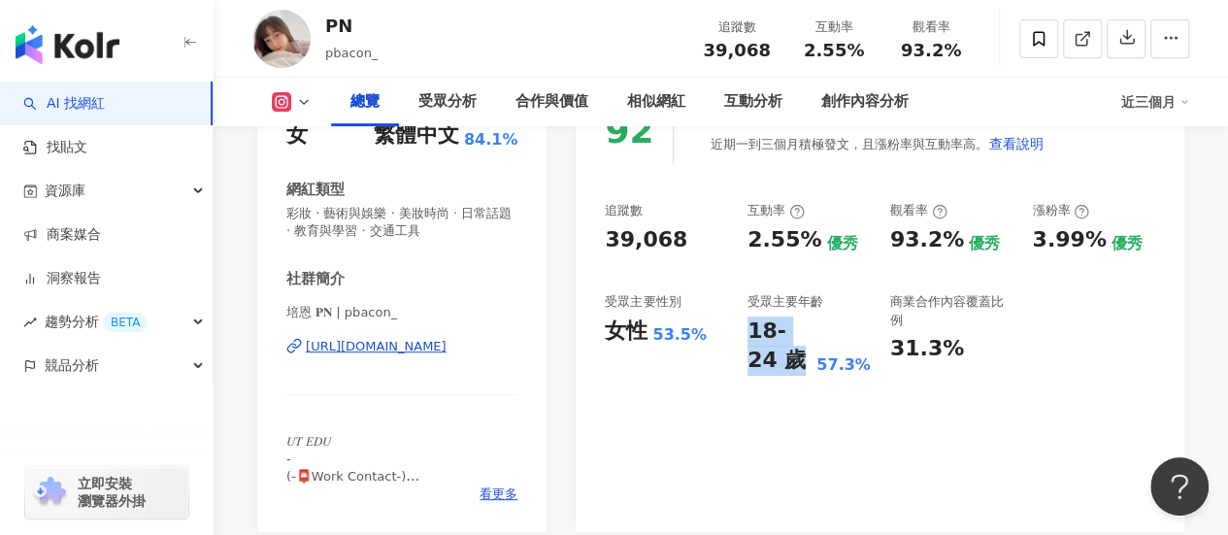
copy div "18-24 歲"
drag, startPoint x: 649, startPoint y: 331, endPoint x: 703, endPoint y: 337, distance: 53.7
click at [703, 337] on div "女性 53.5%" at bounding box center [666, 331] width 123 height 30
copy div "女性 53.5%"
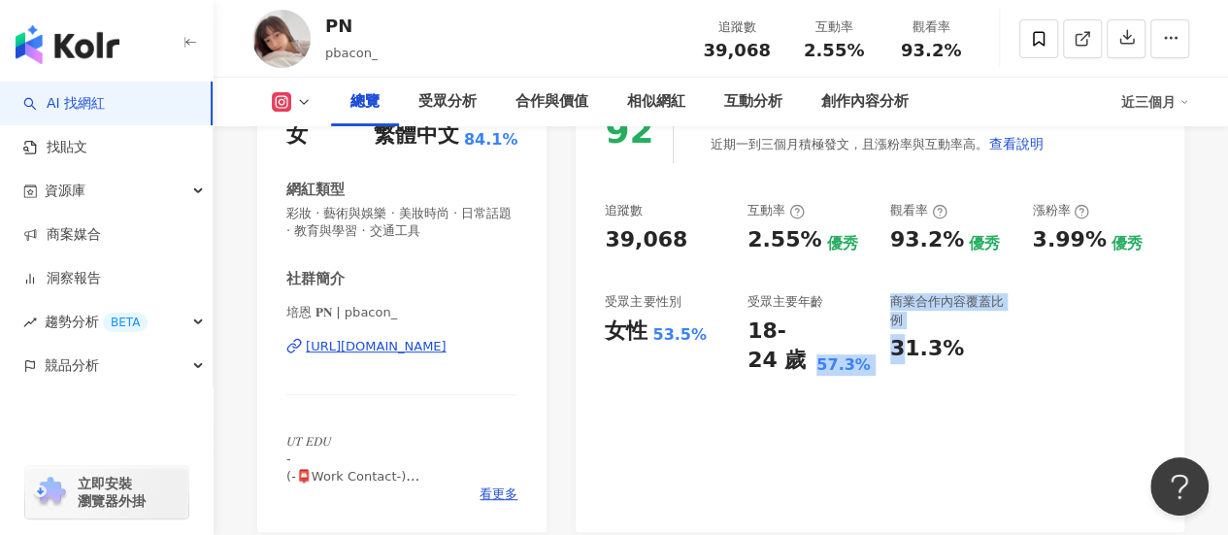
drag, startPoint x: 822, startPoint y: 372, endPoint x: 895, endPoint y: 386, distance: 74.3
click at [895, 386] on div "92 K-Score : 優良 近期一到三個月積極發文，且漲粉率與互動率高。 查看說明 追蹤數 39,068 互動率 2.55% 優秀 觀看率 93.2% 優…" at bounding box center [880, 305] width 609 height 453
drag, startPoint x: 820, startPoint y: 360, endPoint x: 868, endPoint y: 366, distance: 47.9
click at [868, 366] on div "18-24 歲 57.3%" at bounding box center [809, 346] width 123 height 60
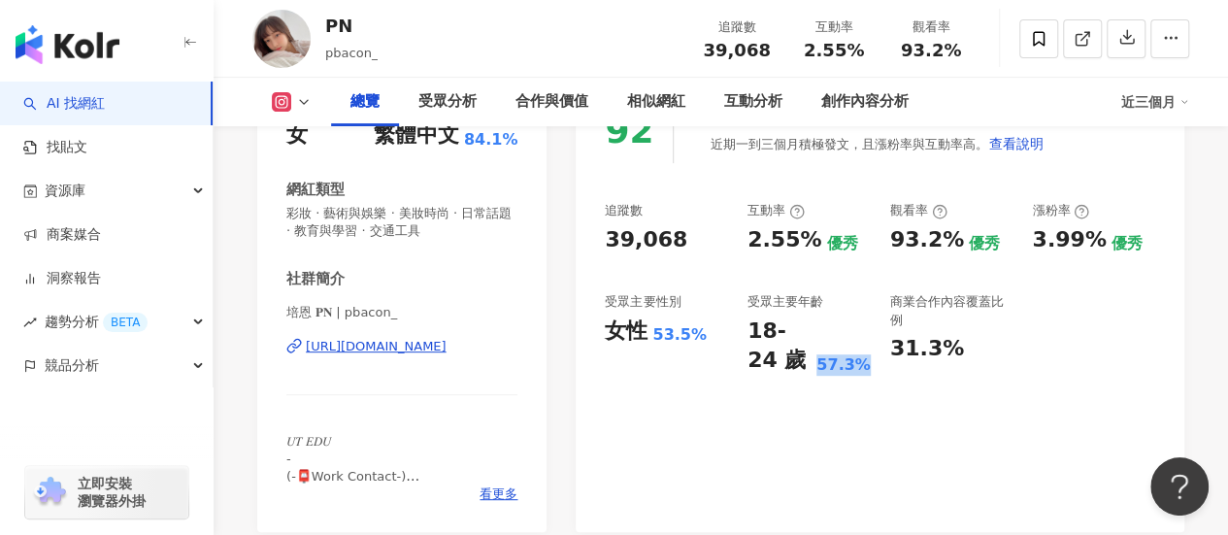
copy div "57.3%"
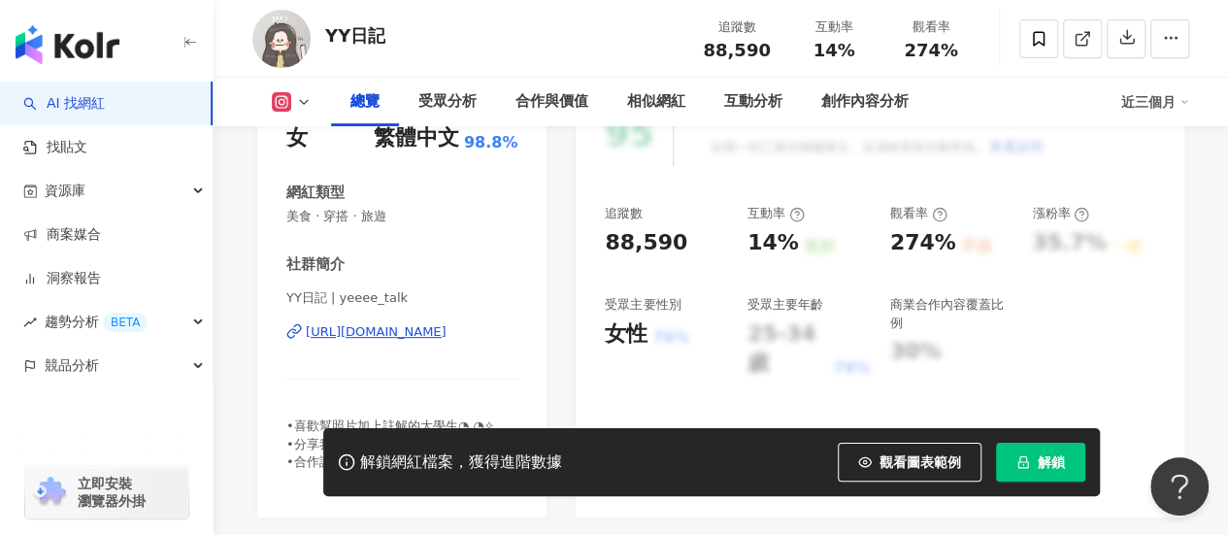
scroll to position [291, 0]
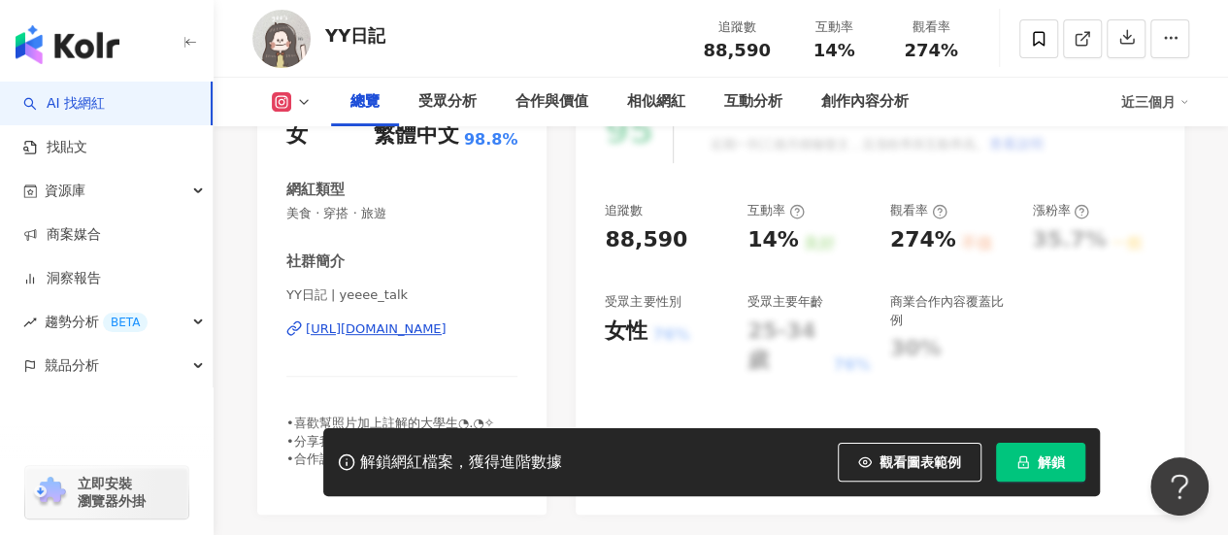
click at [408, 329] on div "https://www.instagram.com/yeeee_talk/" at bounding box center [376, 328] width 141 height 17
click at [1025, 450] on button "解鎖" at bounding box center [1040, 462] width 89 height 39
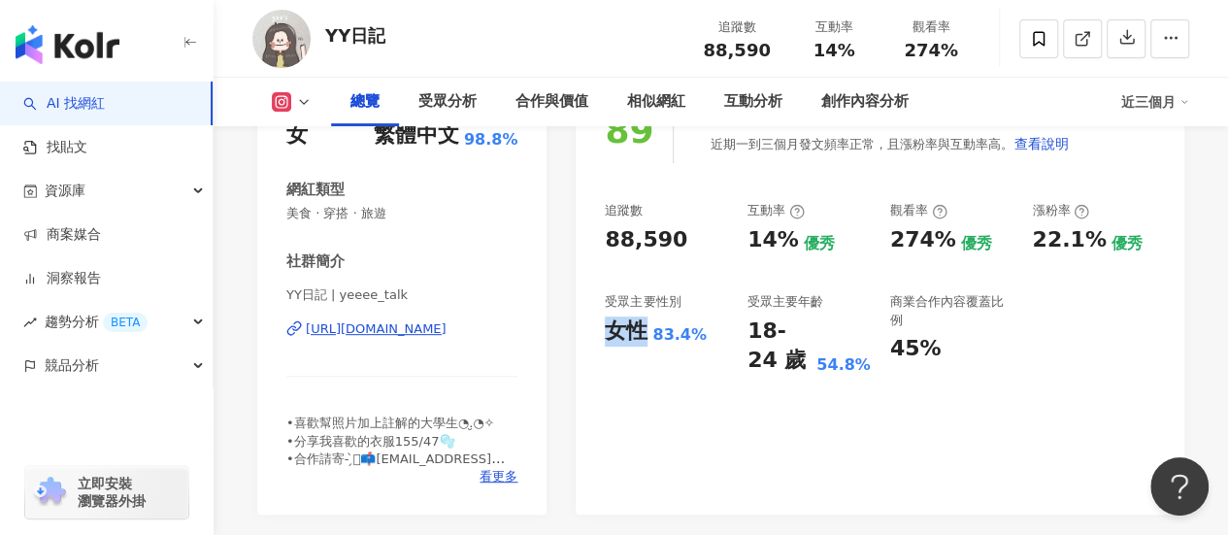
drag, startPoint x: 607, startPoint y: 326, endPoint x: 641, endPoint y: 334, distance: 34.9
click at [641, 334] on div "女性" at bounding box center [626, 331] width 43 height 30
copy div "女性"
drag, startPoint x: 656, startPoint y: 341, endPoint x: 697, endPoint y: 343, distance: 40.8
click at [697, 343] on div "83.4%" at bounding box center [679, 334] width 54 height 21
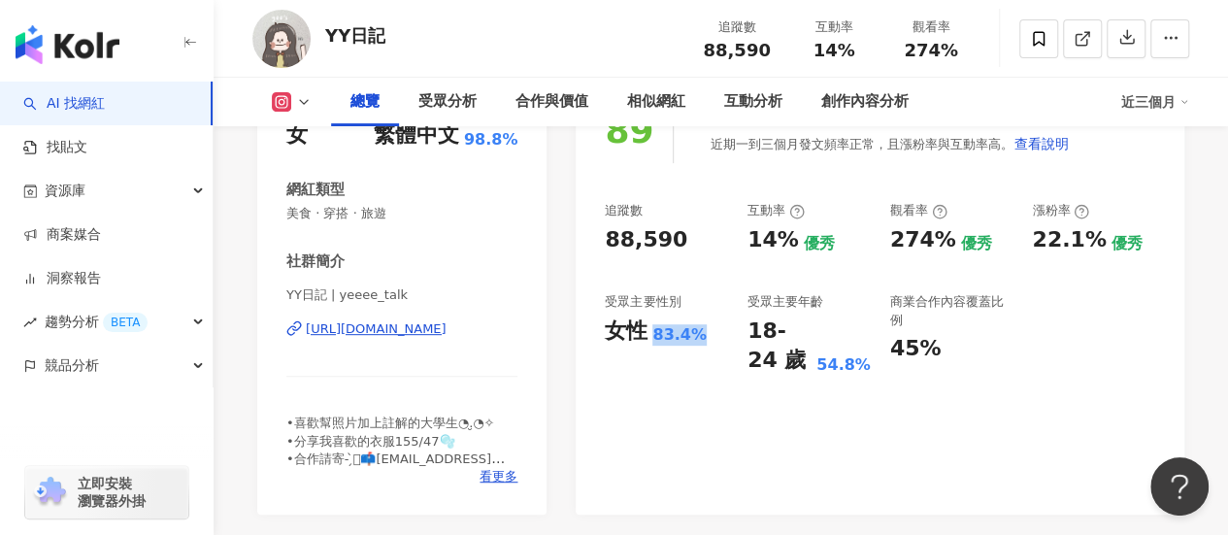
copy div "83.4%"
drag, startPoint x: 748, startPoint y: 332, endPoint x: 770, endPoint y: 363, distance: 37.7
click at [770, 363] on div "18-24 歲" at bounding box center [780, 346] width 64 height 60
copy div "18-24 歲"
drag, startPoint x: 829, startPoint y: 362, endPoint x: 882, endPoint y: 370, distance: 54.0
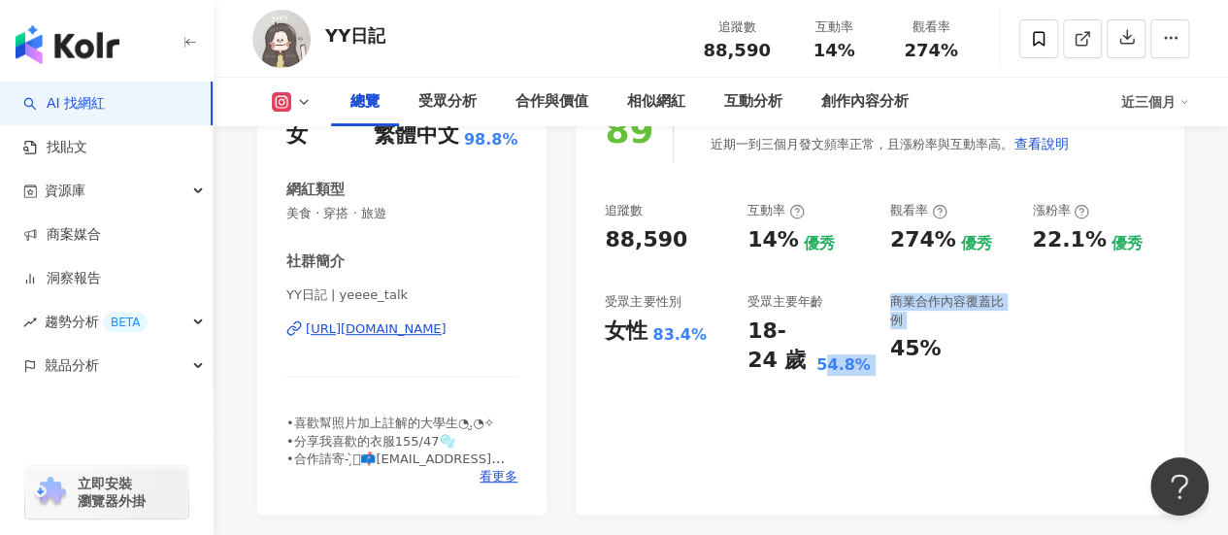
click at [882, 370] on div "追蹤數 88,590 互動率 14% 優秀 觀看率 274% 優秀 漲粉率 22.1% 優秀 受眾主要性別 女性 83.4% 受眾主要年齡 18-24 歲 5…" at bounding box center [880, 289] width 550 height 174
drag, startPoint x: 816, startPoint y: 361, endPoint x: 864, endPoint y: 370, distance: 48.4
click at [864, 370] on div "18-24 歲 54.8%" at bounding box center [809, 346] width 123 height 60
copy div "18-24 歲 54.8%"
drag, startPoint x: 749, startPoint y: 244, endPoint x: 788, endPoint y: 254, distance: 40.3
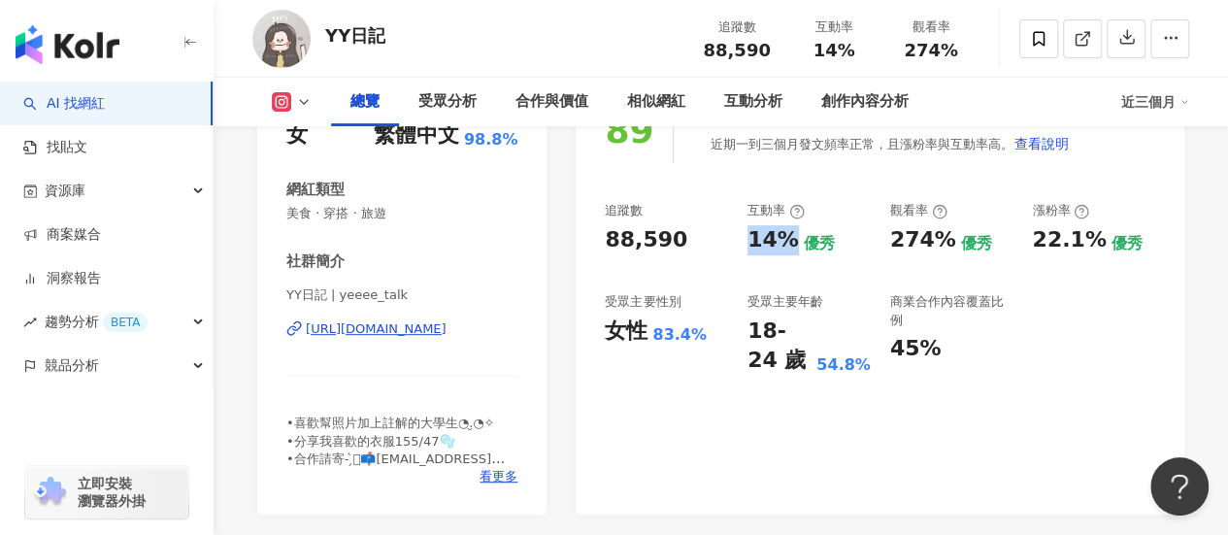
click at [788, 254] on div "14%" at bounding box center [773, 240] width 51 height 30
copy div "14%"
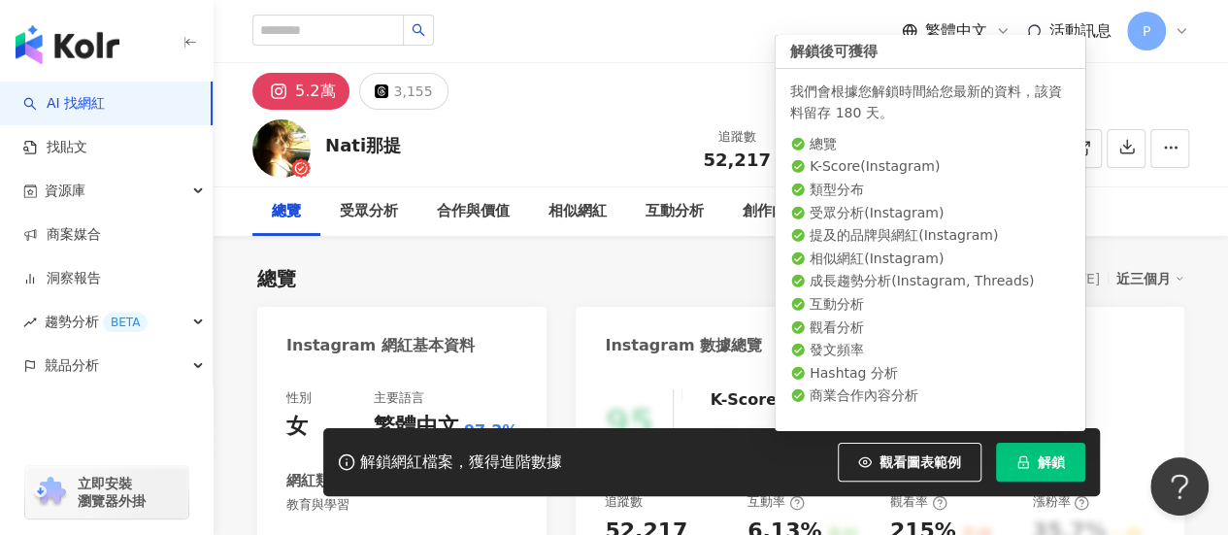
click at [1038, 459] on span "解鎖" at bounding box center [1051, 462] width 27 height 16
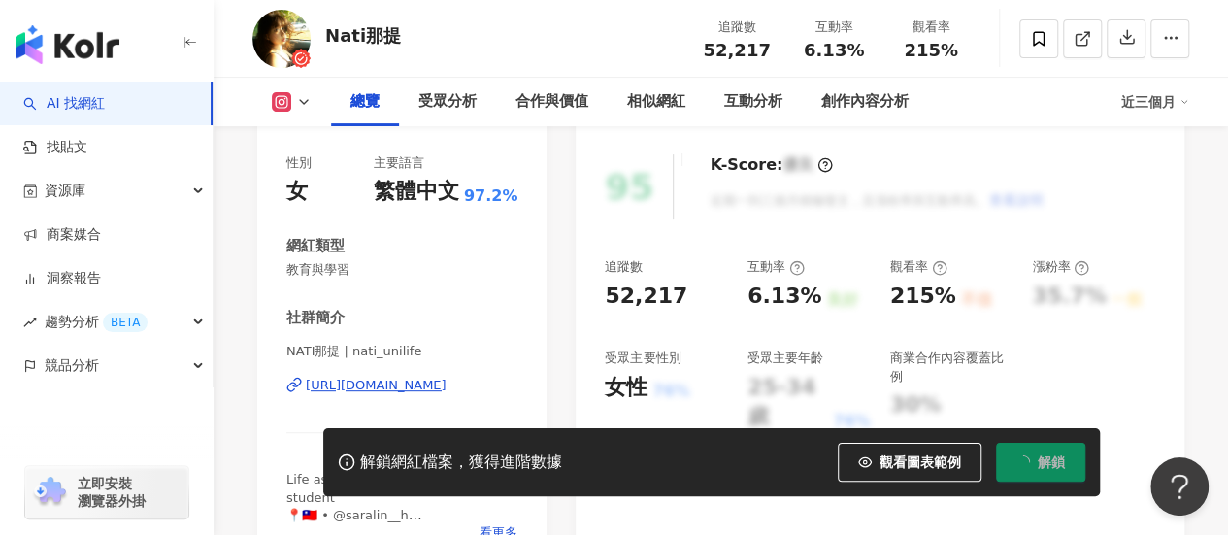
scroll to position [291, 0]
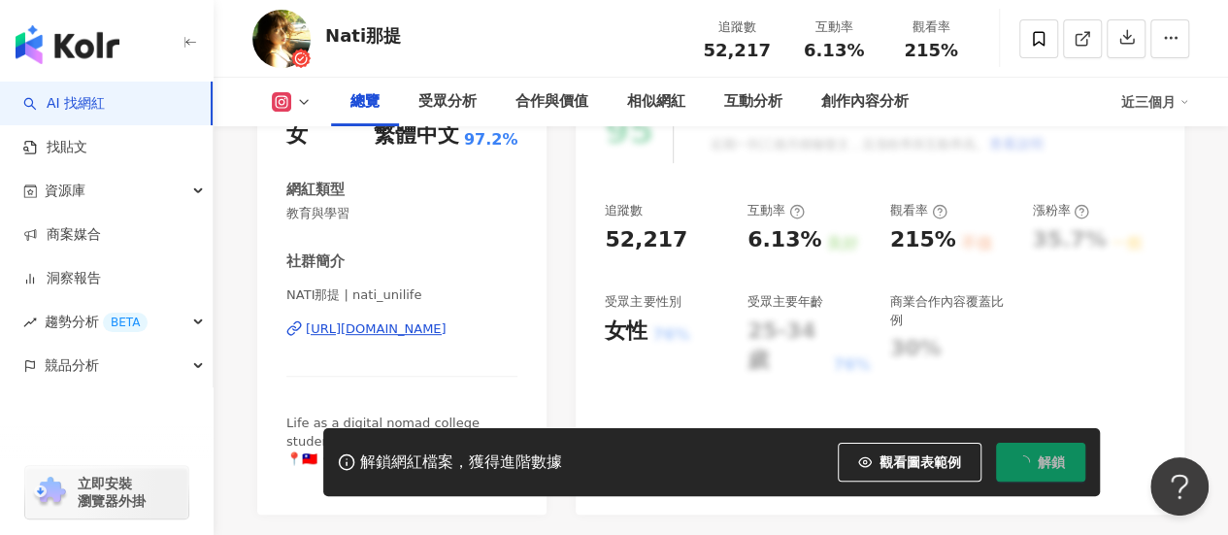
click at [398, 335] on div "https://www.instagram.com/nati_unilife/" at bounding box center [376, 328] width 141 height 17
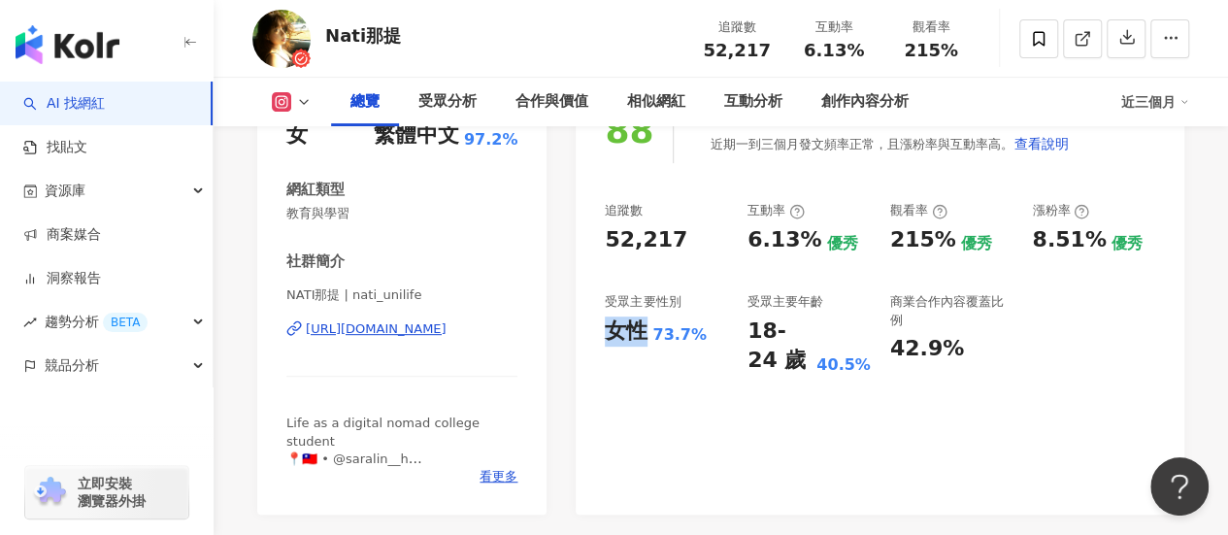
drag, startPoint x: 608, startPoint y: 326, endPoint x: 638, endPoint y: 335, distance: 31.3
click at [638, 335] on div "女性" at bounding box center [626, 331] width 43 height 30
copy div "女性"
drag, startPoint x: 654, startPoint y: 333, endPoint x: 699, endPoint y: 338, distance: 44.9
click at [699, 338] on div "73.7%" at bounding box center [679, 334] width 54 height 21
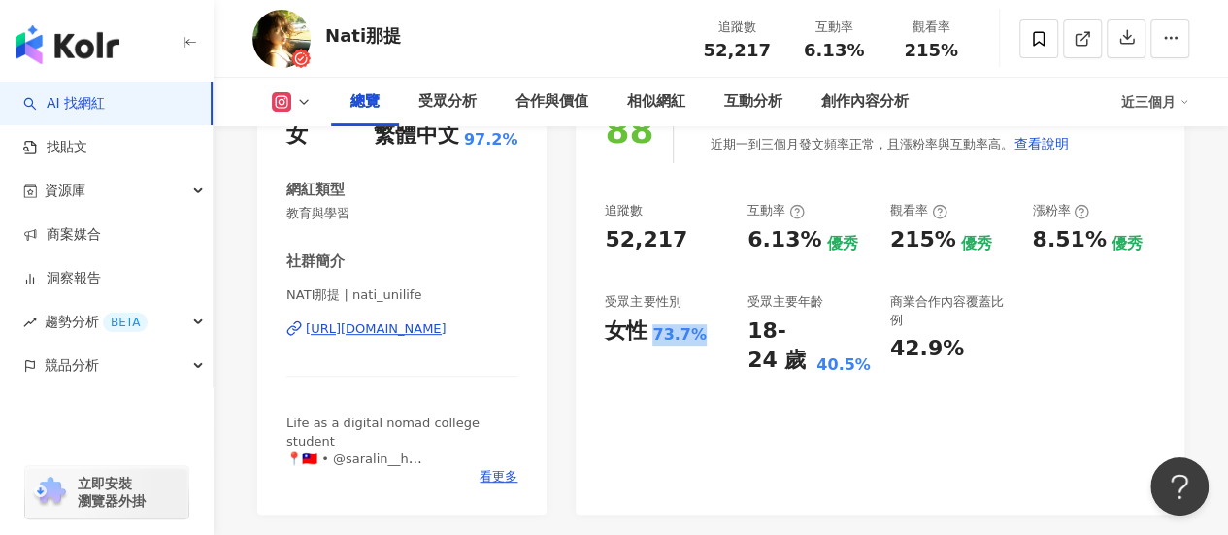
copy div "73.7%"
drag, startPoint x: 748, startPoint y: 321, endPoint x: 783, endPoint y: 375, distance: 64.4
click at [783, 375] on div "18-24 歲" at bounding box center [780, 346] width 64 height 60
copy div "18-24 歲"
drag, startPoint x: 825, startPoint y: 360, endPoint x: 866, endPoint y: 375, distance: 43.3
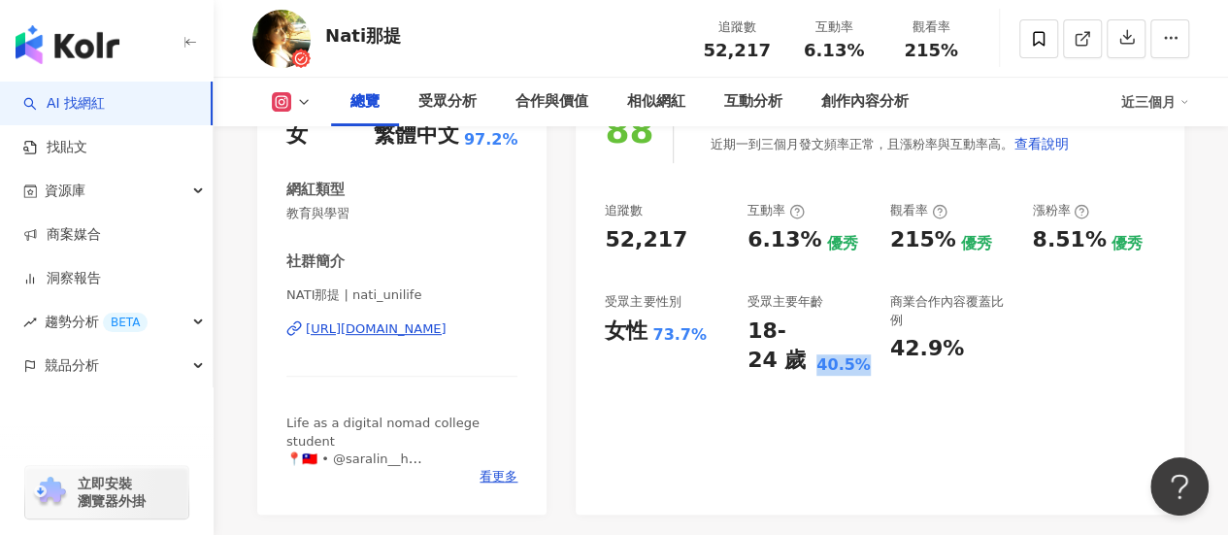
click at [866, 375] on div "40.5%" at bounding box center [843, 364] width 54 height 21
copy div "40.5%"
drag, startPoint x: 750, startPoint y: 240, endPoint x: 805, endPoint y: 248, distance: 54.9
click at [805, 248] on div "6.13%" at bounding box center [785, 240] width 74 height 30
copy div "6.13%"
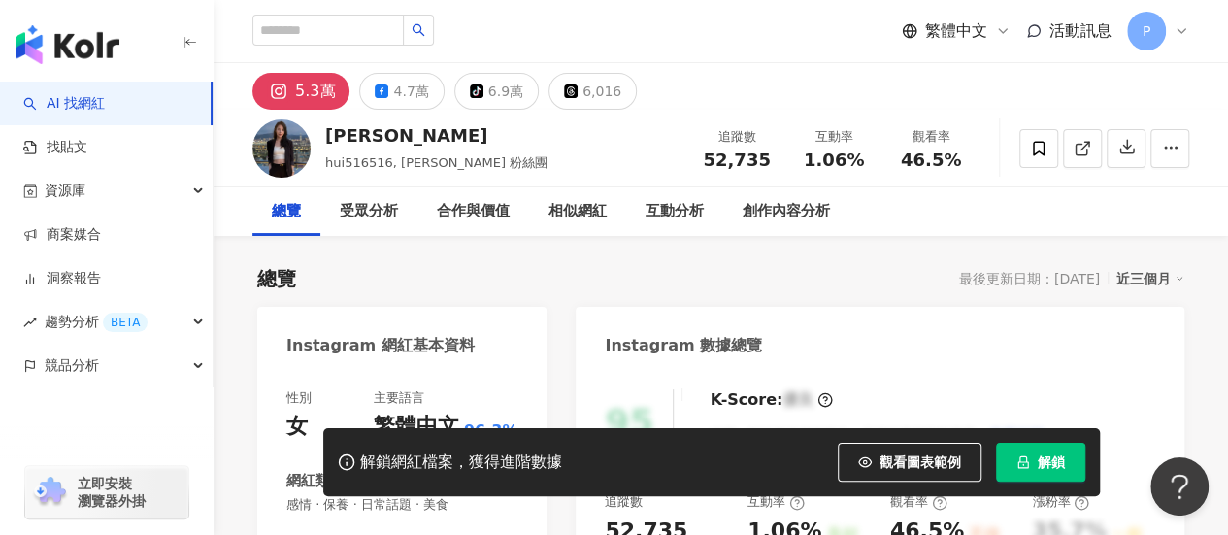
click at [400, 95] on div "4.7萬" at bounding box center [410, 91] width 35 height 27
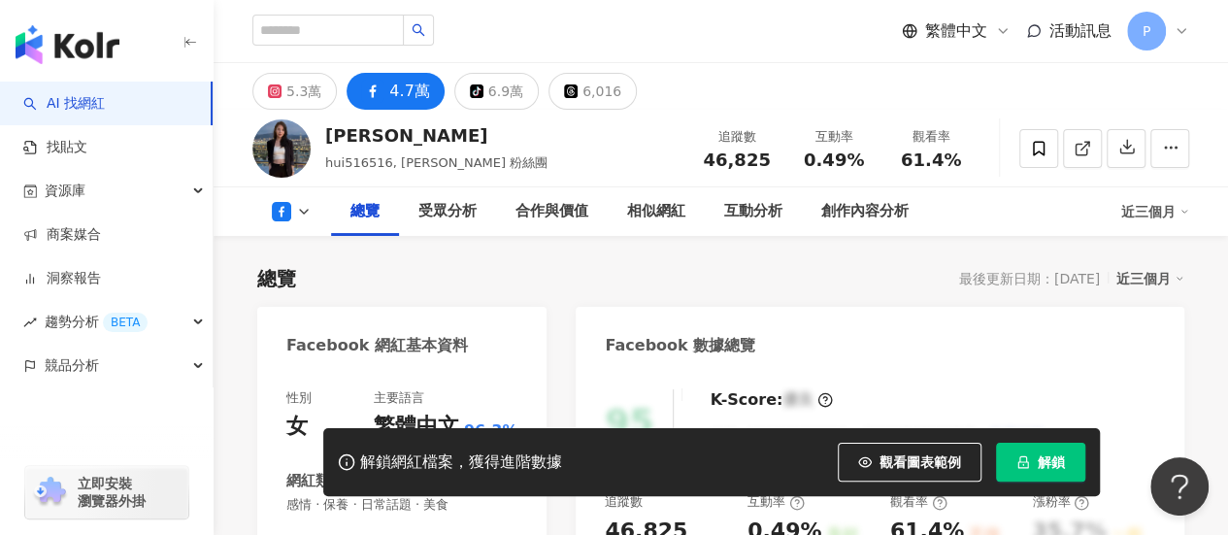
scroll to position [194, 0]
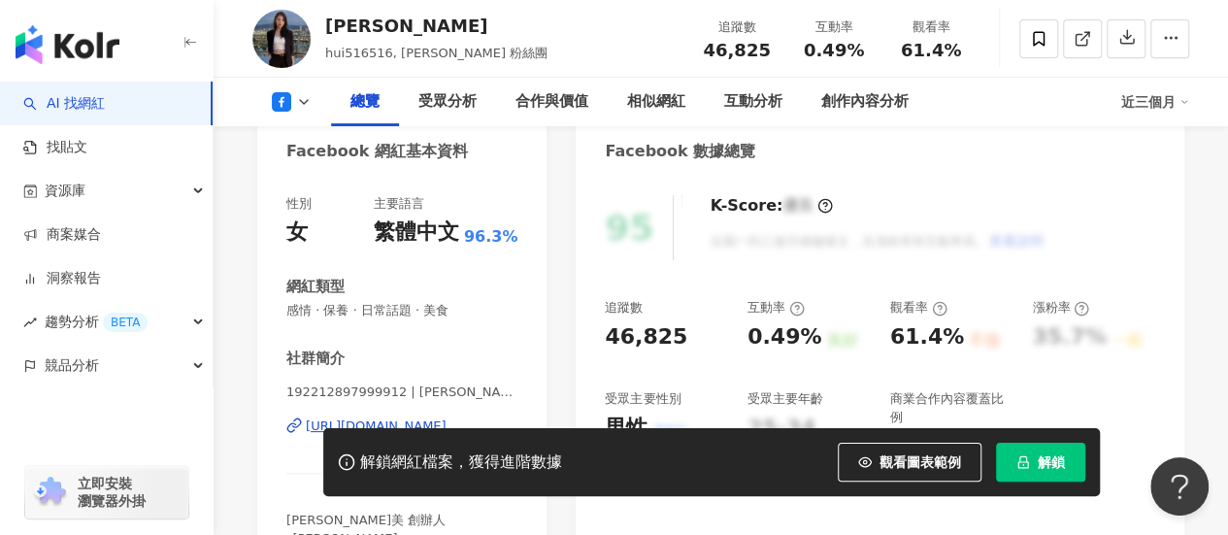
click at [298, 110] on button at bounding box center [291, 101] width 79 height 19
click at [287, 100] on icon at bounding box center [281, 101] width 19 height 19
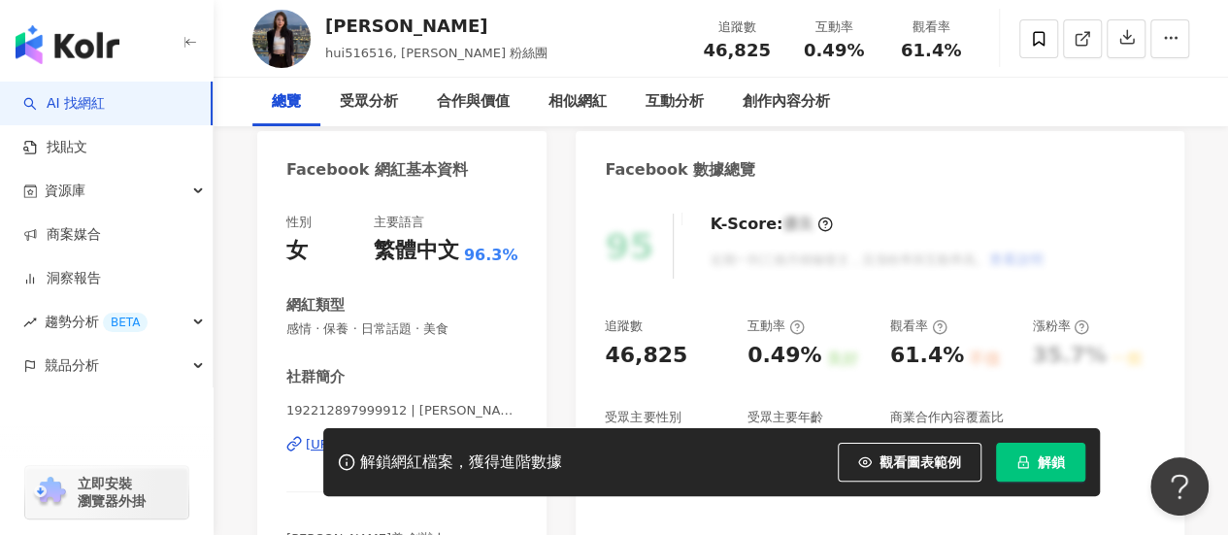
scroll to position [0, 0]
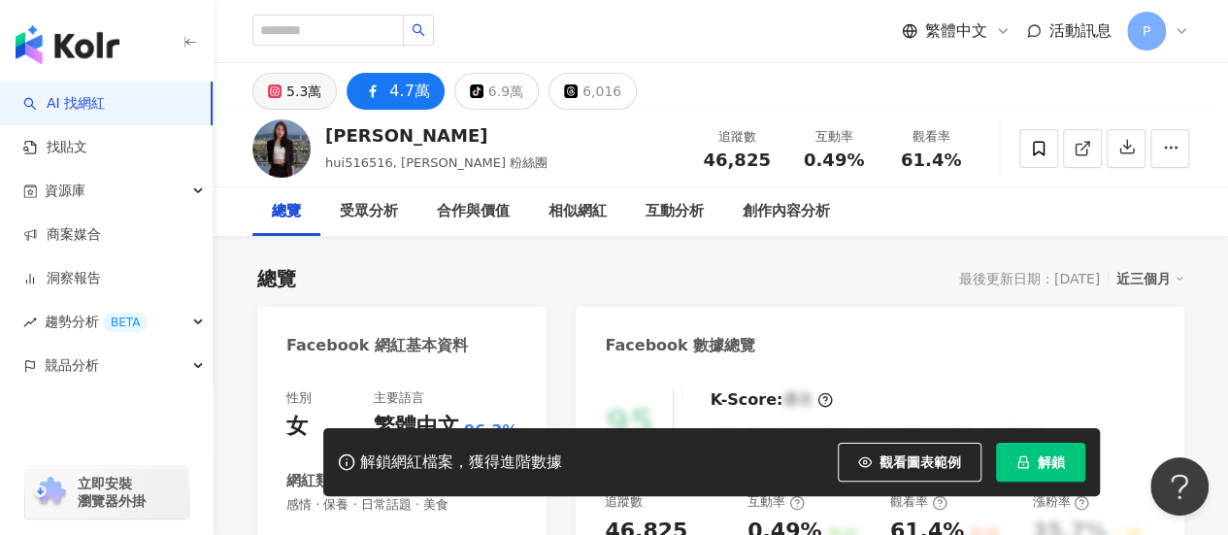
click at [290, 88] on div "5.3萬" at bounding box center [303, 91] width 35 height 27
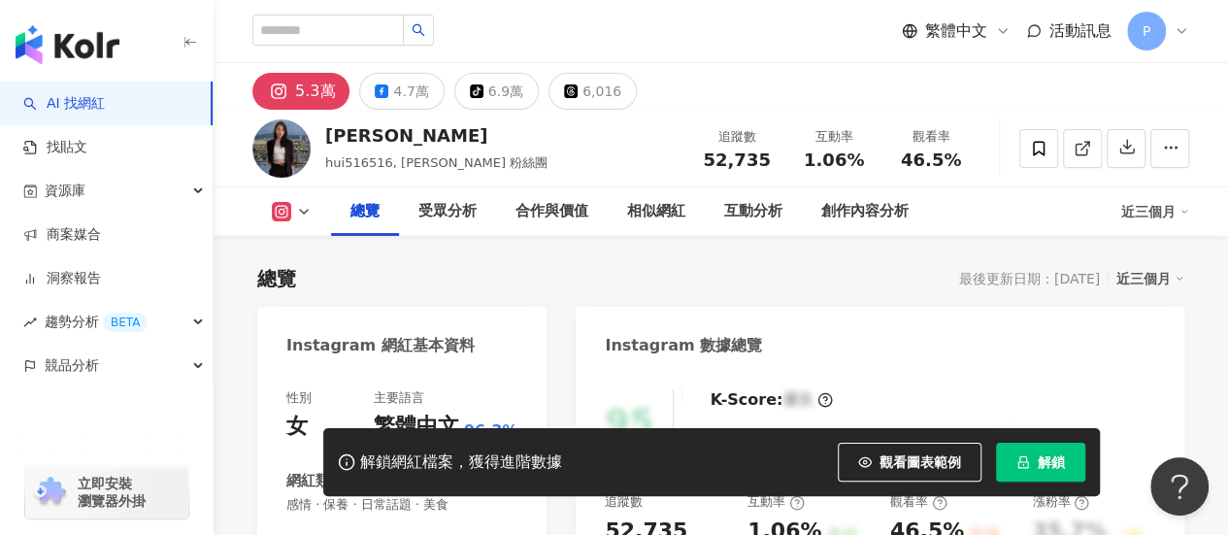
scroll to position [194, 0]
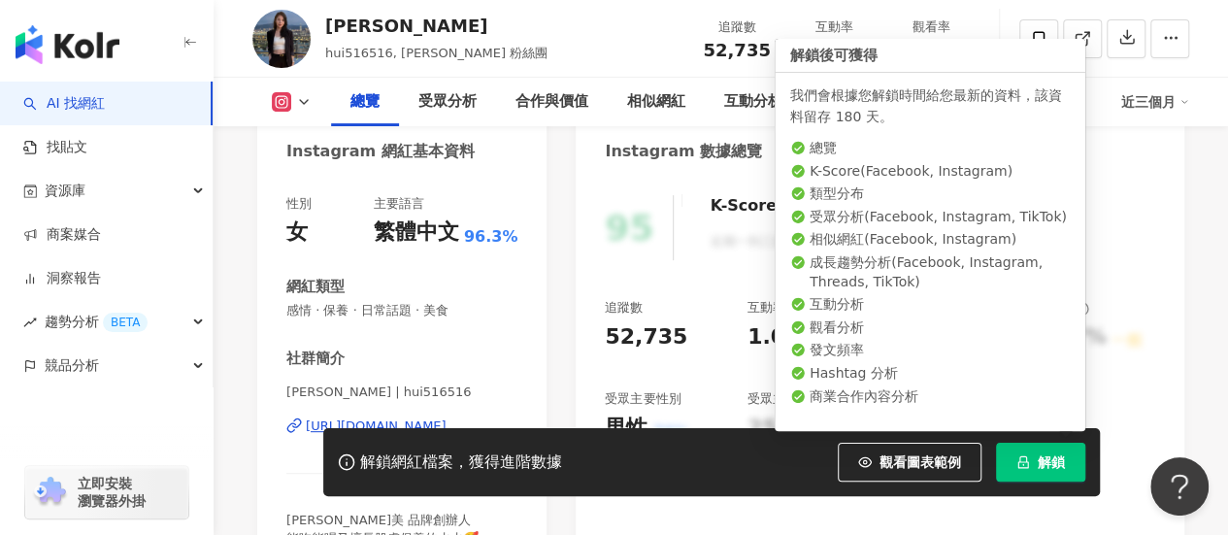
click at [1047, 476] on button "解鎖" at bounding box center [1040, 462] width 89 height 39
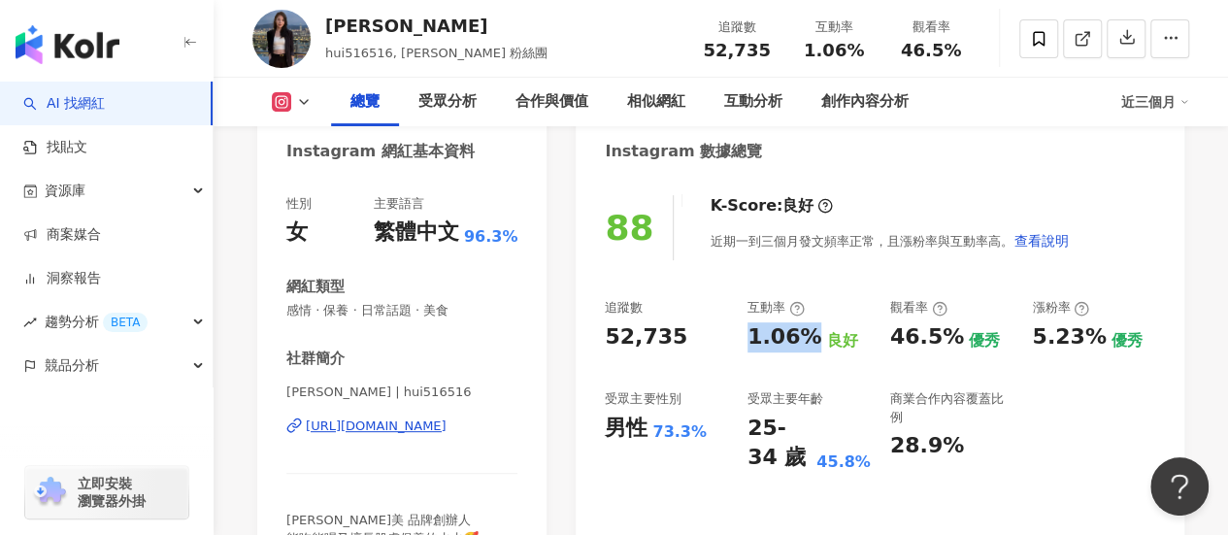
drag, startPoint x: 744, startPoint y: 340, endPoint x: 811, endPoint y: 352, distance: 68.2
click at [811, 352] on div "追蹤數 52,735 互動率 1.06% 良好 觀看率 46.5% 優秀 漲粉率 5.23% 優秀 受眾主要性別 男性 73.3% 受眾主要年齡 25-34 …" at bounding box center [880, 386] width 550 height 174
drag, startPoint x: 604, startPoint y: 428, endPoint x: 645, endPoint y: 433, distance: 41.1
click at [645, 433] on div "88 K-Score : 良好 近期一到三個月發文頻率正常，且漲粉率與互動率高。 查看說明 追蹤數 52,735 互動率 1.06% 良好 觀看率 46.5%…" at bounding box center [880, 385] width 609 height 418
copy div "男性"
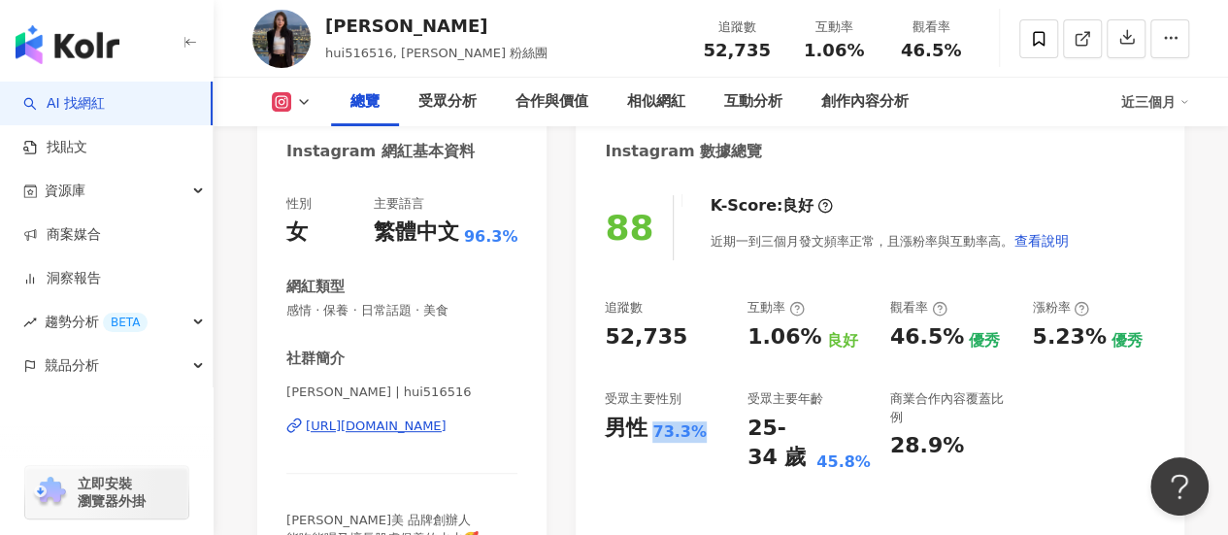
drag, startPoint x: 662, startPoint y: 430, endPoint x: 700, endPoint y: 436, distance: 38.3
click at [700, 436] on div "男性 73.3%" at bounding box center [666, 429] width 123 height 30
copy div "73.3%"
drag, startPoint x: 753, startPoint y: 424, endPoint x: 778, endPoint y: 457, distance: 41.0
click at [778, 457] on div "25-34 歲" at bounding box center [780, 444] width 64 height 60
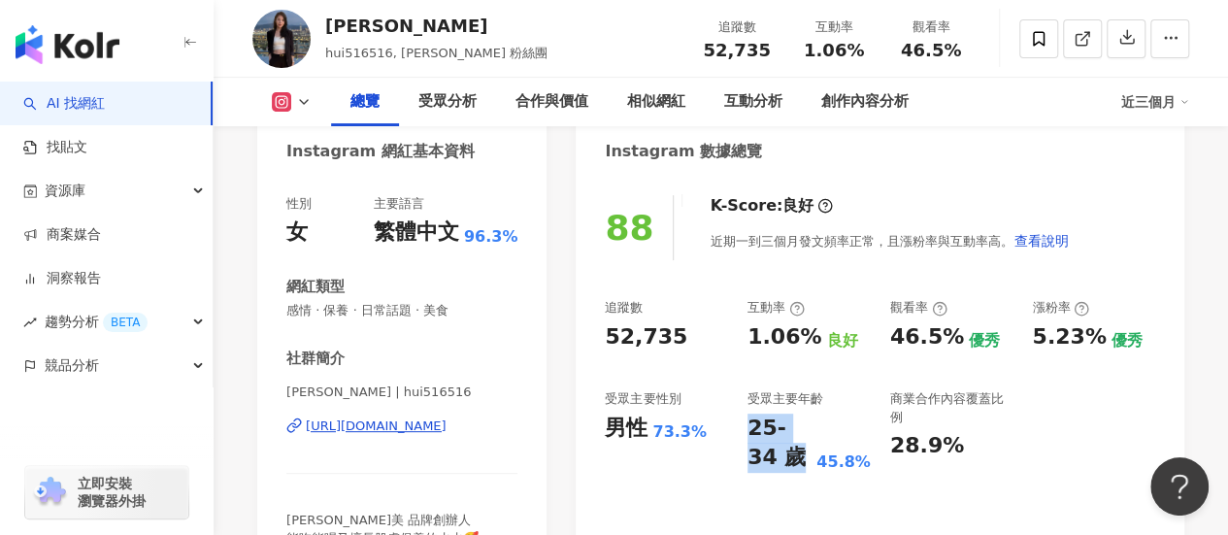
copy div "25-34 歲"
drag, startPoint x: 825, startPoint y: 455, endPoint x: 867, endPoint y: 465, distance: 42.9
click at [867, 465] on div "45.8%" at bounding box center [843, 461] width 54 height 21
copy div "45.8%"
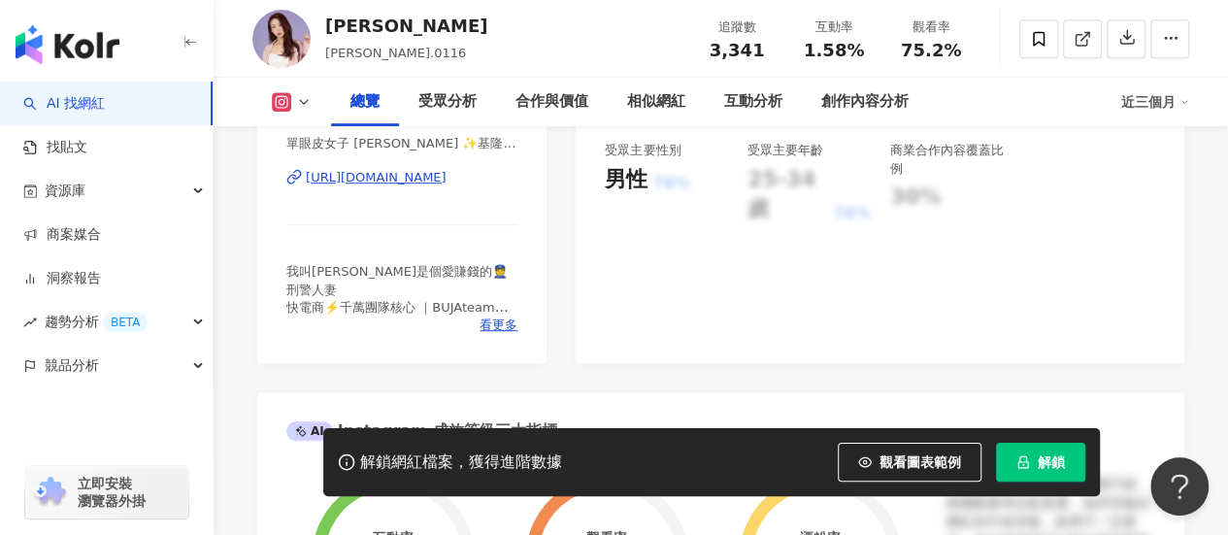
scroll to position [388, 0]
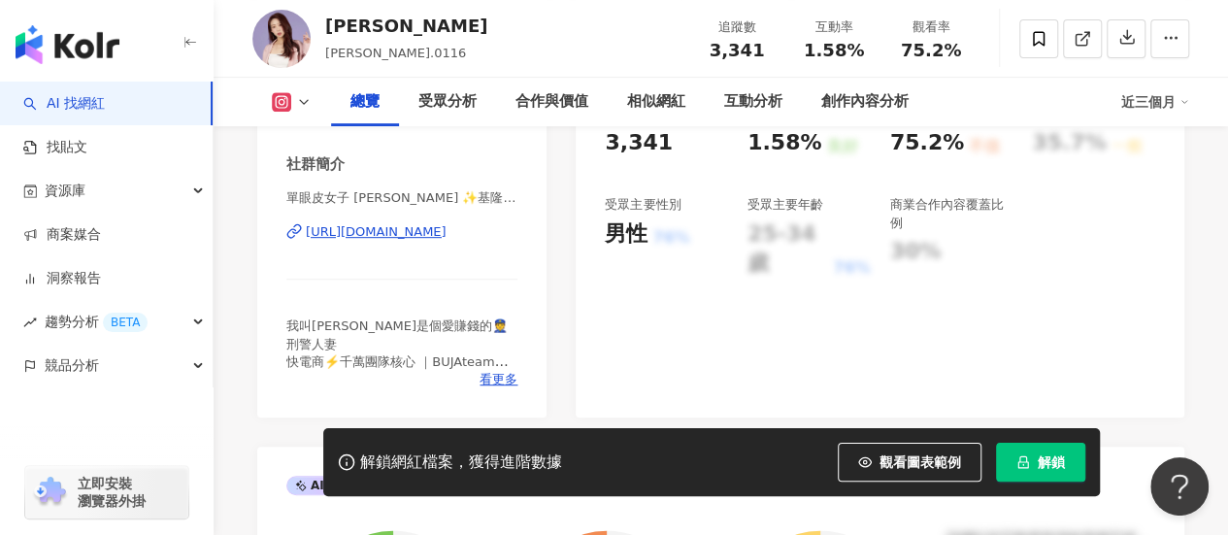
click at [406, 232] on div "https://www.instagram.com/ireneliu.0116/" at bounding box center [376, 231] width 141 height 17
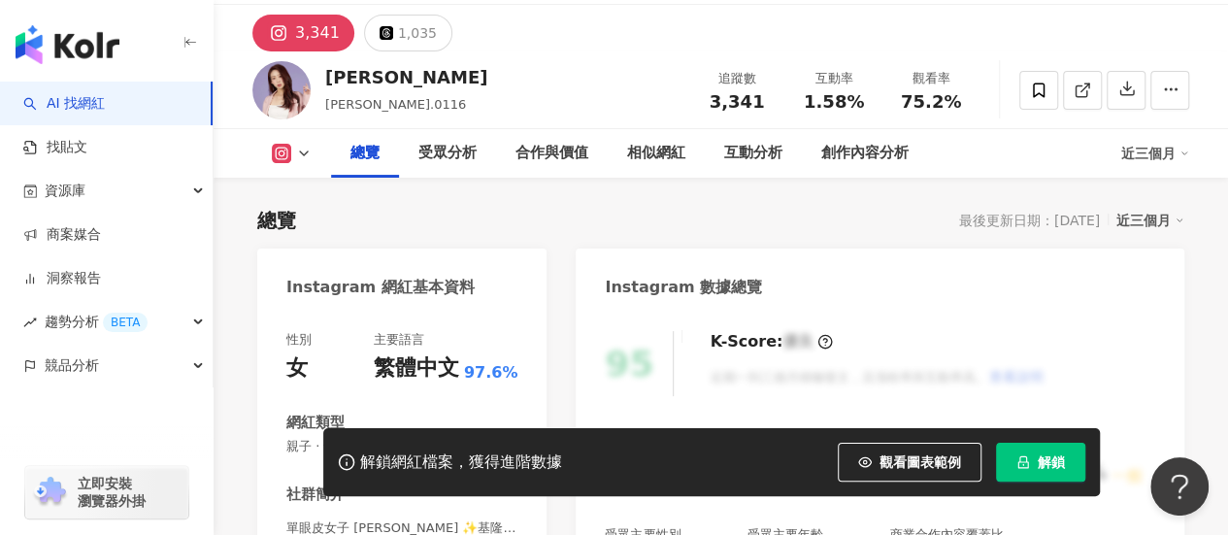
scroll to position [291, 0]
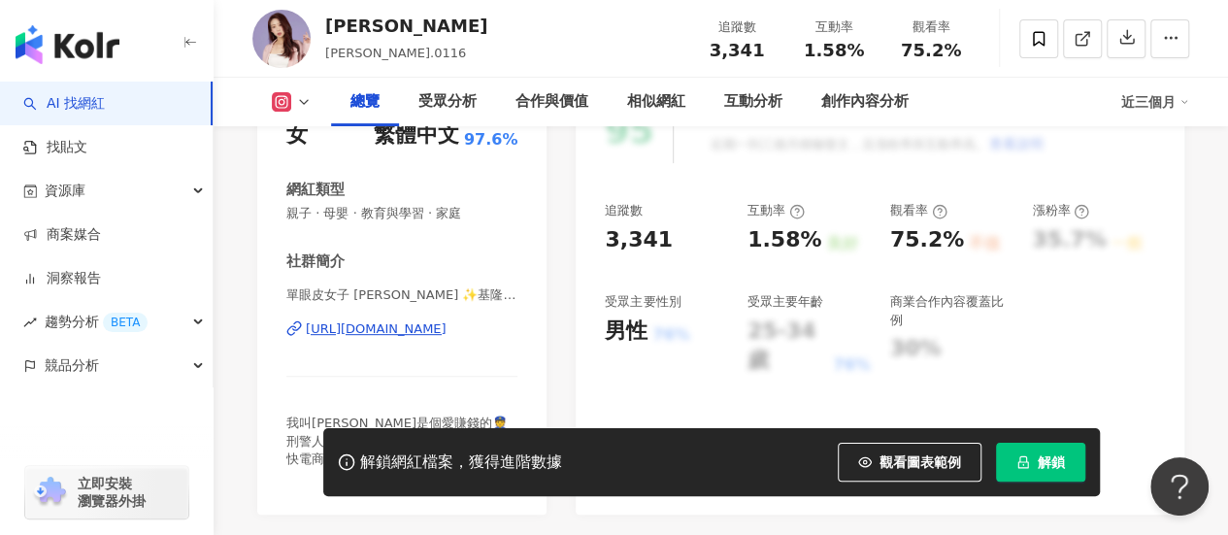
click at [1053, 459] on span "解鎖" at bounding box center [1051, 462] width 27 height 16
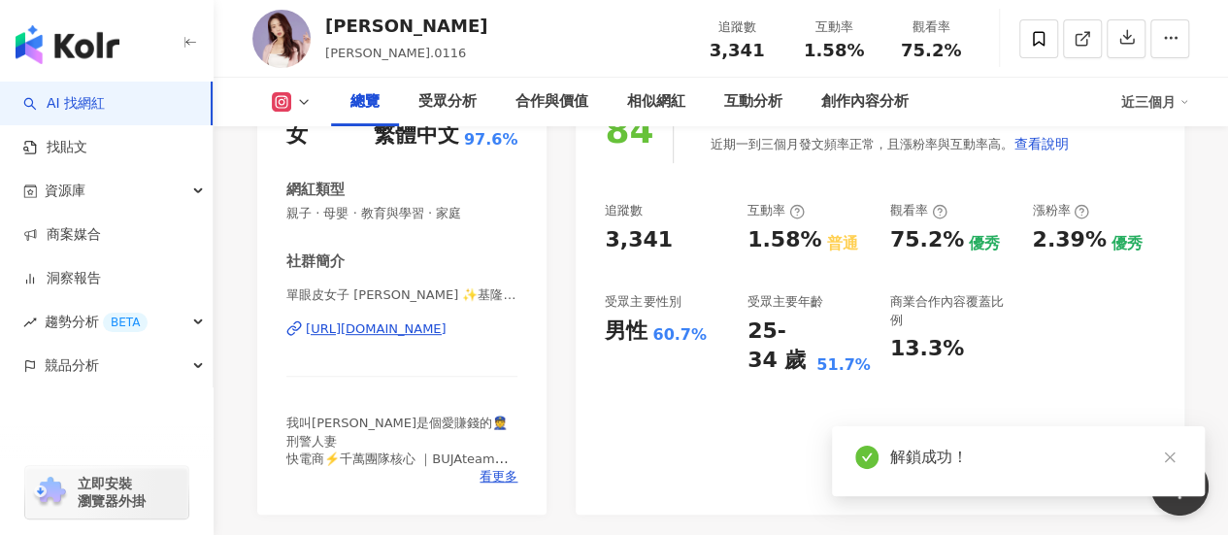
click at [792, 252] on div "追蹤數 3,341 互動率 1.58% 普通 觀看率 75.2% 優秀 漲粉率 2.39% 優秀 受眾主要性別 男性 60.7% 受眾主要年齡 25-34 歲…" at bounding box center [880, 289] width 550 height 174
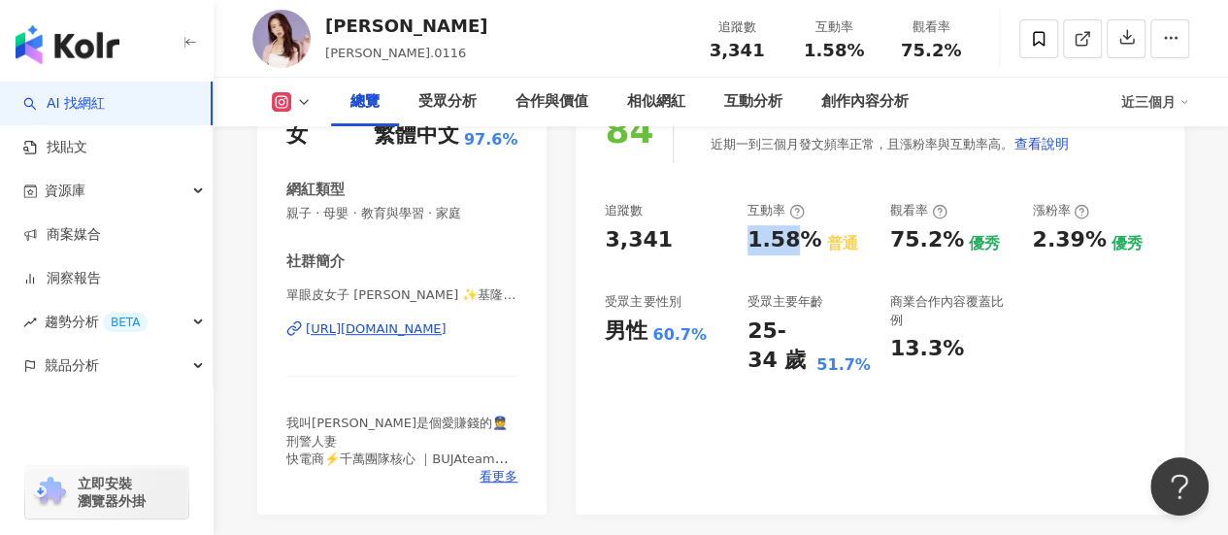
click at [749, 236] on div "1.58%" at bounding box center [785, 240] width 74 height 30
drag, startPoint x: 748, startPoint y: 237, endPoint x: 802, endPoint y: 246, distance: 55.1
click at [802, 246] on div "1.58%" at bounding box center [785, 240] width 74 height 30
copy div "1.58%"
drag, startPoint x: 605, startPoint y: 332, endPoint x: 638, endPoint y: 337, distance: 33.4
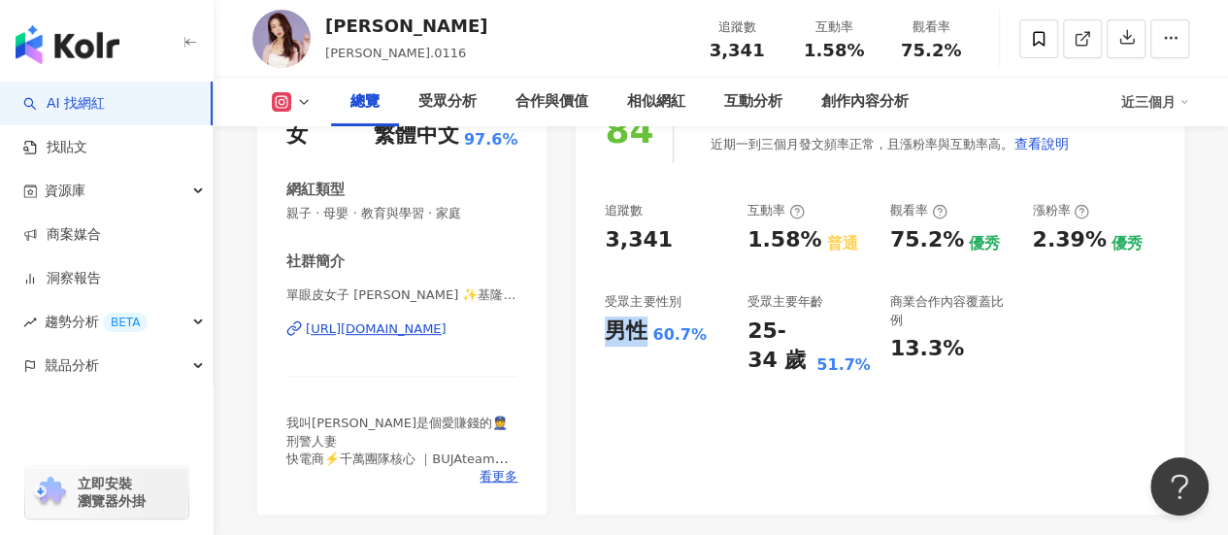
click at [638, 337] on div "84 K-Score : 良好 近期一到三個月發文頻率正常，且漲粉率與互動率高。 查看說明 追蹤數 3,341 互動率 1.58% 普通 觀看率 75.2% …" at bounding box center [880, 297] width 609 height 436
copy div "男性"
drag, startPoint x: 651, startPoint y: 340, endPoint x: 693, endPoint y: 343, distance: 41.8
click at [693, 343] on div "男性 60.7%" at bounding box center [666, 331] width 123 height 30
copy div "60.7%"
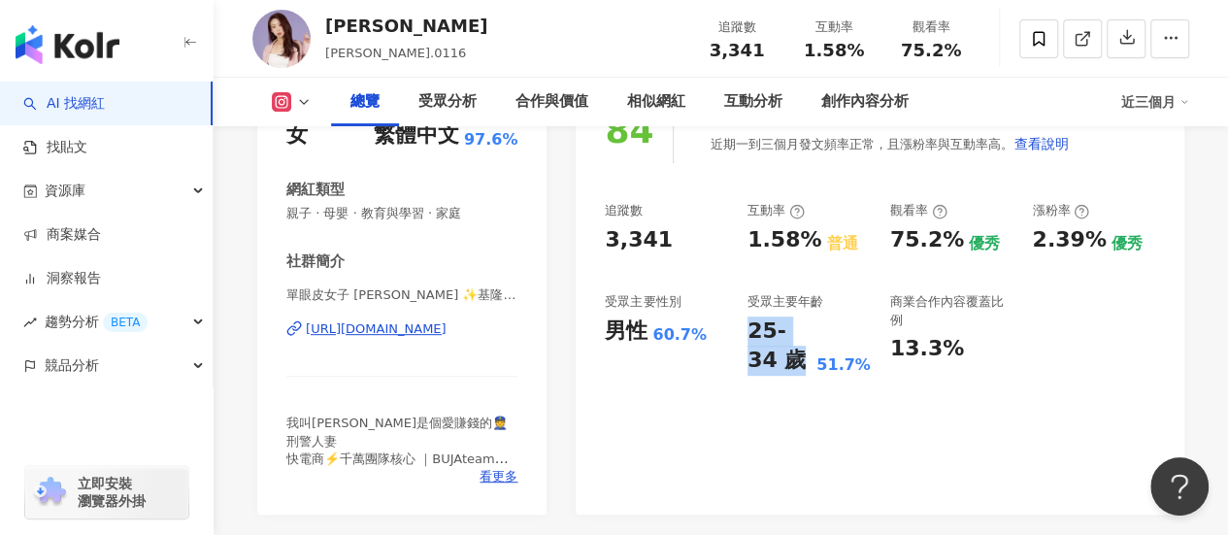
drag, startPoint x: 744, startPoint y: 332, endPoint x: 771, endPoint y: 362, distance: 40.6
click at [771, 362] on div "追蹤數 3,341 互動率 1.58% 普通 觀看率 75.2% 優秀 漲粉率 2.39% 優秀 受眾主要性別 男性 60.7% 受眾主要年齡 25-34 歲…" at bounding box center [880, 289] width 550 height 174
copy div "25-34 歲"
drag, startPoint x: 823, startPoint y: 369, endPoint x: 865, endPoint y: 372, distance: 41.8
click at [865, 372] on div "51.7%" at bounding box center [843, 364] width 54 height 21
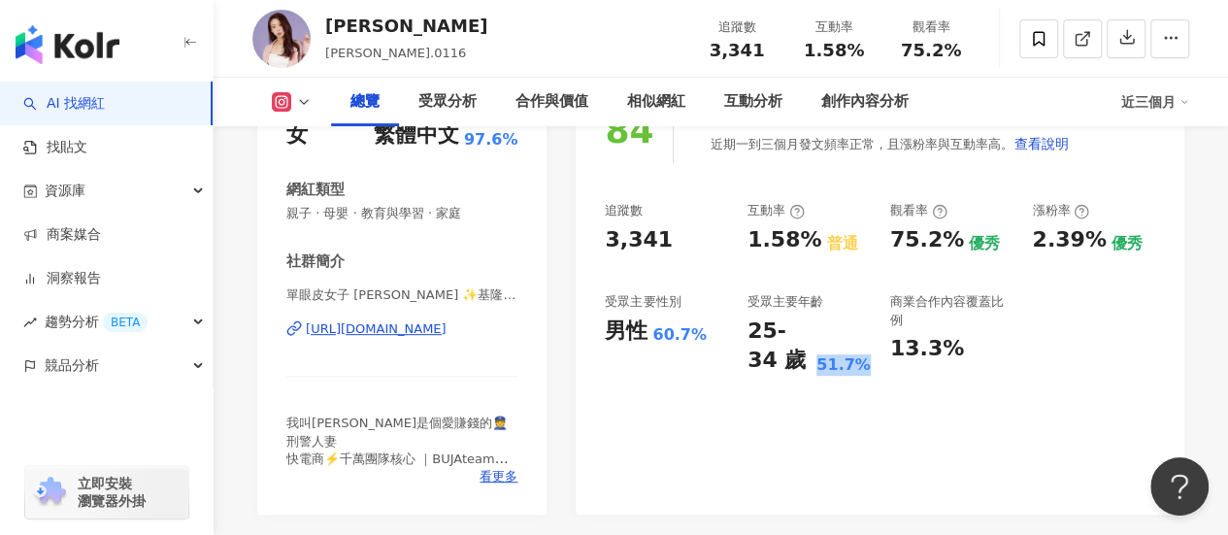
copy div "51.7%"
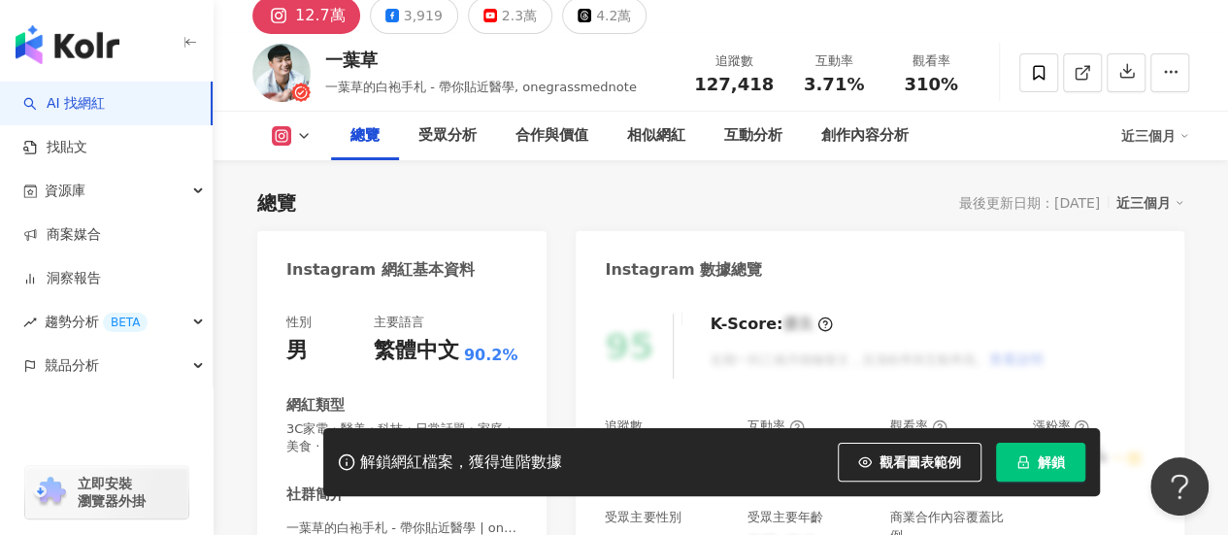
scroll to position [270, 0]
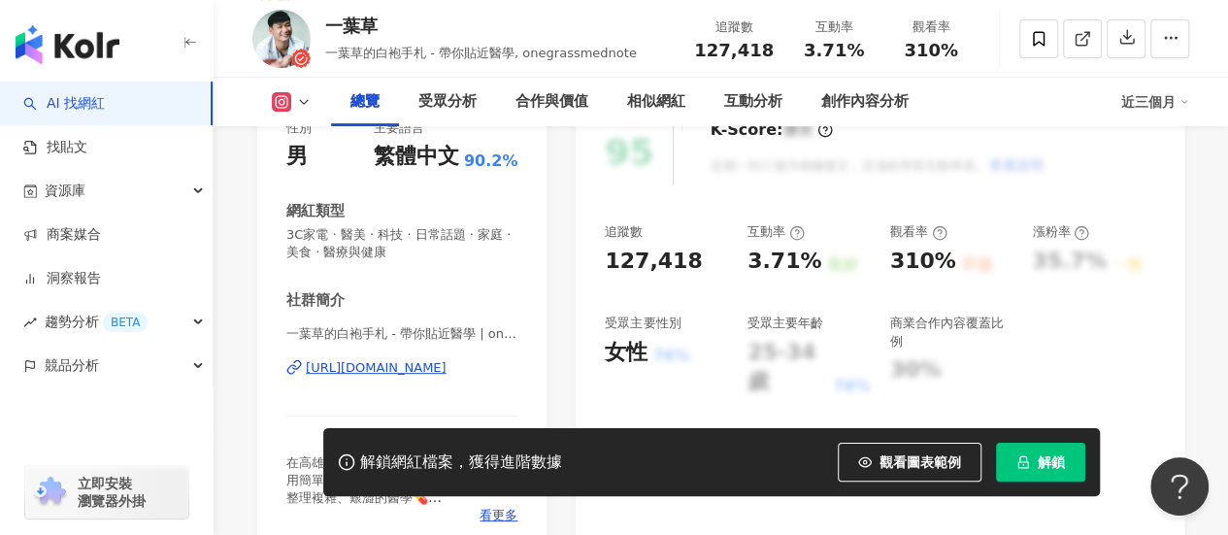
click at [417, 376] on div "一葉草的白袍手札 - 帶你貼近醫學 | onegrassmednote [URL][DOMAIN_NAME]" at bounding box center [401, 382] width 231 height 114
click at [414, 371] on div "[URL][DOMAIN_NAME]" at bounding box center [376, 367] width 141 height 17
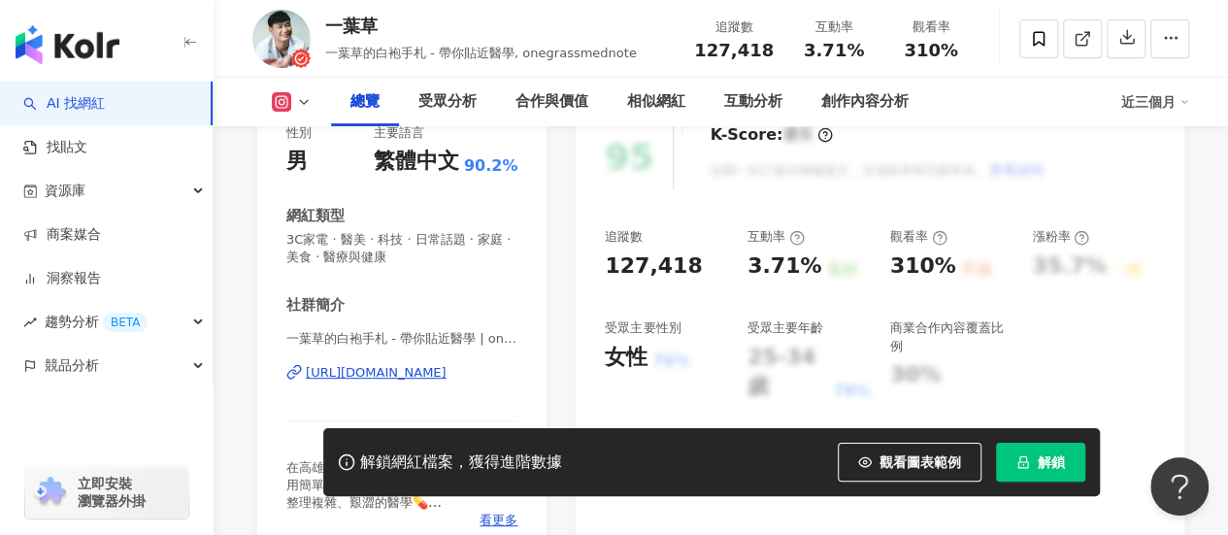
scroll to position [291, 0]
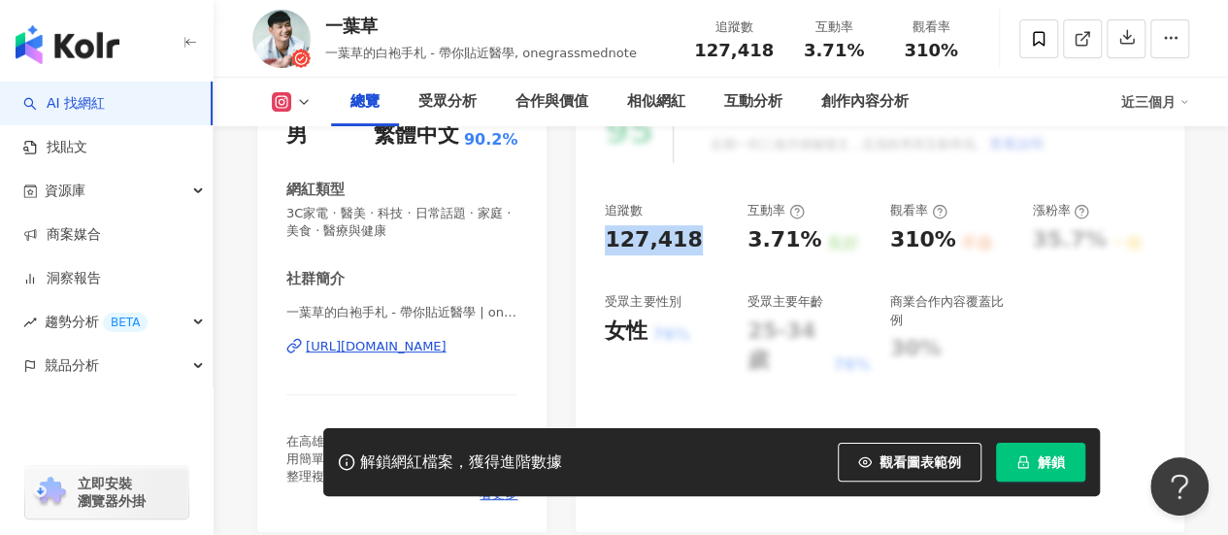
drag, startPoint x: 602, startPoint y: 243, endPoint x: 682, endPoint y: 245, distance: 79.6
click at [682, 245] on div "95 K-Score : 優良 近期一到三個月積極發文，且漲粉率與互動率高。 查看說明 追蹤數 127,418 互動率 3.71% 良好 觀看率 310% 不…" at bounding box center [880, 305] width 609 height 453
copy div "127,418"
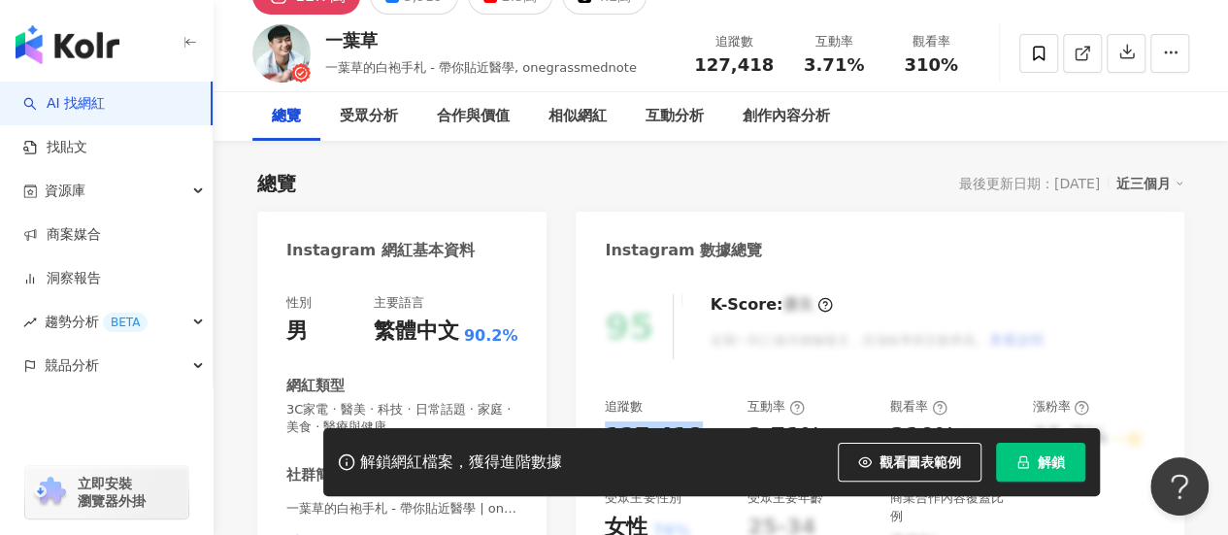
scroll to position [0, 0]
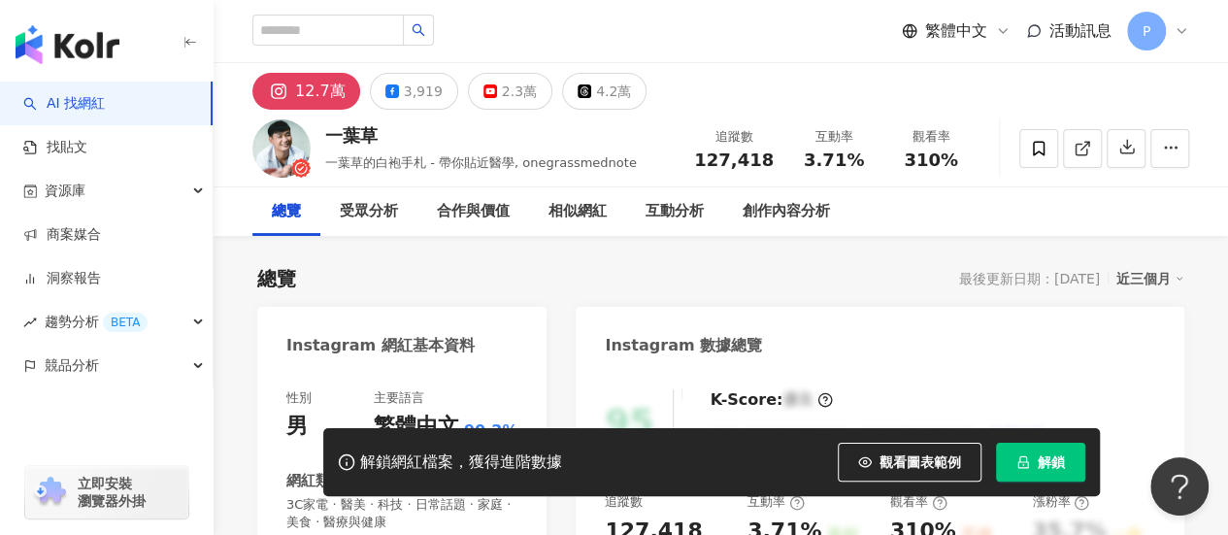
click at [420, 110] on div "一葉草 一葉草的白袍手札 - 帶你貼近醫學, onegrassmednote 追蹤數 127,418 互動率 3.71% 觀看率 310%" at bounding box center [721, 148] width 1014 height 77
click at [416, 96] on div "3,919" at bounding box center [423, 91] width 39 height 27
click at [421, 83] on div "3,919" at bounding box center [423, 91] width 39 height 27
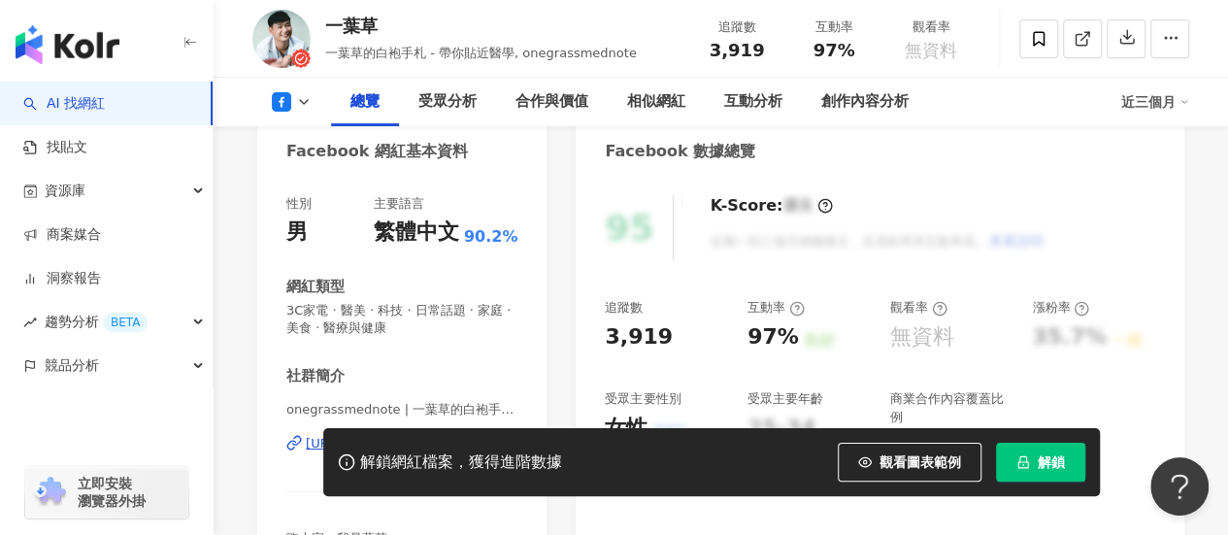
scroll to position [291, 0]
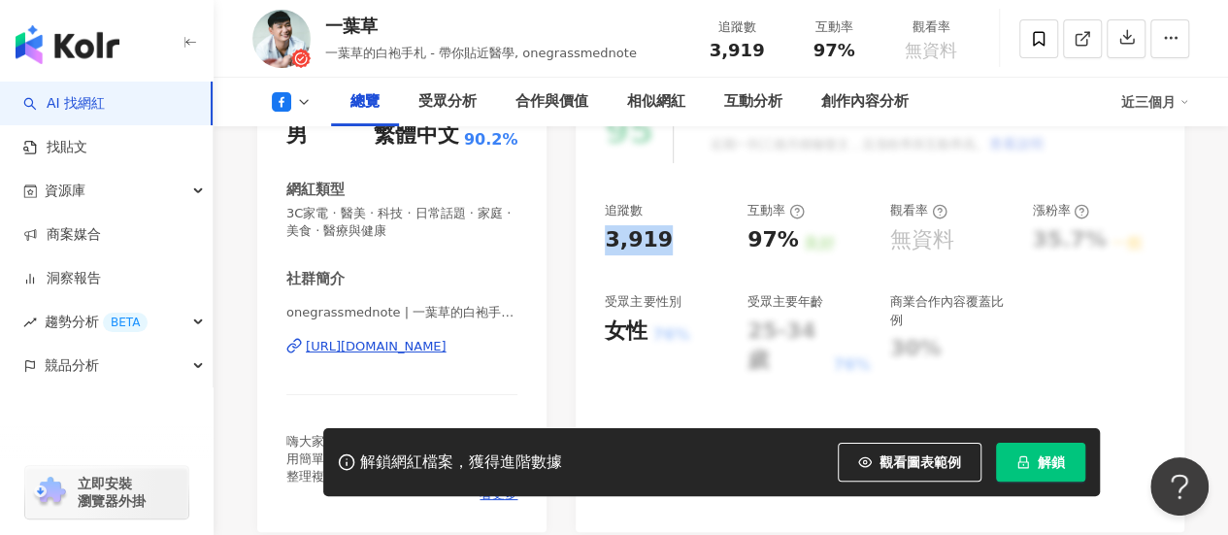
drag, startPoint x: 607, startPoint y: 238, endPoint x: 670, endPoint y: 245, distance: 63.5
click at [670, 245] on div "95 K-Score : 優良 近期一到三個月積極發文，且漲粉率與互動率高。 查看說明 追蹤數 3,919 互動率 97% 良好 觀看率 無資料 漲粉率 35…" at bounding box center [880, 305] width 609 height 453
copy div "3,919"
click at [401, 354] on div "[URL][DOMAIN_NAME]" at bounding box center [376, 346] width 141 height 17
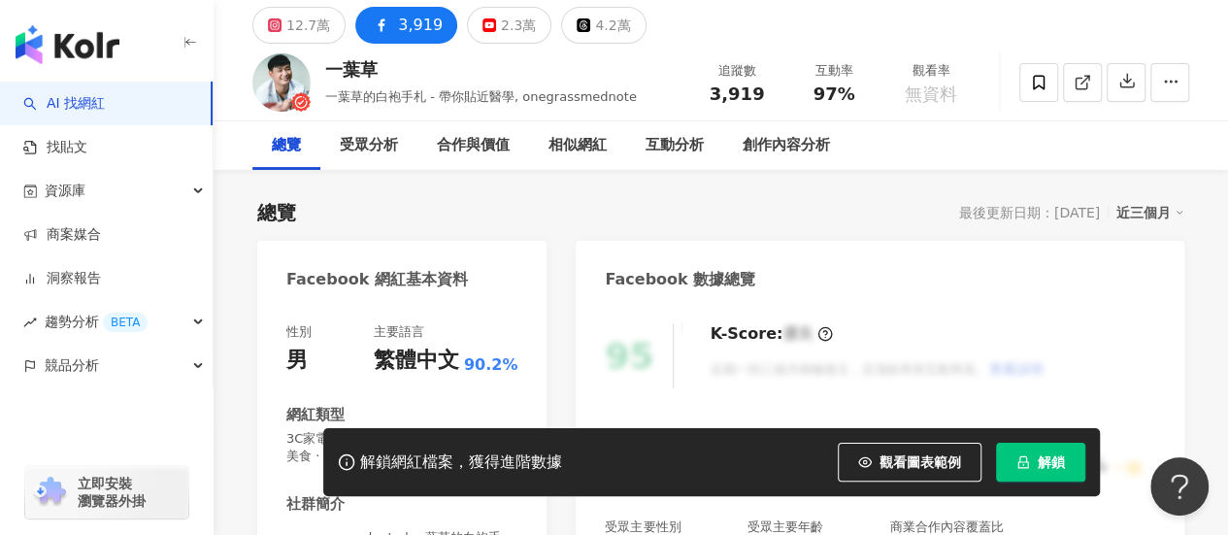
scroll to position [0, 0]
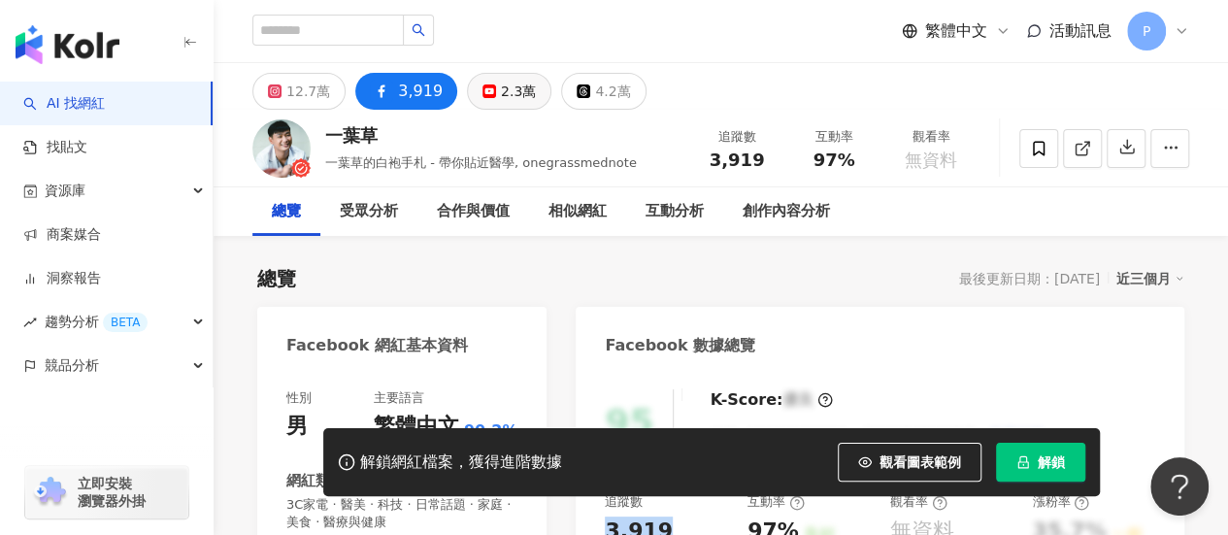
click at [505, 84] on div "2.3萬" at bounding box center [518, 91] width 35 height 27
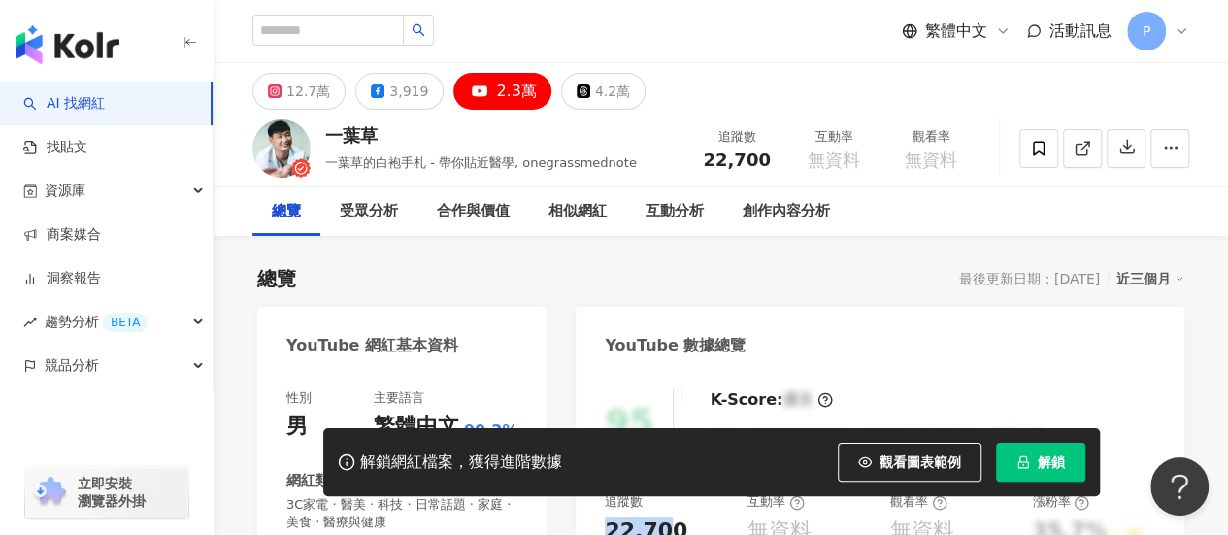
scroll to position [194, 0]
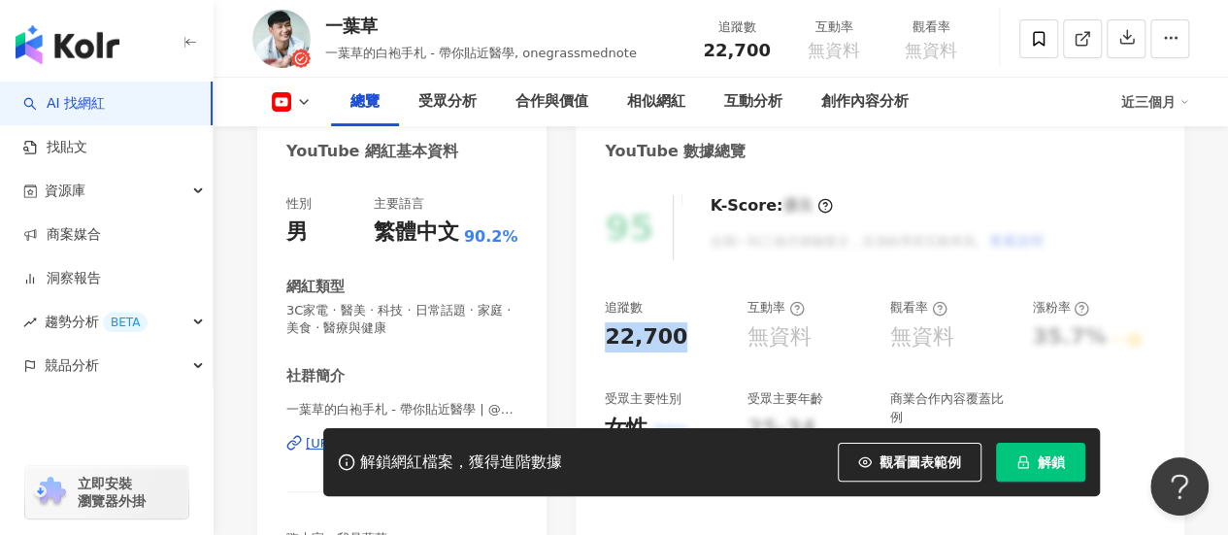
drag, startPoint x: 650, startPoint y: 339, endPoint x: 677, endPoint y: 341, distance: 26.3
click at [677, 341] on div "22,700" at bounding box center [666, 337] width 123 height 30
copy div "22,700"
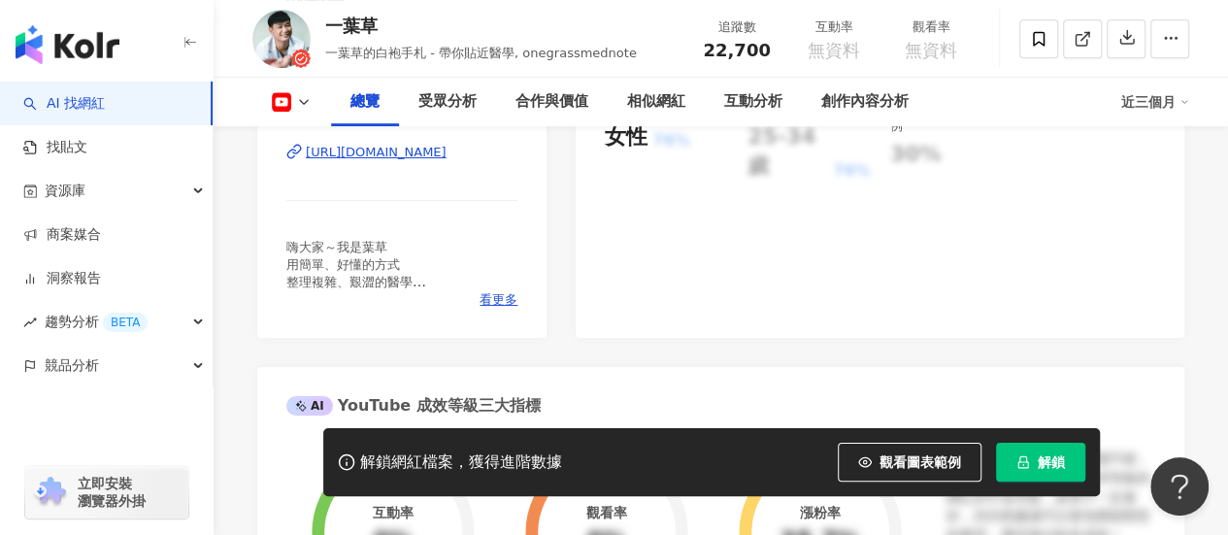
click at [422, 156] on div "https://www.youtube.com/channel/UC_kvHd1vPPgZizo8gmE3oGQ" at bounding box center [376, 152] width 141 height 17
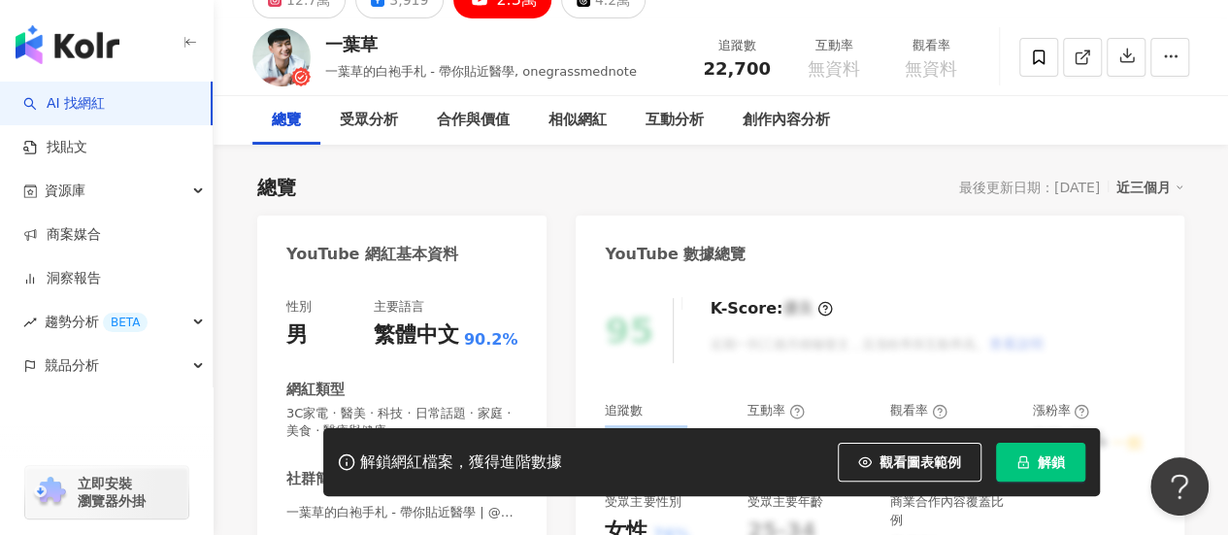
scroll to position [0, 0]
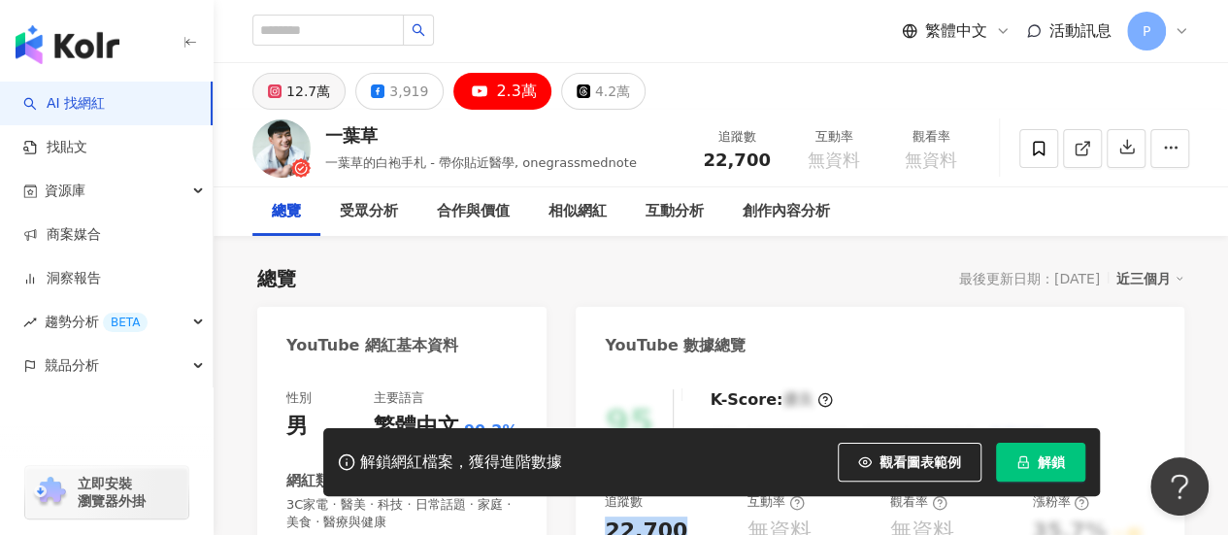
click at [306, 93] on div "12.7萬" at bounding box center [308, 91] width 44 height 27
click at [315, 90] on div "12.7萬" at bounding box center [308, 91] width 44 height 27
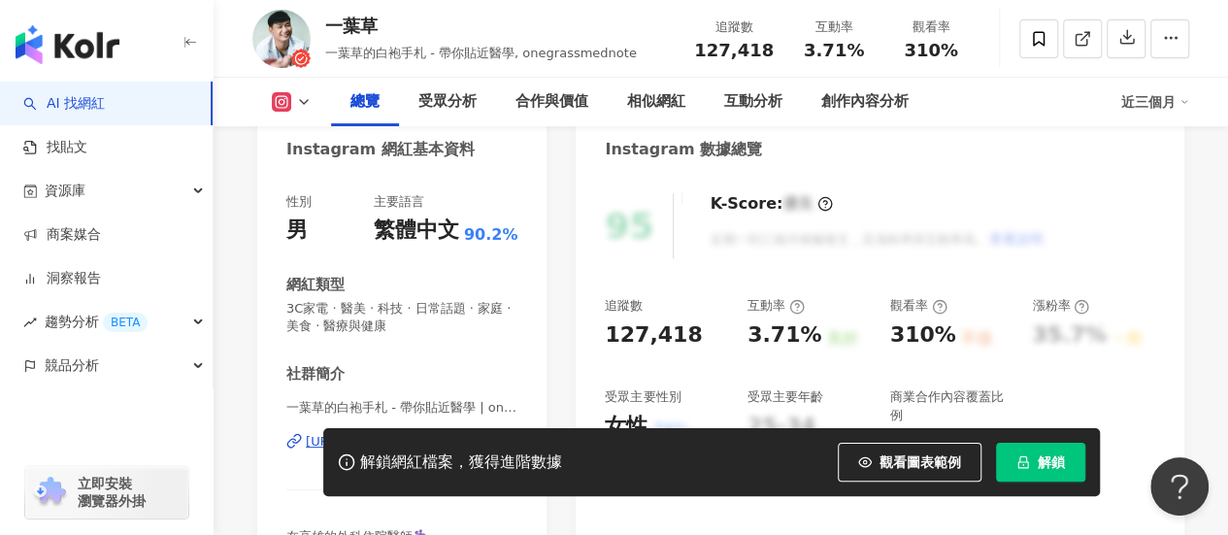
scroll to position [278, 0]
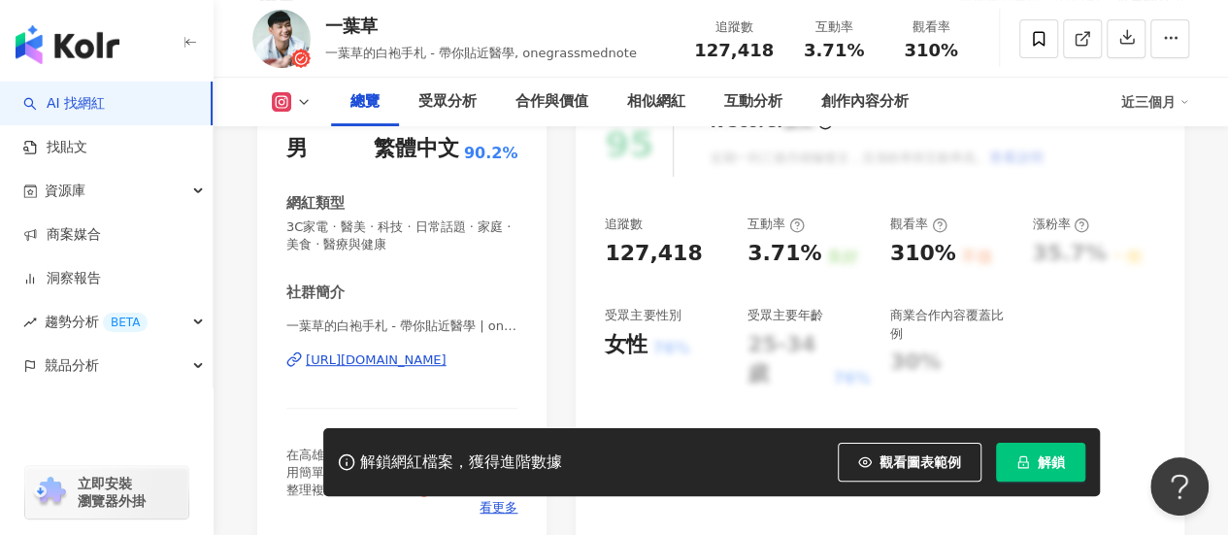
click at [430, 351] on div "[URL][DOMAIN_NAME]" at bounding box center [376, 359] width 141 height 17
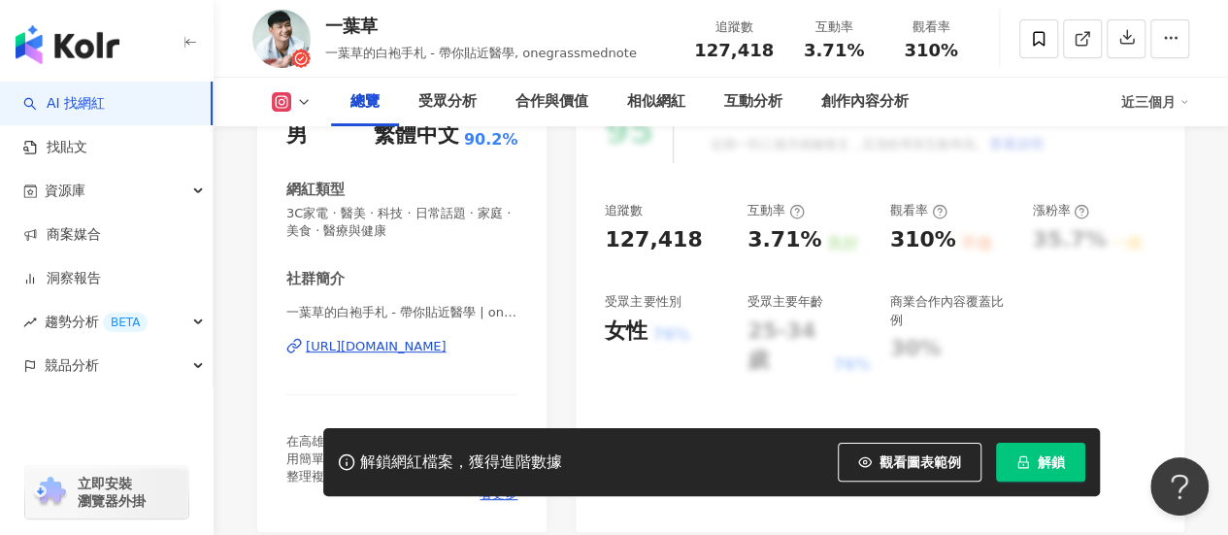
scroll to position [291, 0]
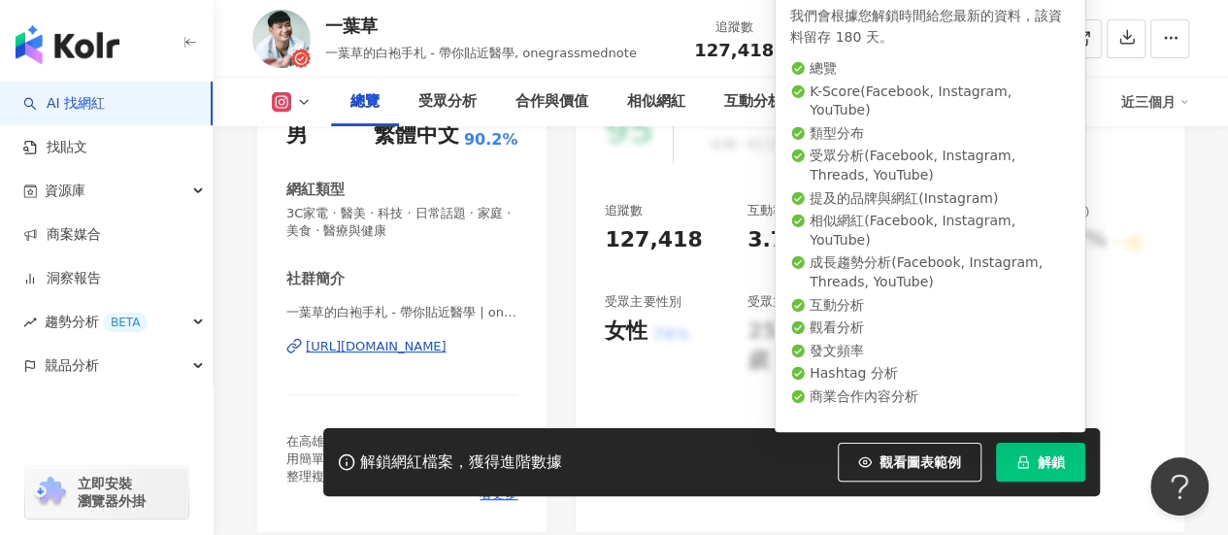
click at [1029, 463] on button "解鎖" at bounding box center [1040, 462] width 89 height 39
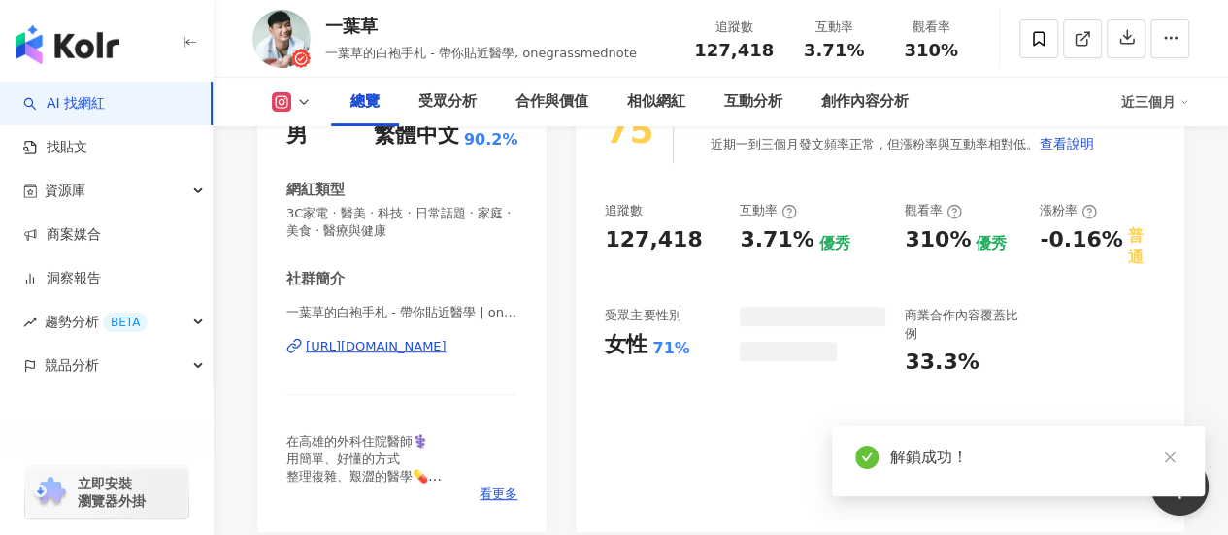
click at [637, 330] on div "女性" at bounding box center [626, 345] width 43 height 30
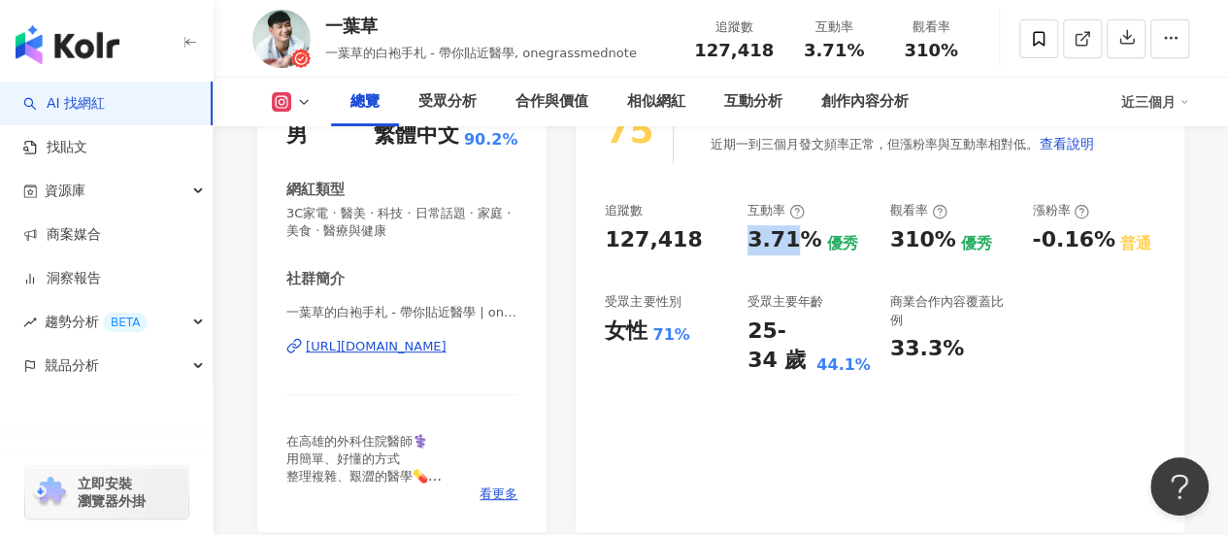
drag, startPoint x: 744, startPoint y: 238, endPoint x: 338, endPoint y: 1, distance: 469.9
click at [810, 239] on div "追蹤數 127,418 互動率 3.71% 優秀 觀看率 310% 優秀 漲粉率 -0.16% 普通 受眾主要性別 女性 71% 受眾主要年齡 25-34 歲…" at bounding box center [880, 289] width 550 height 174
copy div "3.71"
drag, startPoint x: 615, startPoint y: 333, endPoint x: 641, endPoint y: 333, distance: 25.2
click at [641, 333] on div "女性" at bounding box center [626, 331] width 43 height 30
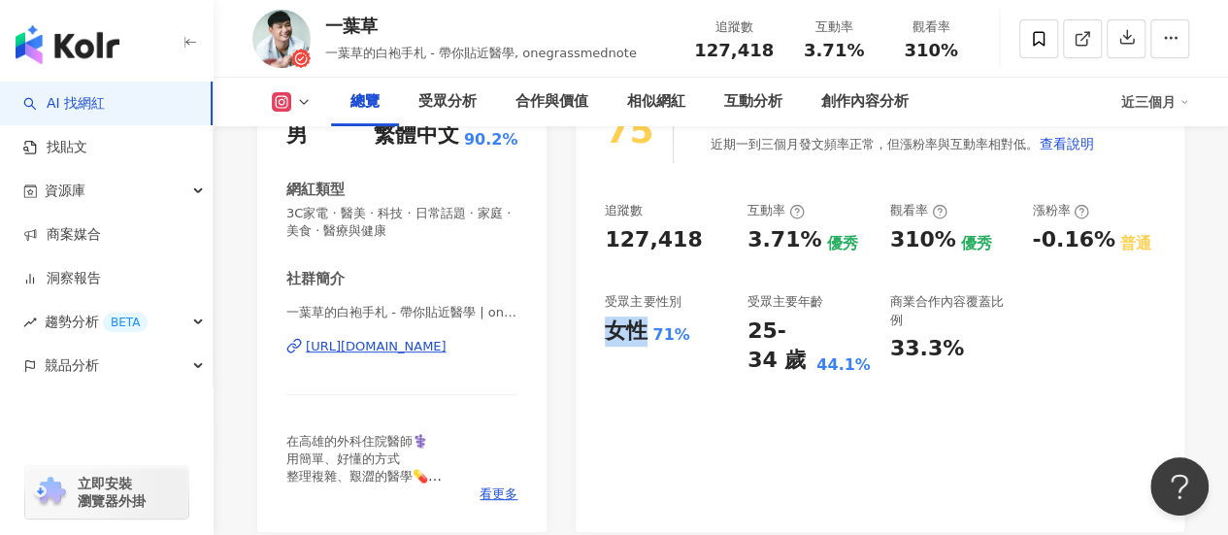
copy div "女性"
drag, startPoint x: 659, startPoint y: 335, endPoint x: 683, endPoint y: 339, distance: 24.6
click at [683, 339] on div "71%" at bounding box center [670, 334] width 37 height 21
copy div "71%"
drag, startPoint x: 746, startPoint y: 341, endPoint x: 772, endPoint y: 377, distance: 44.5
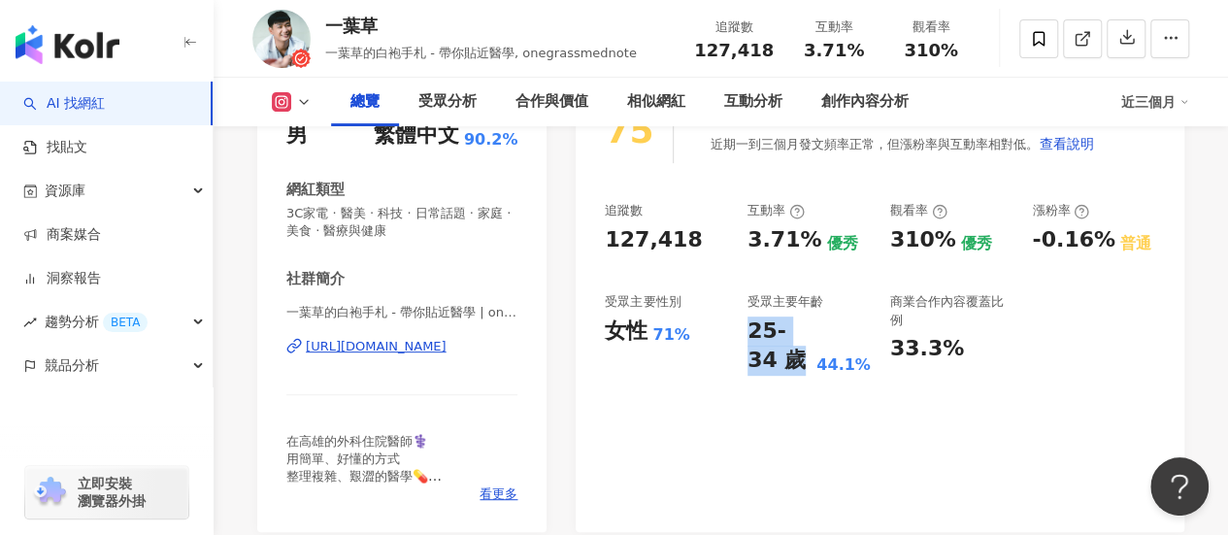
click at [772, 377] on div "75 K-Score : 一般 近期一到三個月發文頻率正常，但漲粉率與互動率相對低。 查看說明 追蹤數 127,418 互動率 3.71% 優秀 觀看率 31…" at bounding box center [880, 305] width 609 height 453
copy div "25-34 歲"
drag, startPoint x: 822, startPoint y: 368, endPoint x: 867, endPoint y: 376, distance: 45.3
click at [867, 376] on div "44.1%" at bounding box center [843, 364] width 54 height 21
copy div "44.1%"
